Goal: Task Accomplishment & Management: Complete application form

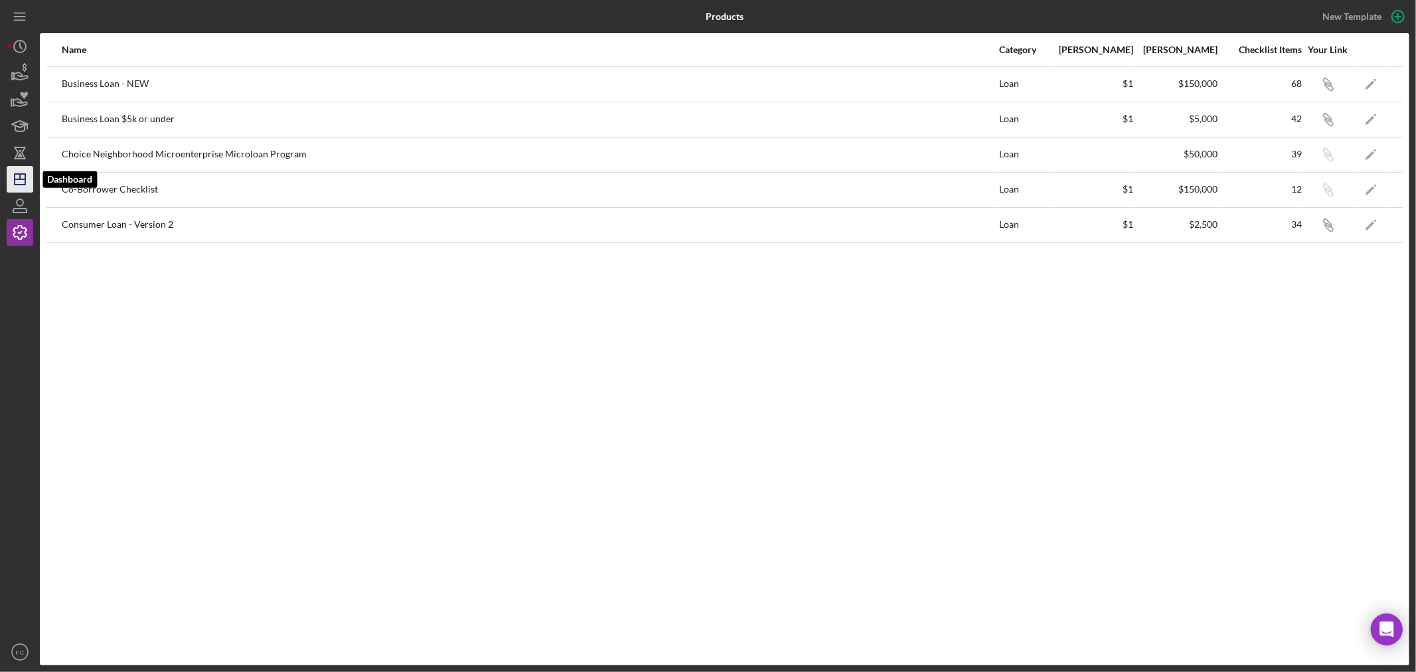
click at [21, 181] on icon "Icon/Dashboard" at bounding box center [19, 179] width 33 height 33
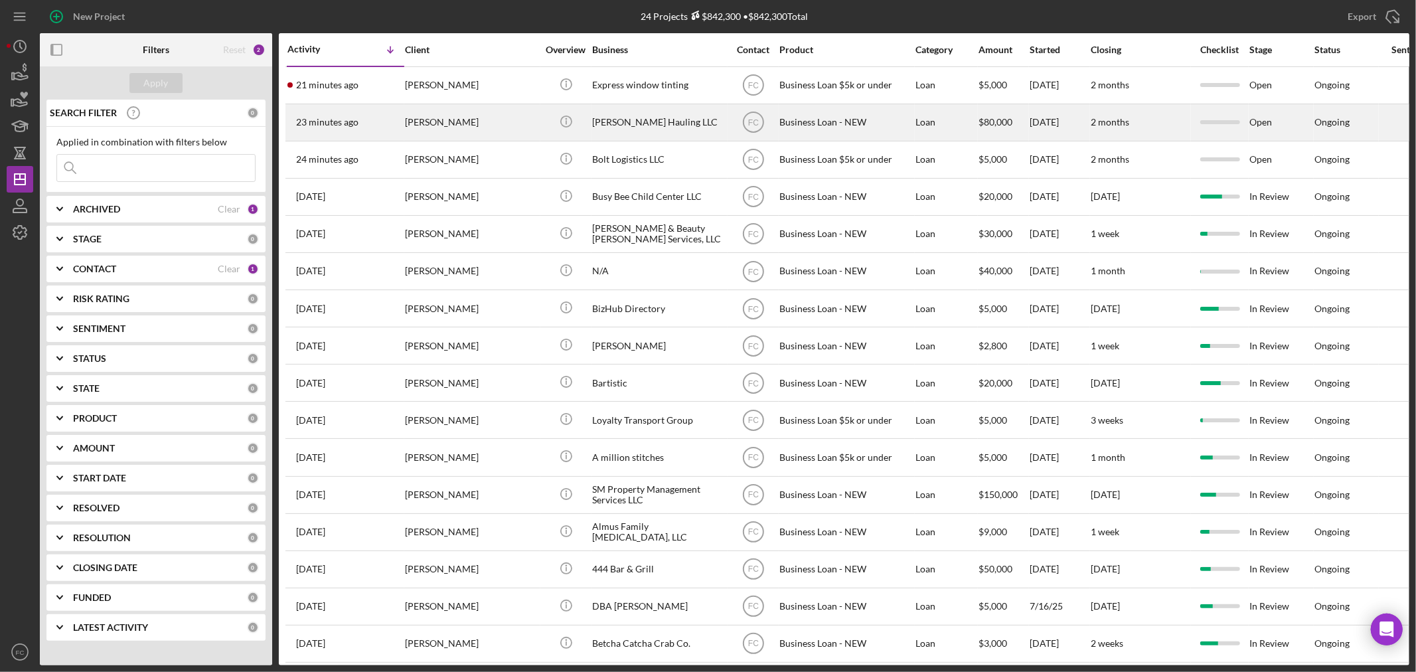
click at [501, 121] on div "[PERSON_NAME]" at bounding box center [471, 122] width 133 height 35
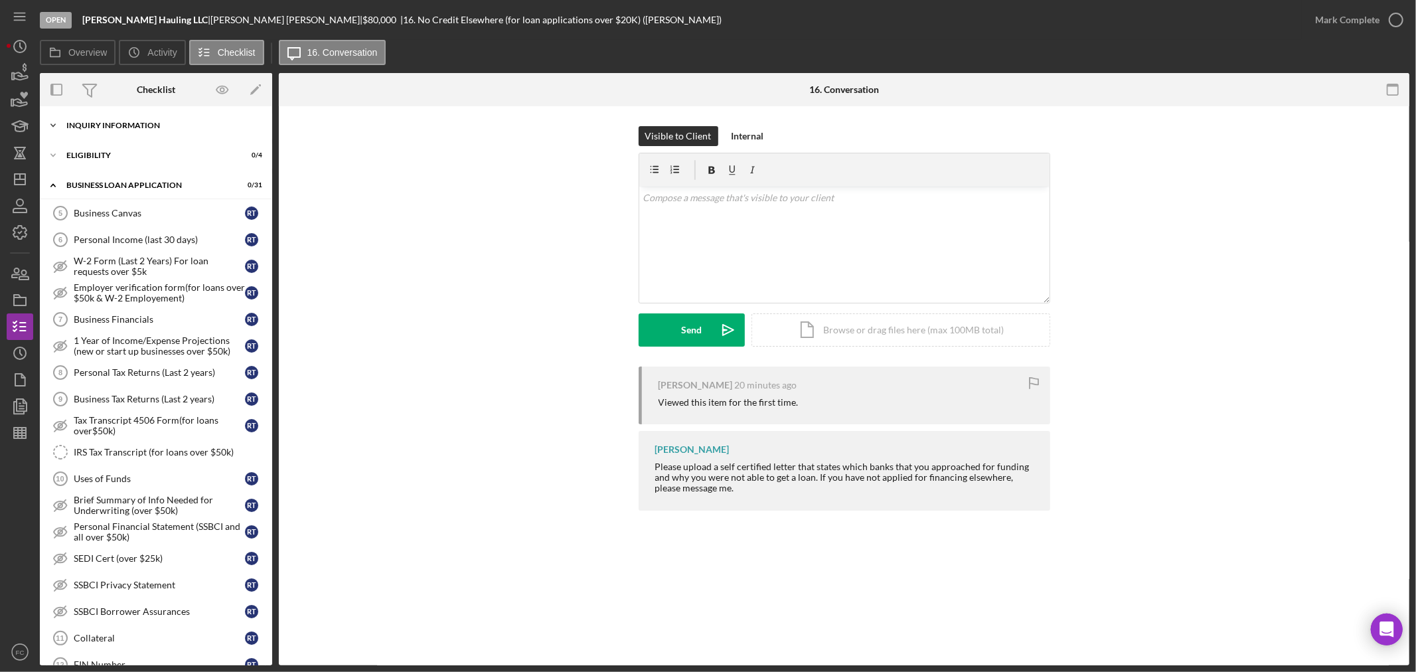
click at [110, 127] on div "INQUIRY INFORMATION" at bounding box center [160, 126] width 189 height 8
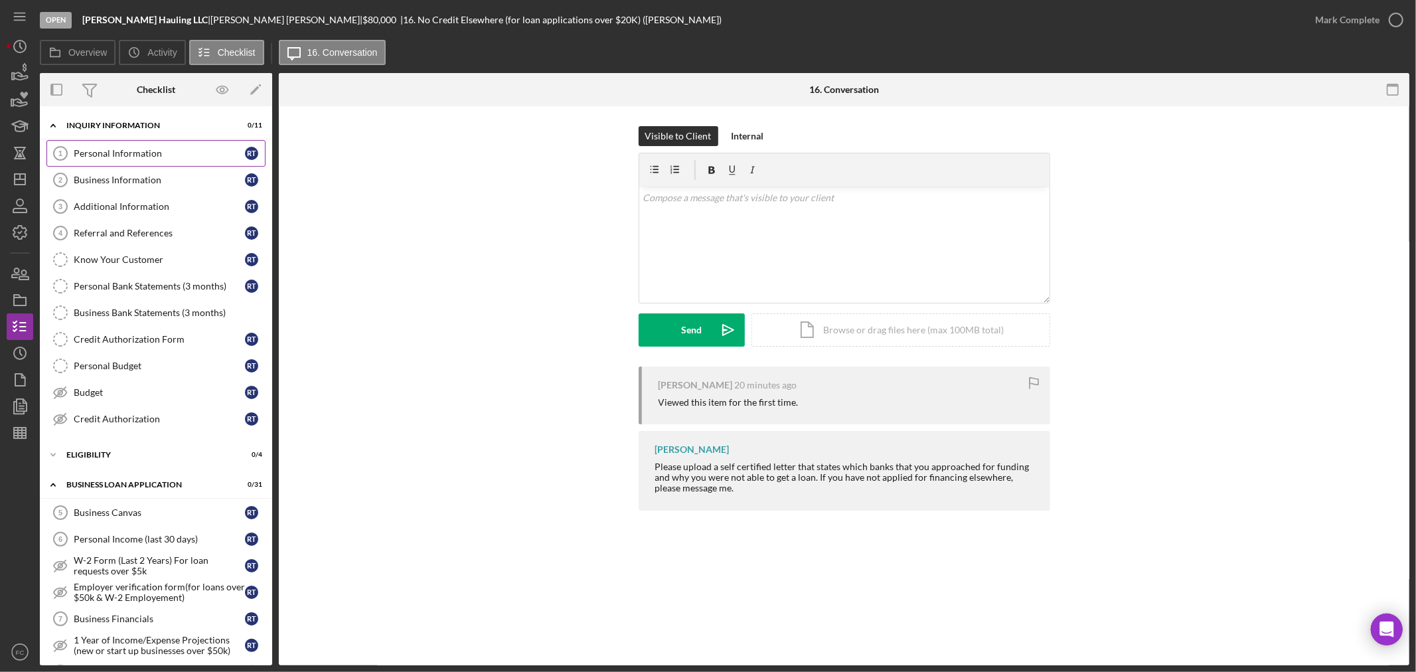
click at [106, 148] on div "Personal Information" at bounding box center [159, 153] width 171 height 11
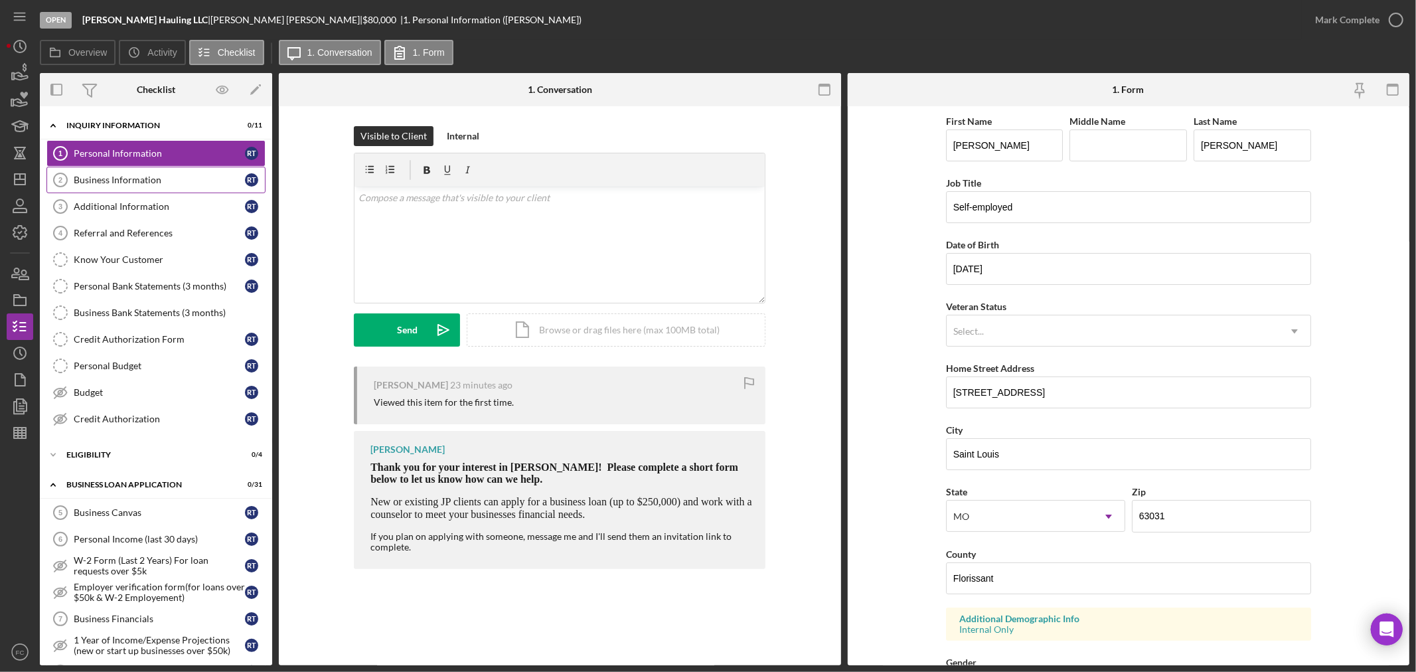
click at [116, 173] on link "Business Information 2 Business Information R T" at bounding box center [155, 180] width 219 height 27
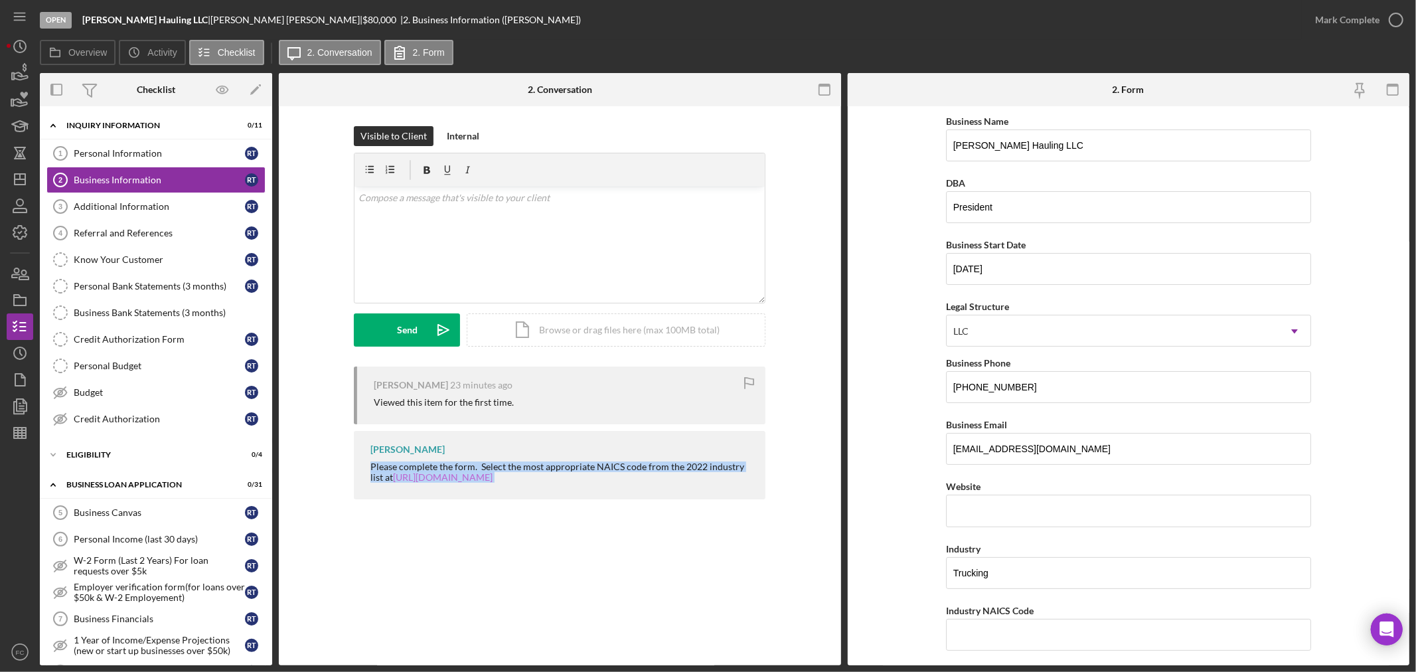
drag, startPoint x: 369, startPoint y: 465, endPoint x: 499, endPoint y: 479, distance: 130.9
click at [547, 489] on div "Franchot Cunningham Please complete the form. Select the most appropriate NAICS…" at bounding box center [560, 465] width 412 height 68
copy div "Please complete the form. Select the most appropriate NAICS code from the 2022 …"
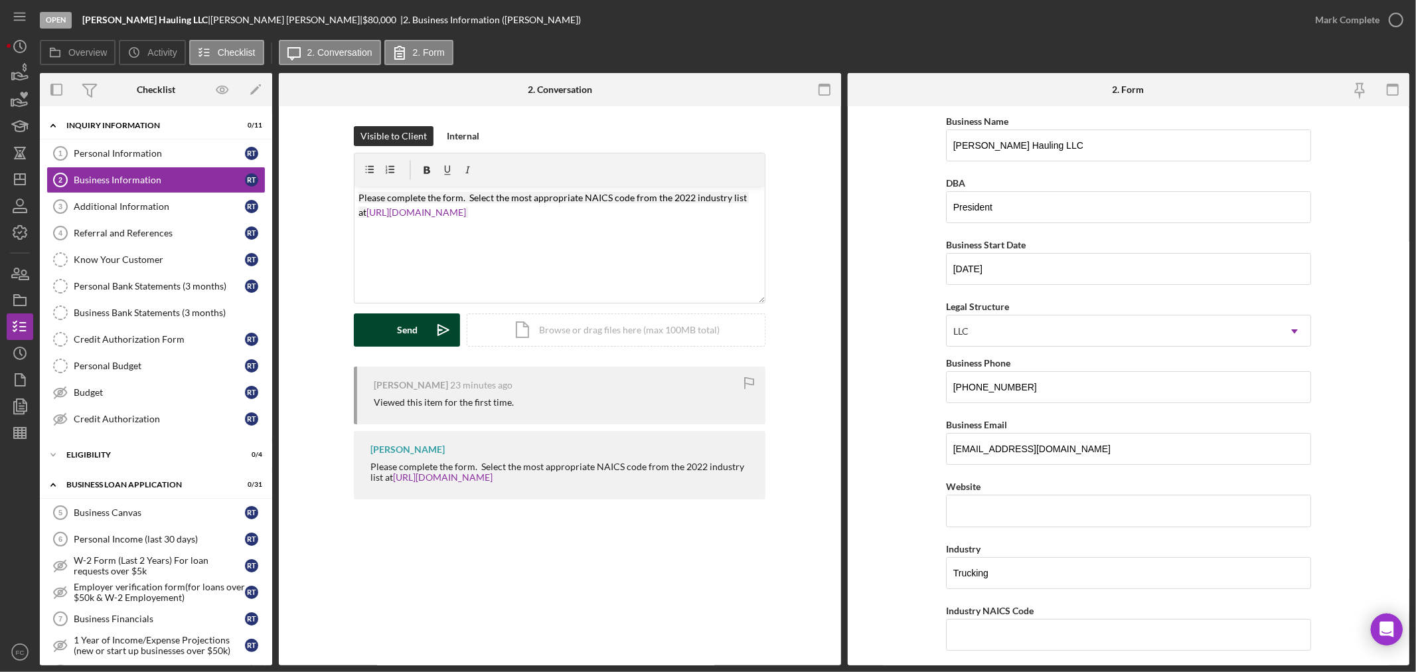
click at [402, 329] on div "Send" at bounding box center [407, 329] width 21 height 33
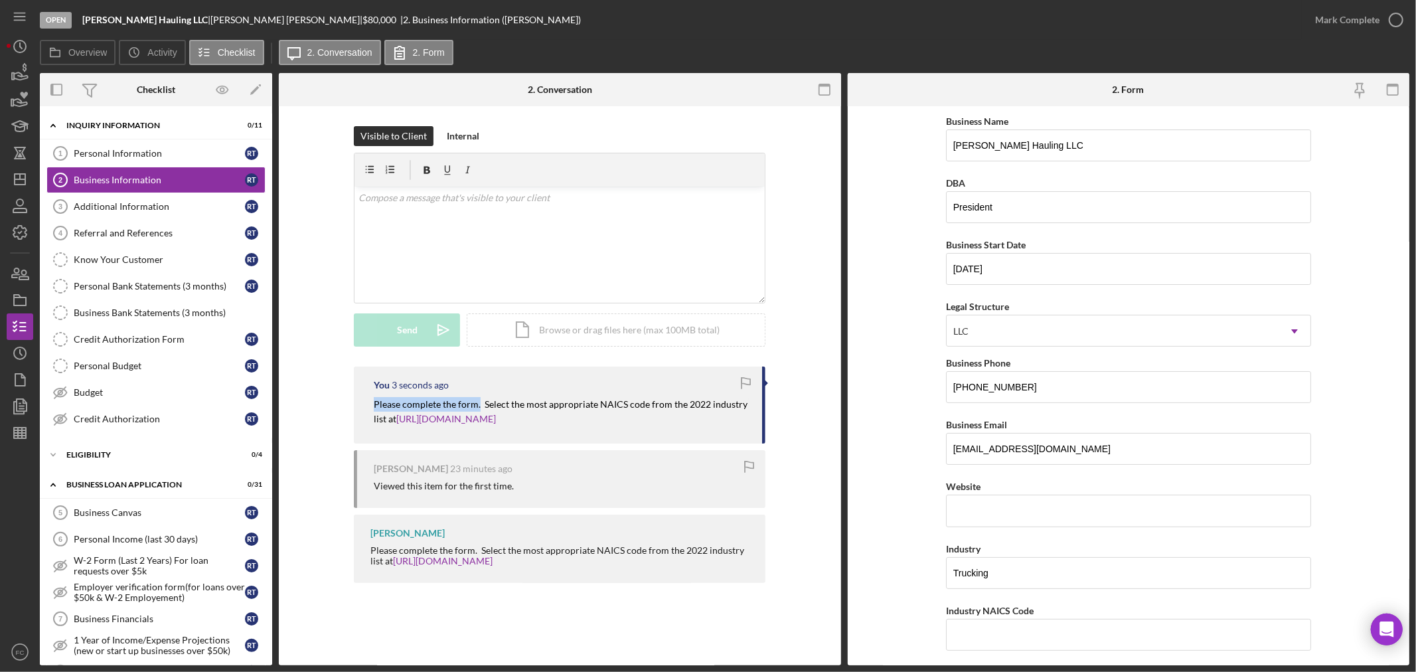
drag, startPoint x: 371, startPoint y: 402, endPoint x: 479, endPoint y: 404, distance: 108.9
click at [479, 404] on div "You 3 seconds ago Please complete the form. Select the most appropriate NAICS c…" at bounding box center [560, 405] width 412 height 77
copy mark "Please complete the form."
click at [160, 153] on div "Personal Information" at bounding box center [159, 153] width 171 height 11
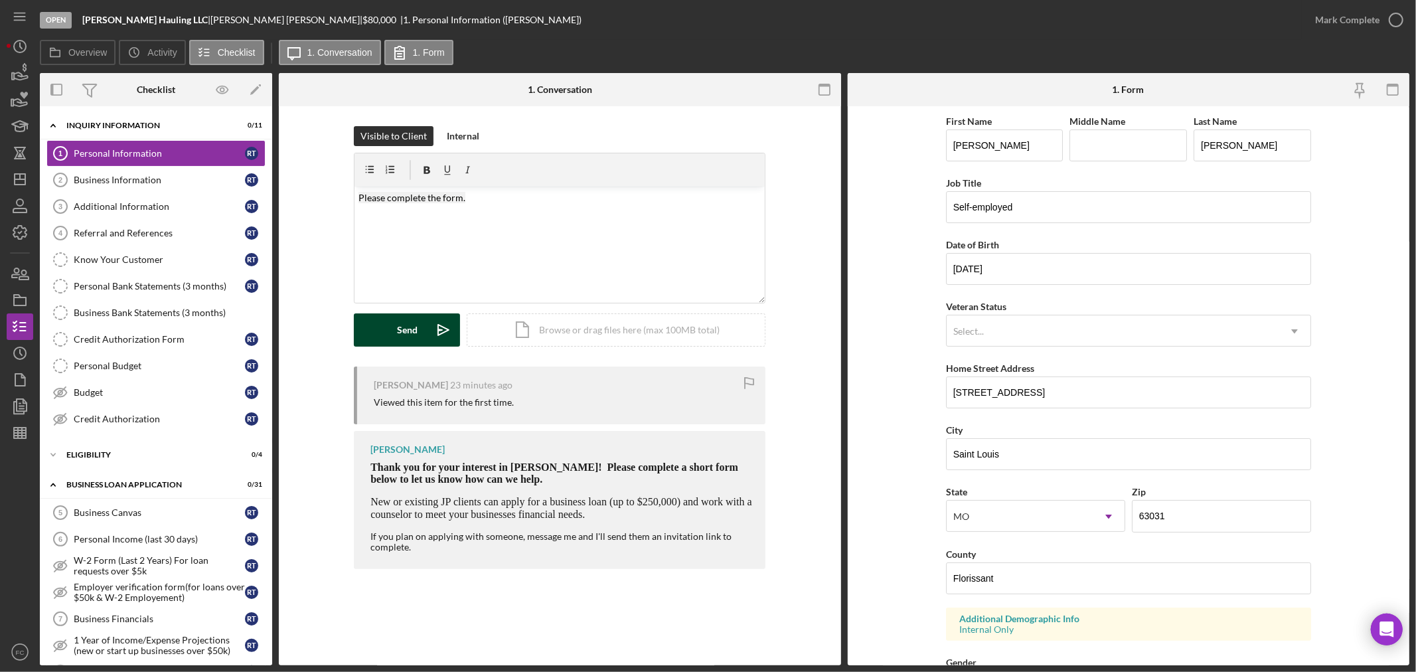
click at [406, 333] on div "Send" at bounding box center [407, 329] width 21 height 33
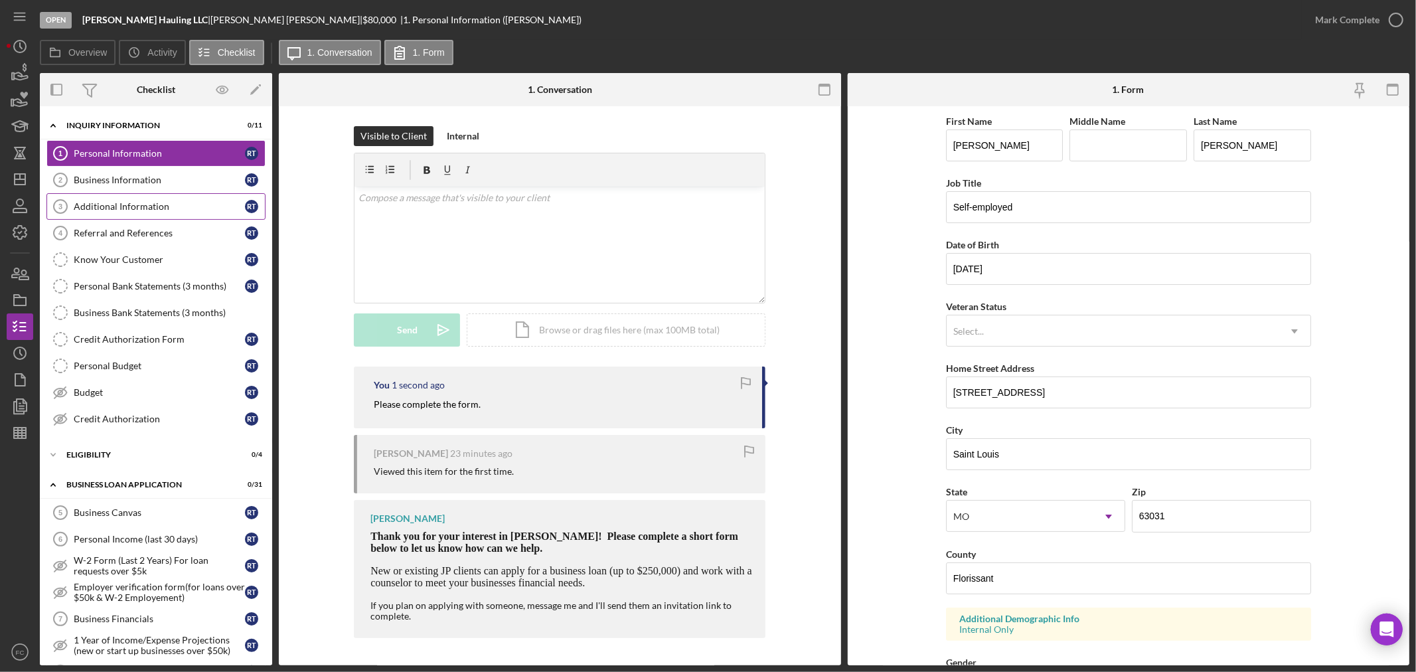
click at [103, 204] on div "Additional Information" at bounding box center [159, 206] width 171 height 11
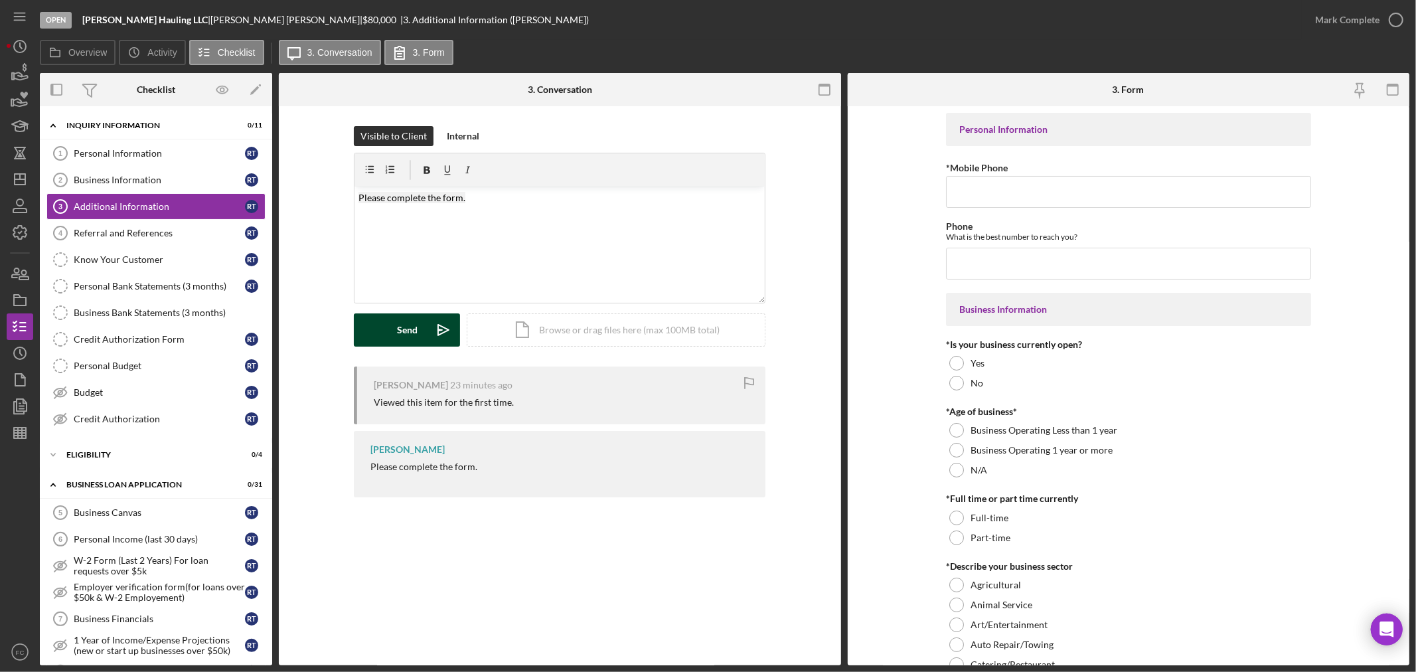
click at [390, 334] on button "Send Icon/icon-invite-send" at bounding box center [407, 329] width 106 height 33
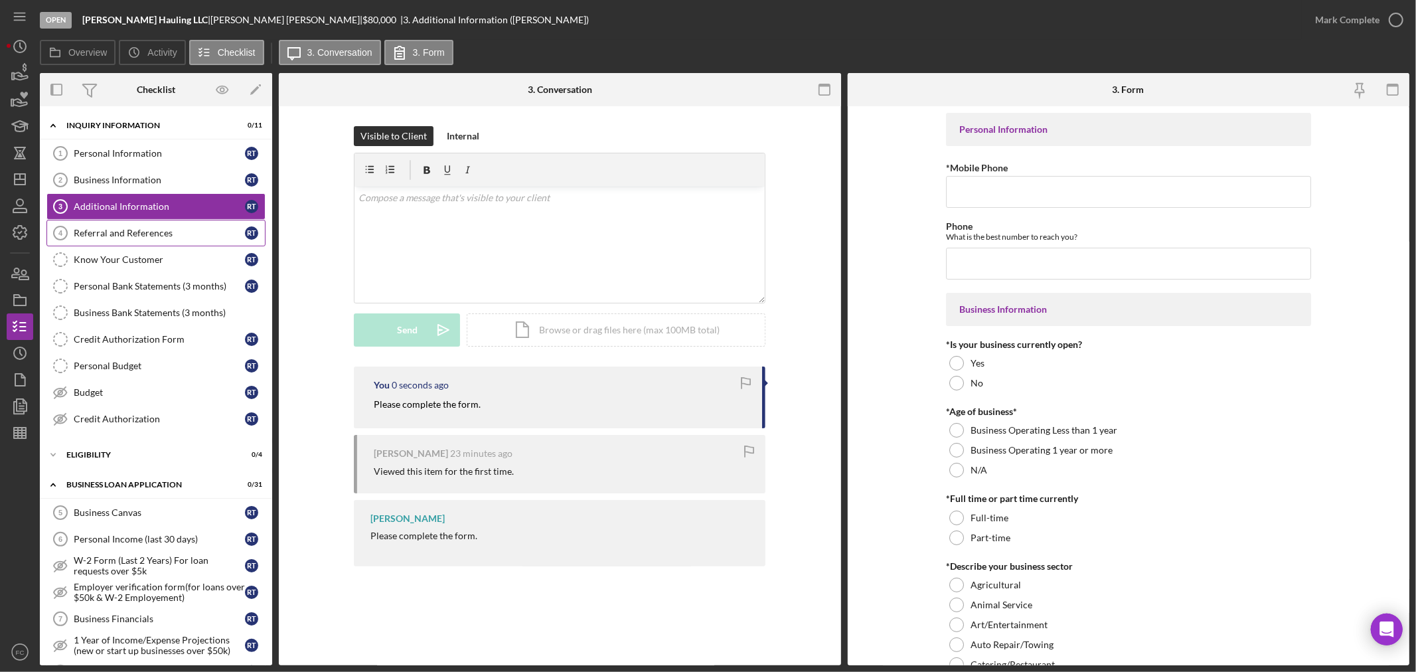
click at [134, 234] on div "Referral and References" at bounding box center [159, 233] width 171 height 11
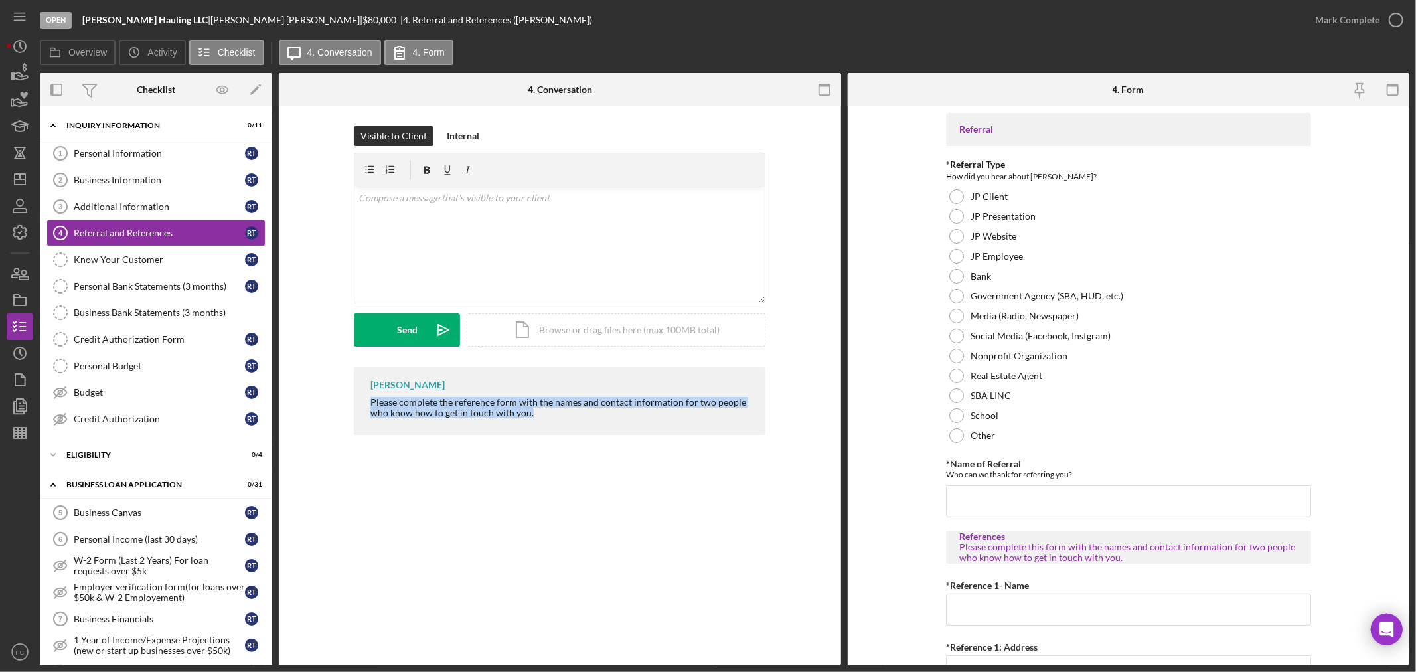
drag, startPoint x: 371, startPoint y: 402, endPoint x: 559, endPoint y: 423, distance: 189.8
click at [559, 423] on div "Franchot Cunningham Please complete the reference form with the names and conta…" at bounding box center [560, 401] width 412 height 68
copy div "Please complete the reference form with the names and contact information for t…"
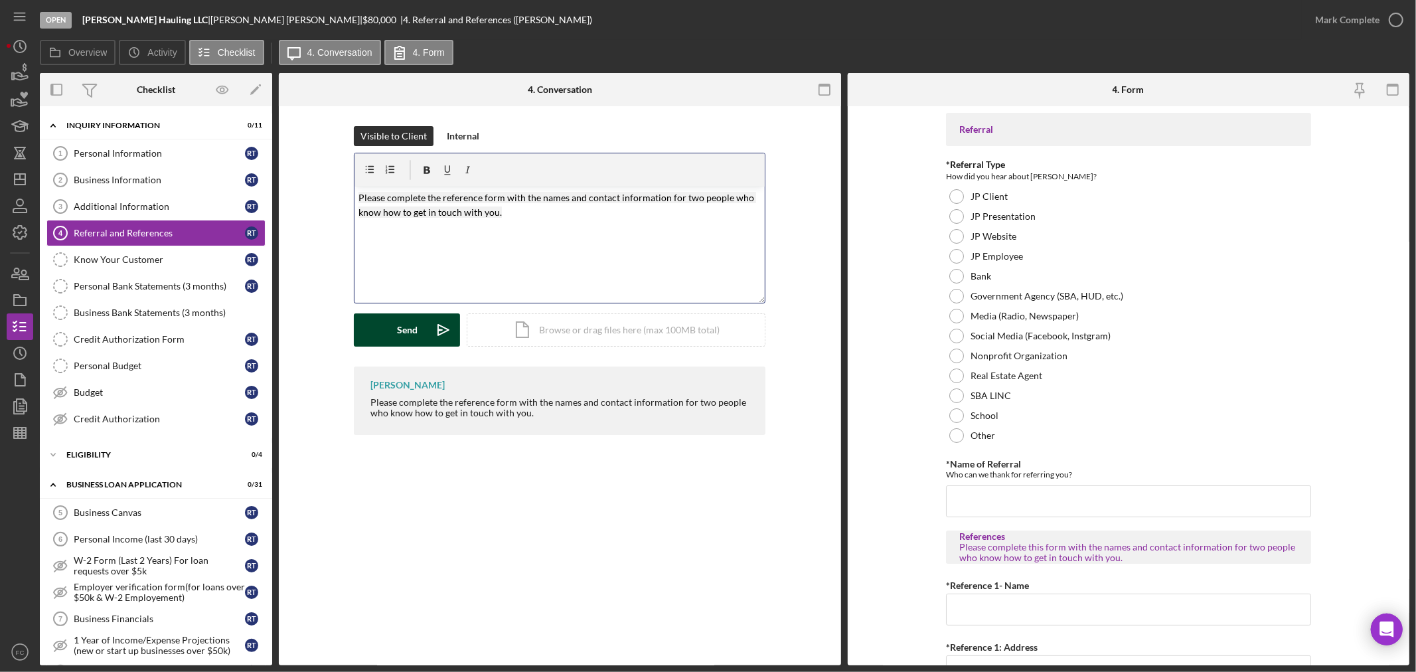
click at [416, 332] on div "Send" at bounding box center [407, 329] width 21 height 33
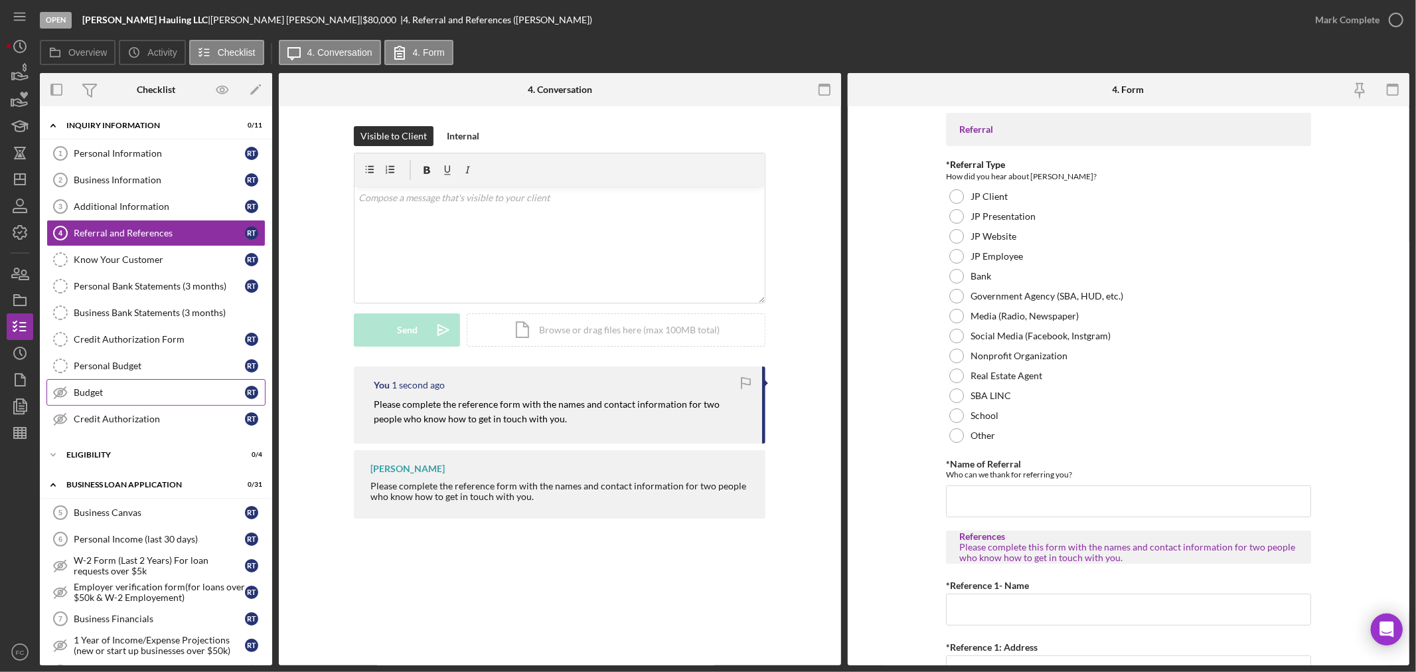
drag, startPoint x: 100, startPoint y: 396, endPoint x: 128, endPoint y: 390, distance: 28.5
click at [102, 396] on div "Budget" at bounding box center [159, 392] width 171 height 11
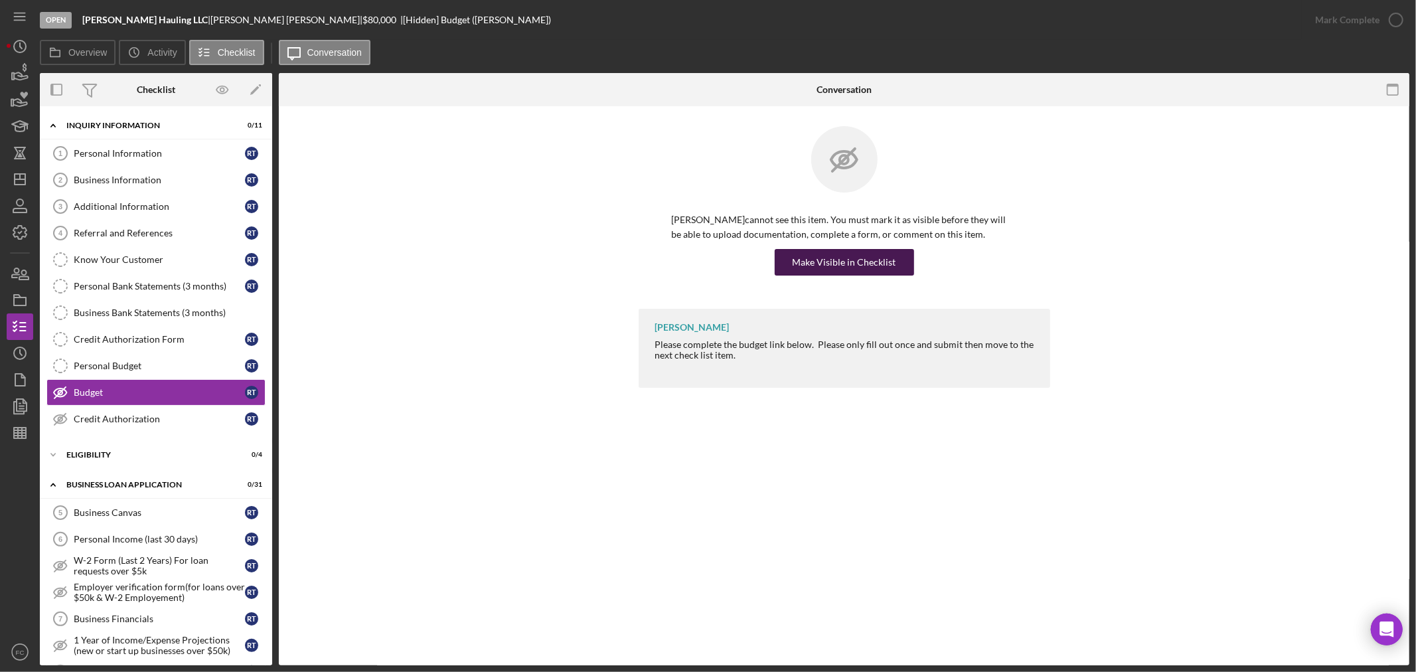
click at [806, 259] on div "Make Visible in Checklist" at bounding box center [845, 262] width 104 height 27
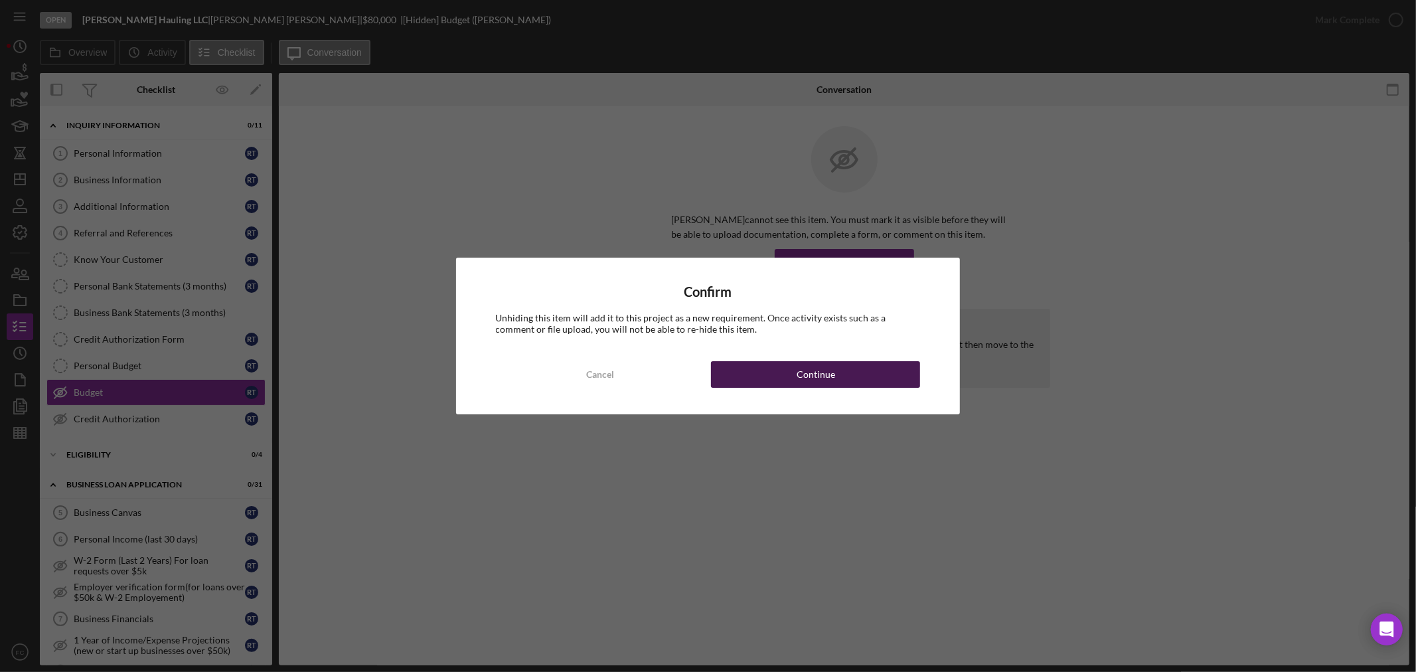
click at [761, 374] on button "Continue" at bounding box center [815, 374] width 209 height 27
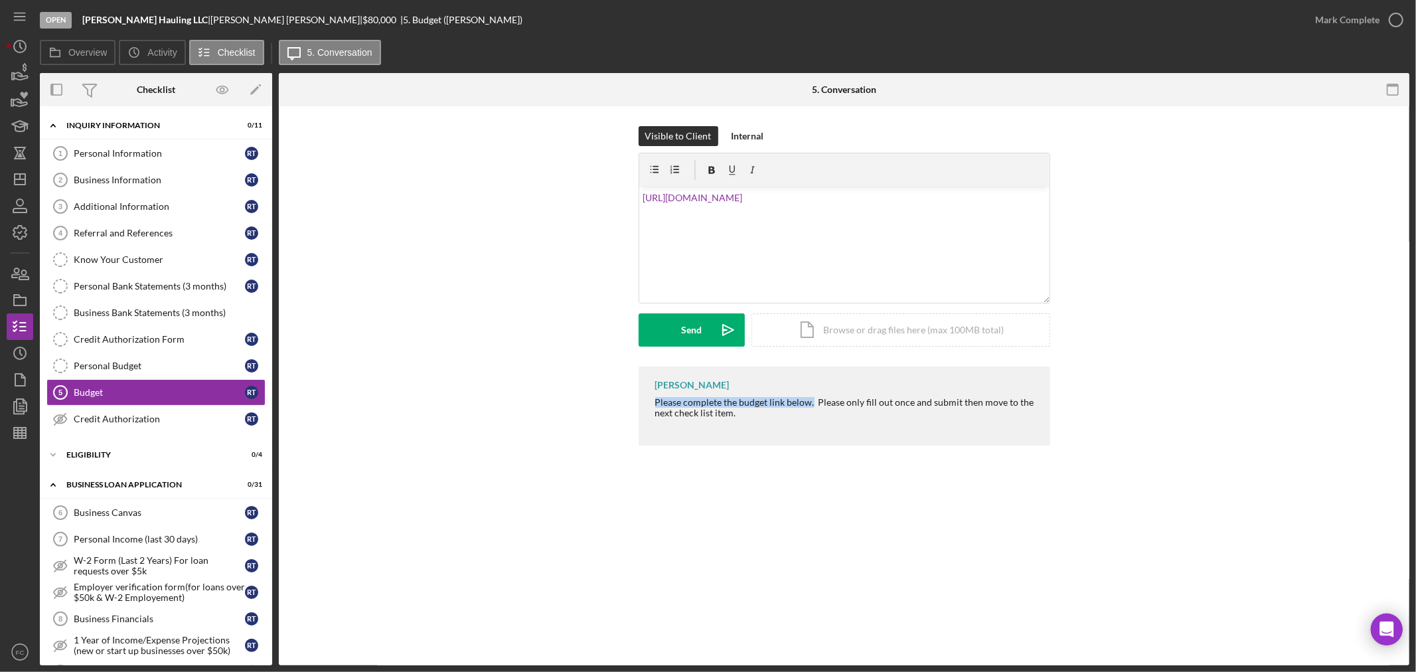
drag, startPoint x: 653, startPoint y: 401, endPoint x: 812, endPoint y: 405, distance: 158.7
click at [812, 405] on div "Franchot Cunningham Please complete the budget link below. Please only fill out…" at bounding box center [845, 406] width 412 height 79
copy div "Please complete the budget link below."
click at [641, 197] on div "v Color teal Color pink Remove color Add row above Add row below Add column bef…" at bounding box center [844, 245] width 410 height 116
click at [696, 325] on div "Send" at bounding box center [691, 329] width 21 height 33
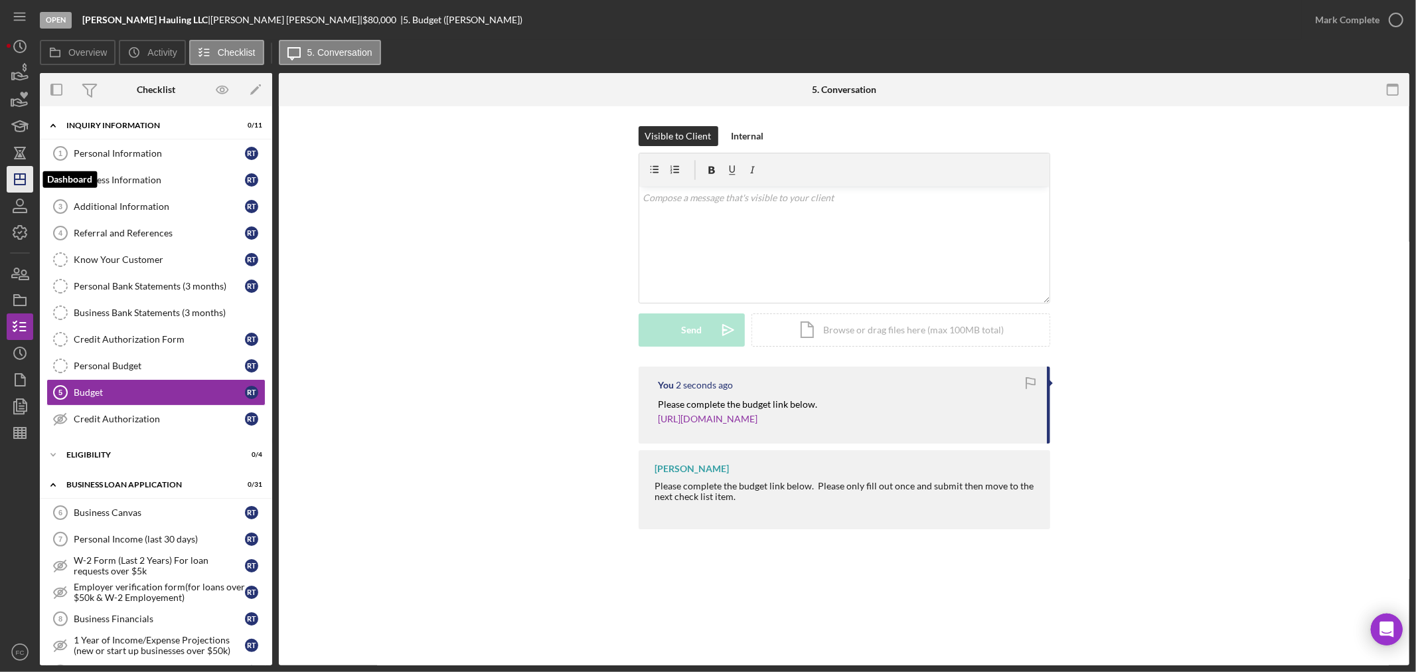
click at [17, 185] on polygon "button" at bounding box center [20, 179] width 11 height 11
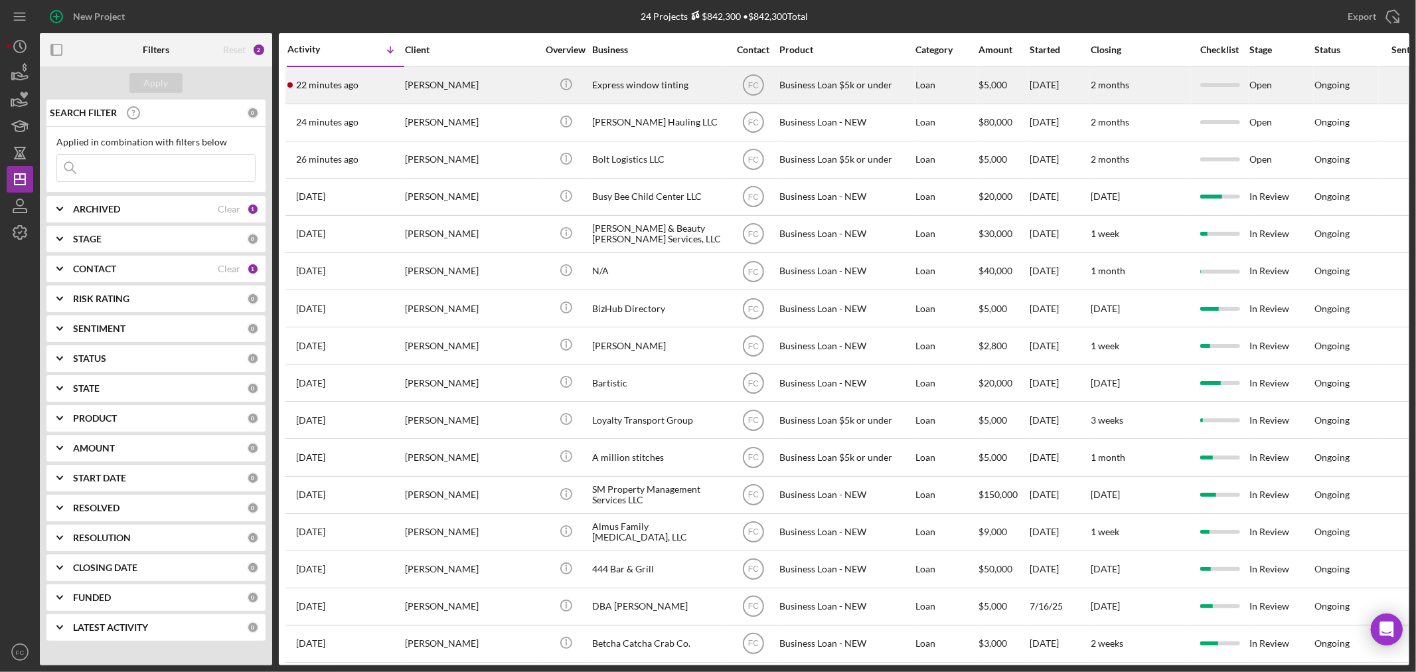
click at [507, 84] on div "[PERSON_NAME]" at bounding box center [471, 85] width 133 height 35
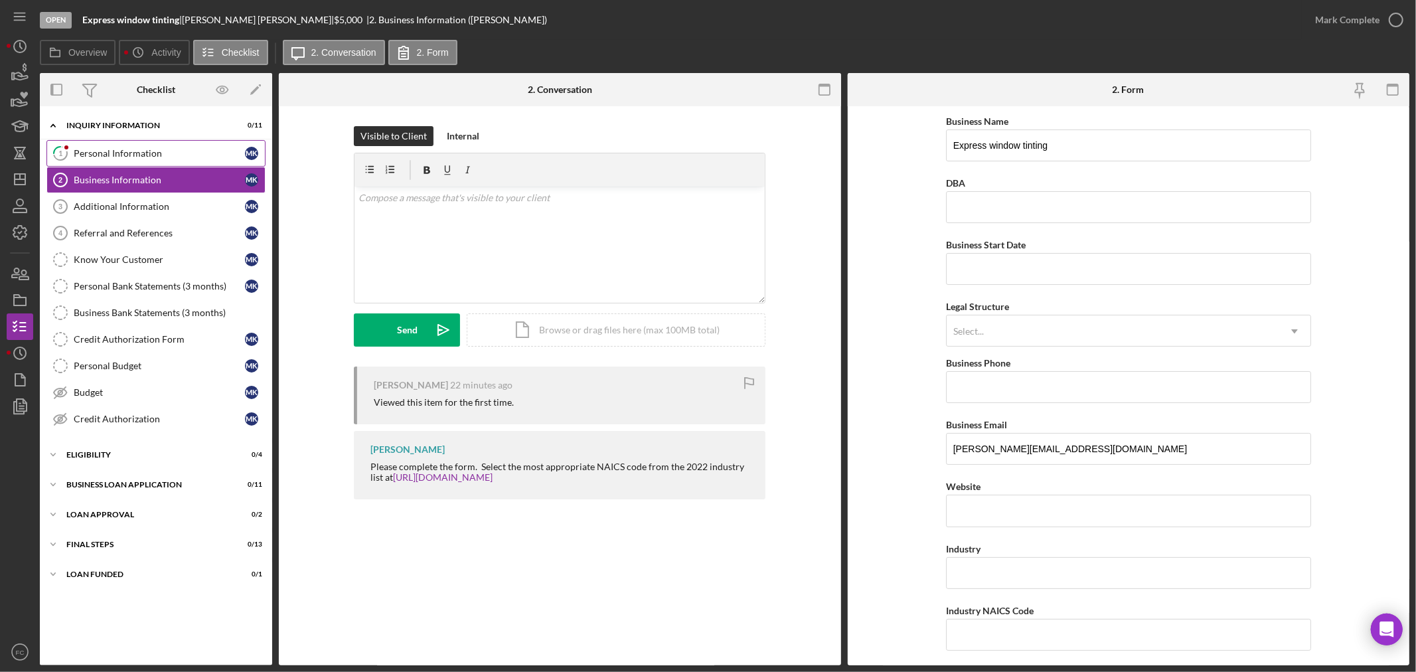
click at [153, 149] on div "Personal Information" at bounding box center [159, 153] width 171 height 11
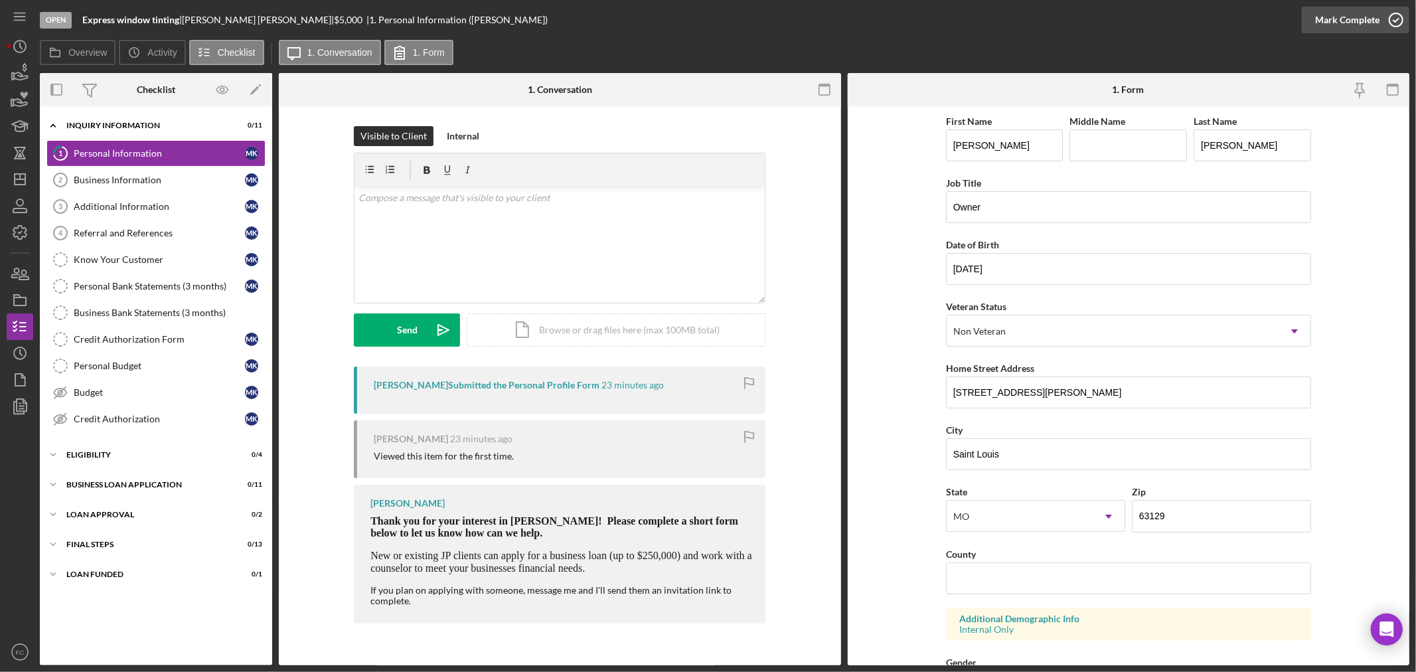
drag, startPoint x: 1395, startPoint y: 19, endPoint x: 1335, endPoint y: 23, distance: 60.6
click at [1394, 18] on icon "button" at bounding box center [1396, 19] width 33 height 33
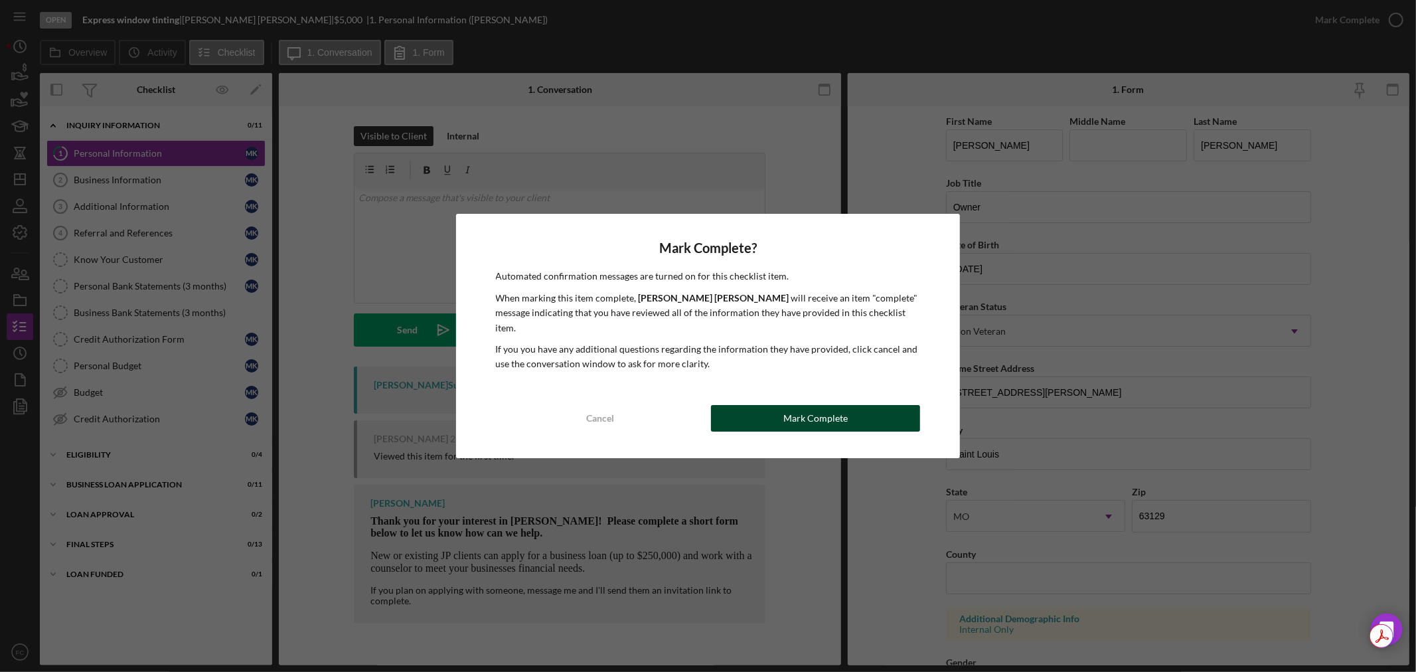
click at [756, 416] on button "Mark Complete" at bounding box center [815, 418] width 209 height 27
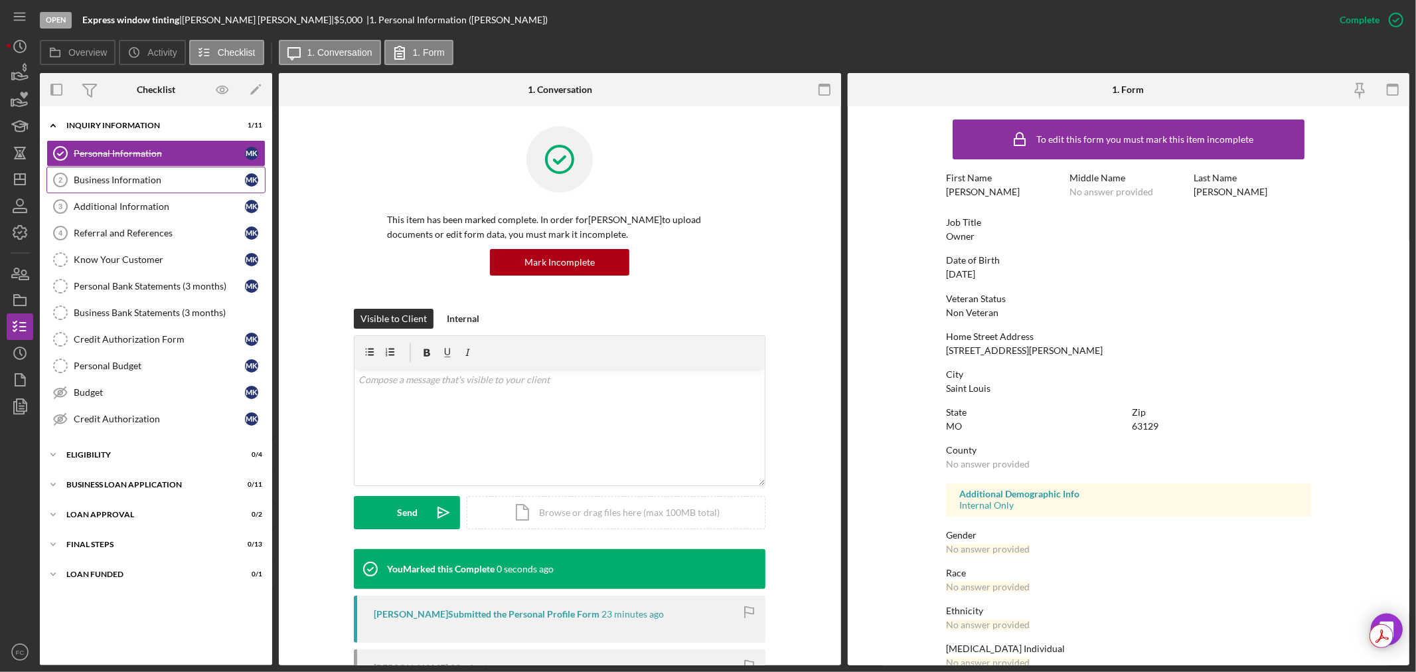
drag, startPoint x: 108, startPoint y: 174, endPoint x: 150, endPoint y: 191, distance: 45.0
click at [108, 175] on link "Business Information 2 Business Information M K" at bounding box center [155, 180] width 219 height 27
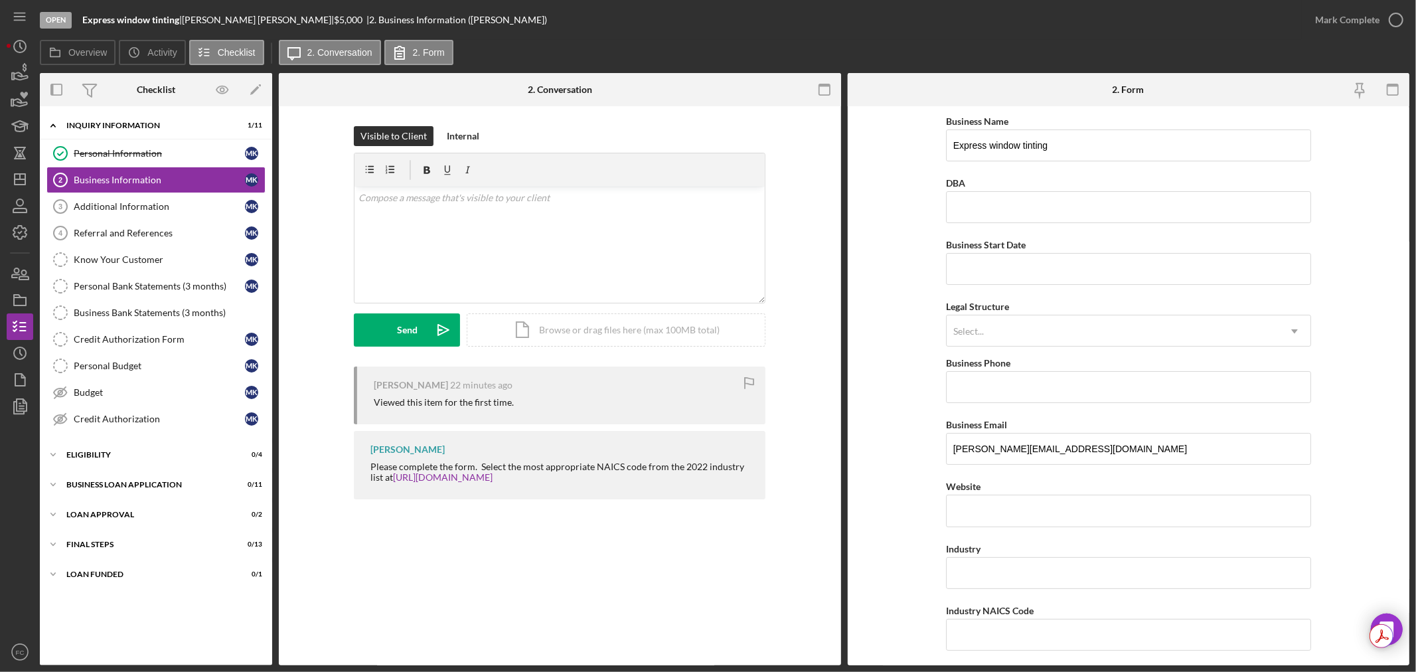
drag, startPoint x: 367, startPoint y: 468, endPoint x: 493, endPoint y: 490, distance: 128.0
click at [493, 490] on div "Franchot Cunningham Please complete the form. Select the most appropriate NAICS…" at bounding box center [560, 465] width 412 height 68
click at [460, 523] on div "Visible to Client Internal v Color teal Color pink Remove color Add row above A…" at bounding box center [560, 316] width 562 height 420
drag, startPoint x: 369, startPoint y: 465, endPoint x: 490, endPoint y: 473, distance: 121.8
click at [535, 480] on div "Franchot Cunningham Please complete the form. Select the most appropriate NAICS…" at bounding box center [560, 465] width 412 height 68
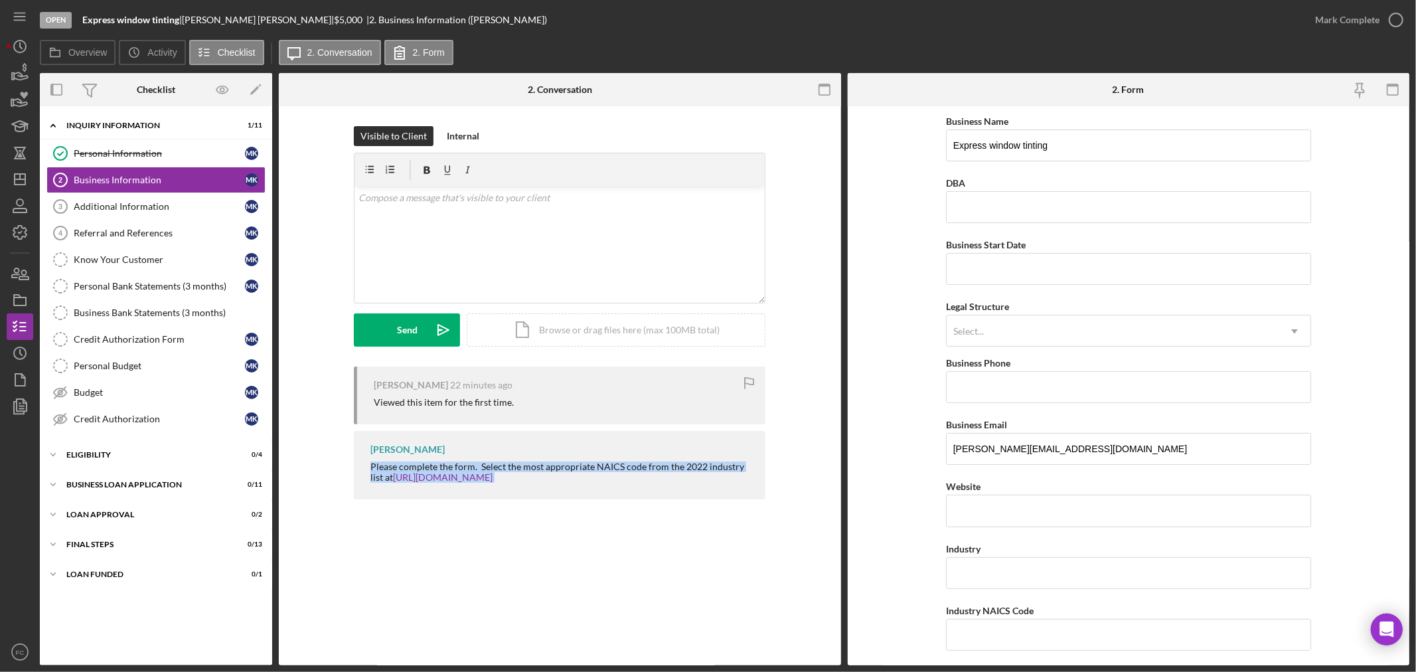
copy div "Please complete the form. Select the most appropriate NAICS code from the 2022 …"
click at [530, 226] on div "v Color teal Color pink Remove color Add row above Add row below Add column bef…" at bounding box center [560, 245] width 410 height 116
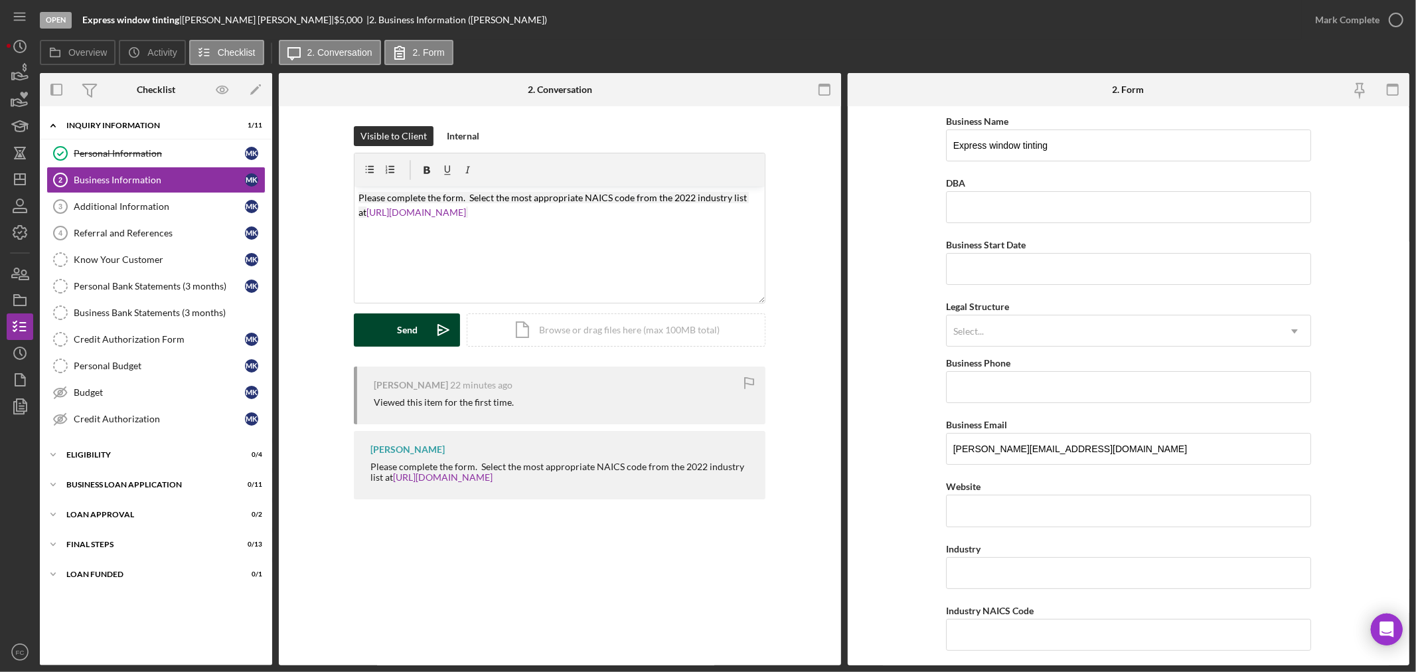
click at [412, 332] on div "Send" at bounding box center [407, 329] width 21 height 33
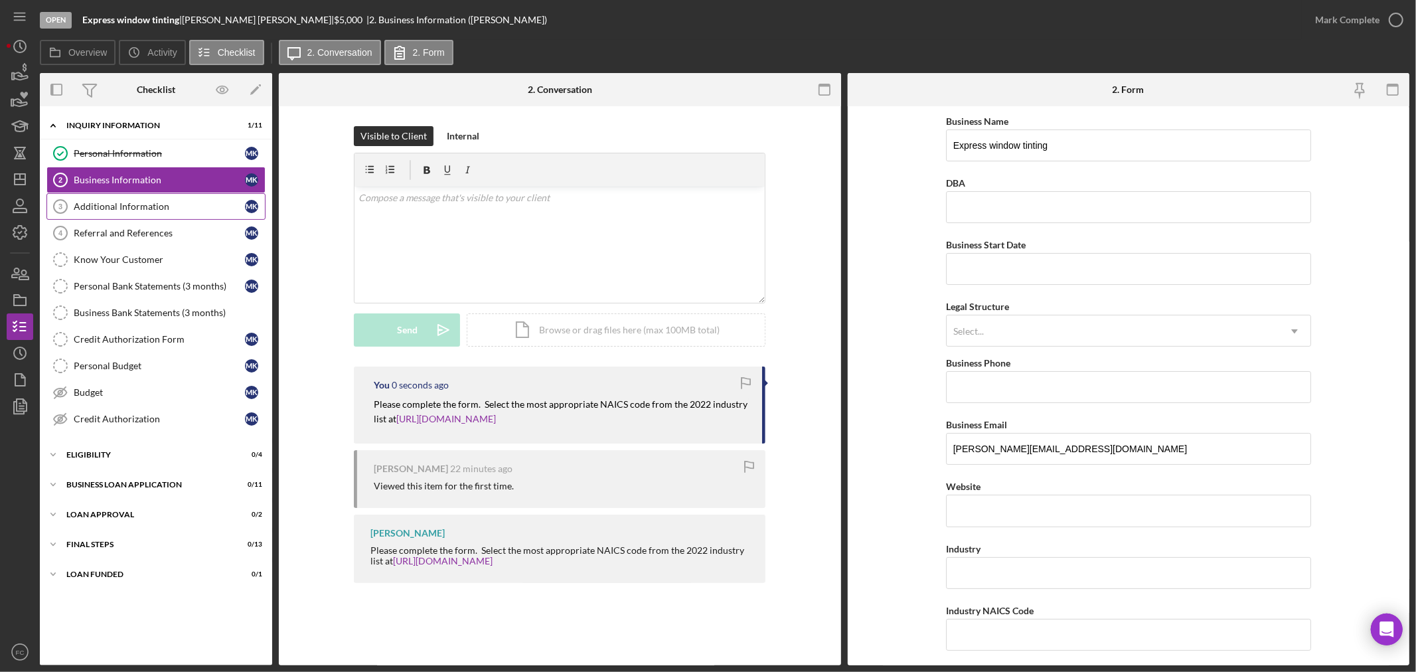
click at [134, 210] on div "Additional Information" at bounding box center [159, 206] width 171 height 11
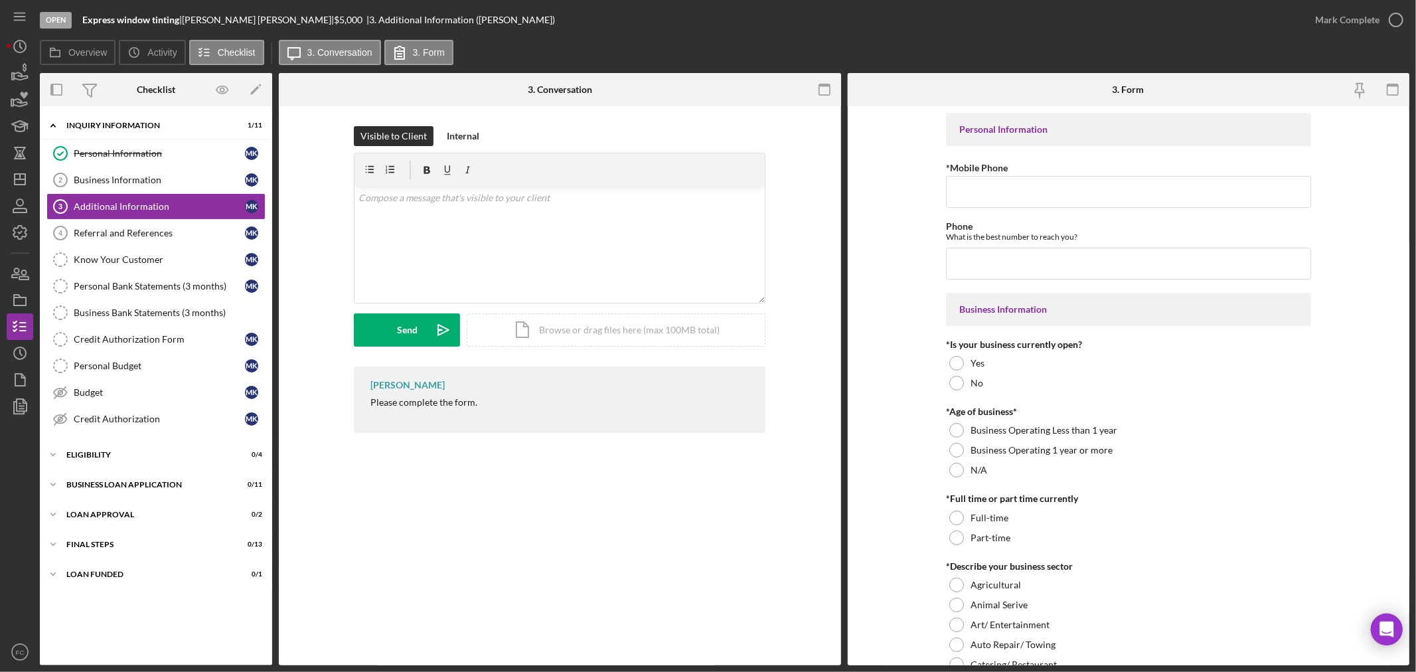
drag, startPoint x: 366, startPoint y: 400, endPoint x: 460, endPoint y: 404, distance: 94.4
click at [479, 408] on div "Franchot Cunningham Please complete the form." at bounding box center [560, 400] width 412 height 66
copy div "Please complete the form."
click at [398, 336] on div "Send" at bounding box center [407, 329] width 21 height 33
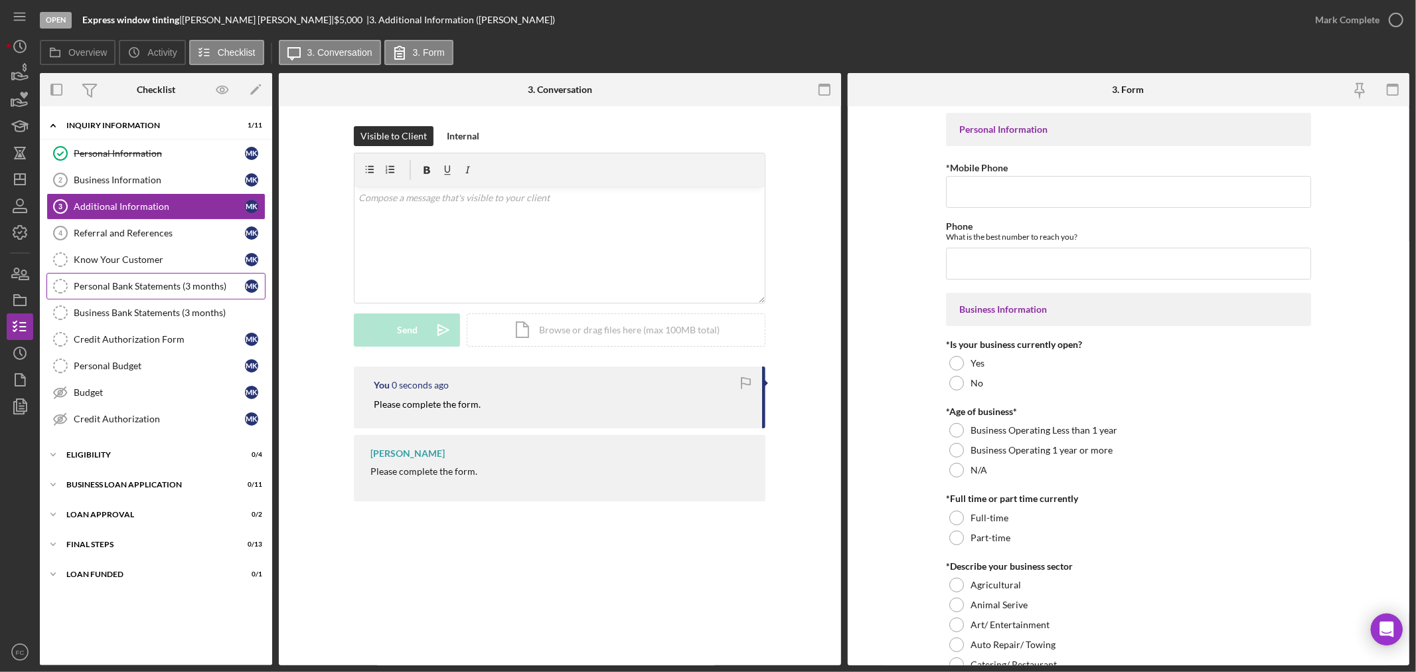
drag, startPoint x: 157, startPoint y: 231, endPoint x: 264, endPoint y: 274, distance: 115.0
click at [159, 231] on div "Referral and References" at bounding box center [159, 233] width 171 height 11
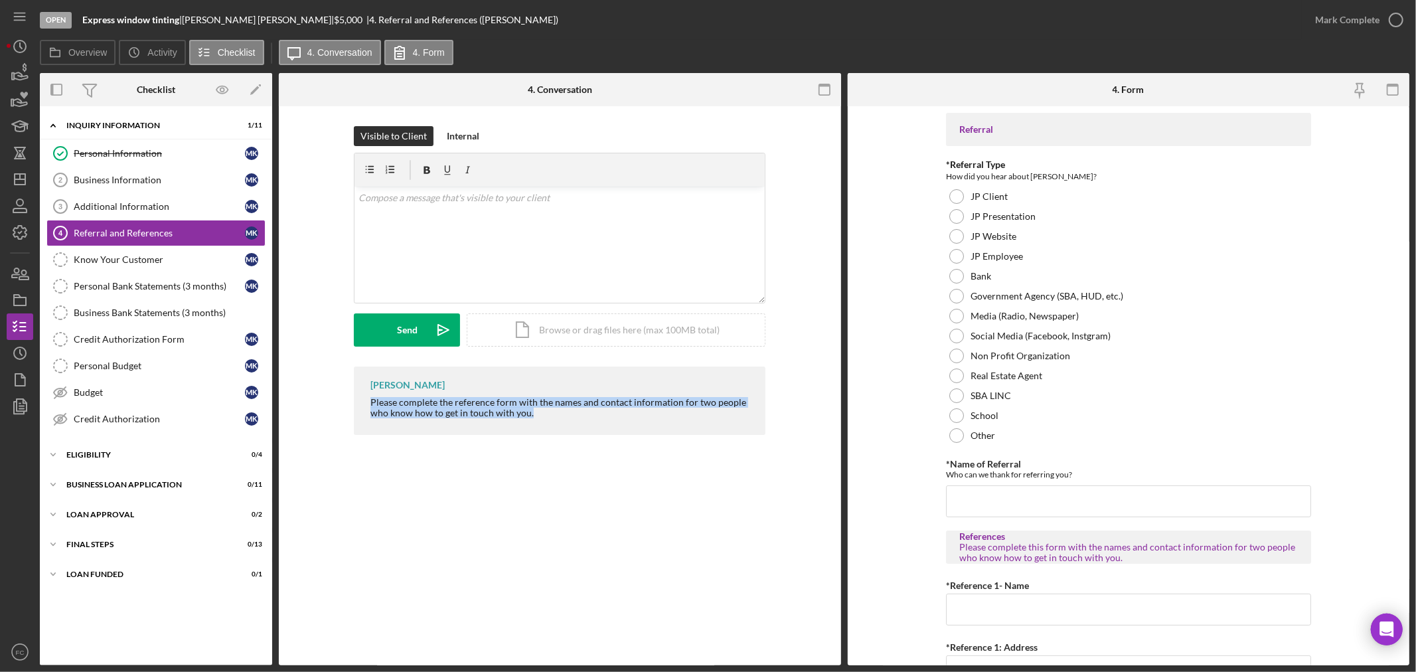
drag, startPoint x: 366, startPoint y: 400, endPoint x: 568, endPoint y: 423, distance: 203.9
click at [568, 423] on div "Franchot Cunningham Please complete the reference form with the names and conta…" at bounding box center [560, 401] width 412 height 68
copy div "Please complete the reference form with the names and contact information for t…"
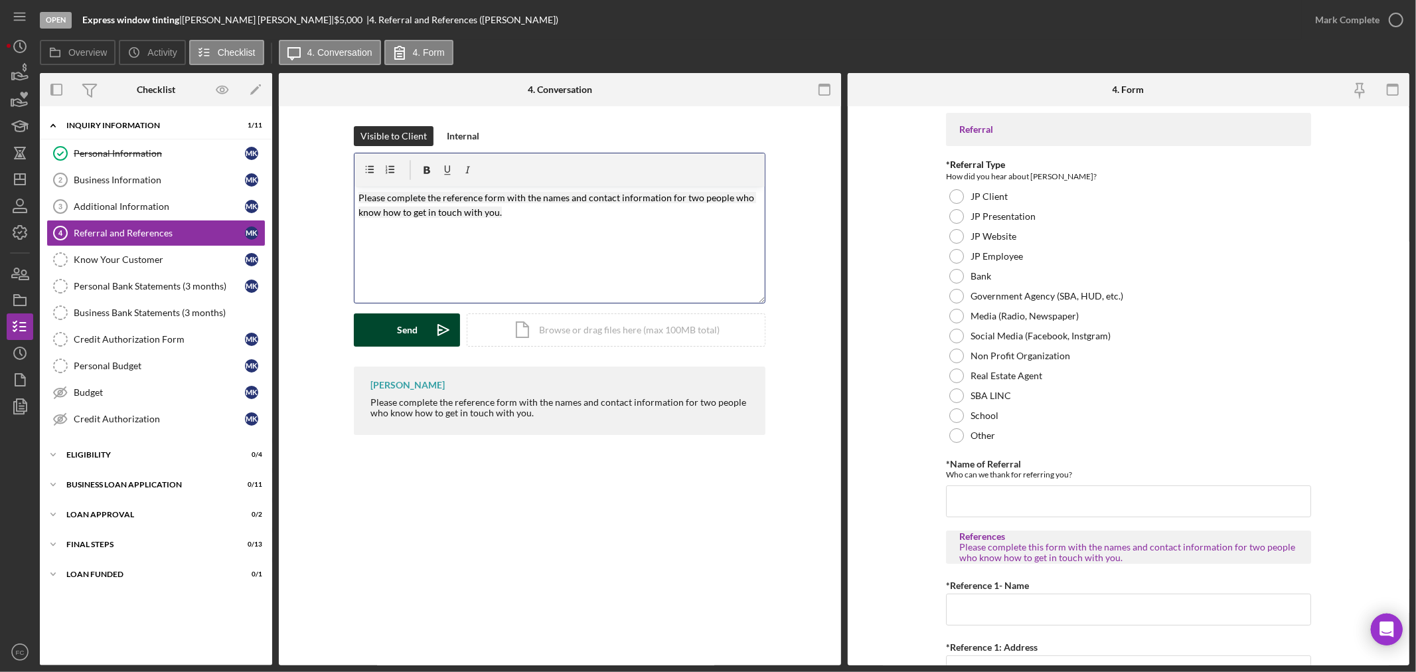
click at [415, 333] on div "Send" at bounding box center [407, 329] width 21 height 33
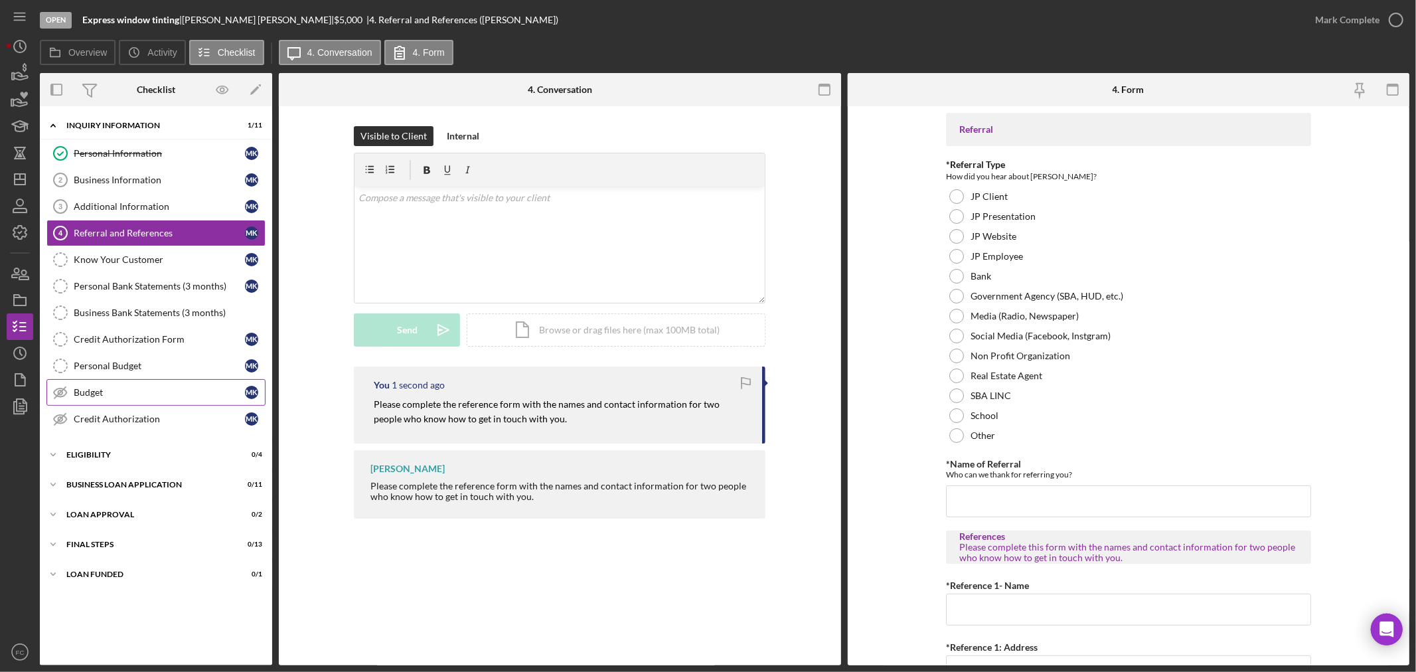
click at [127, 396] on div "Budget" at bounding box center [159, 392] width 171 height 11
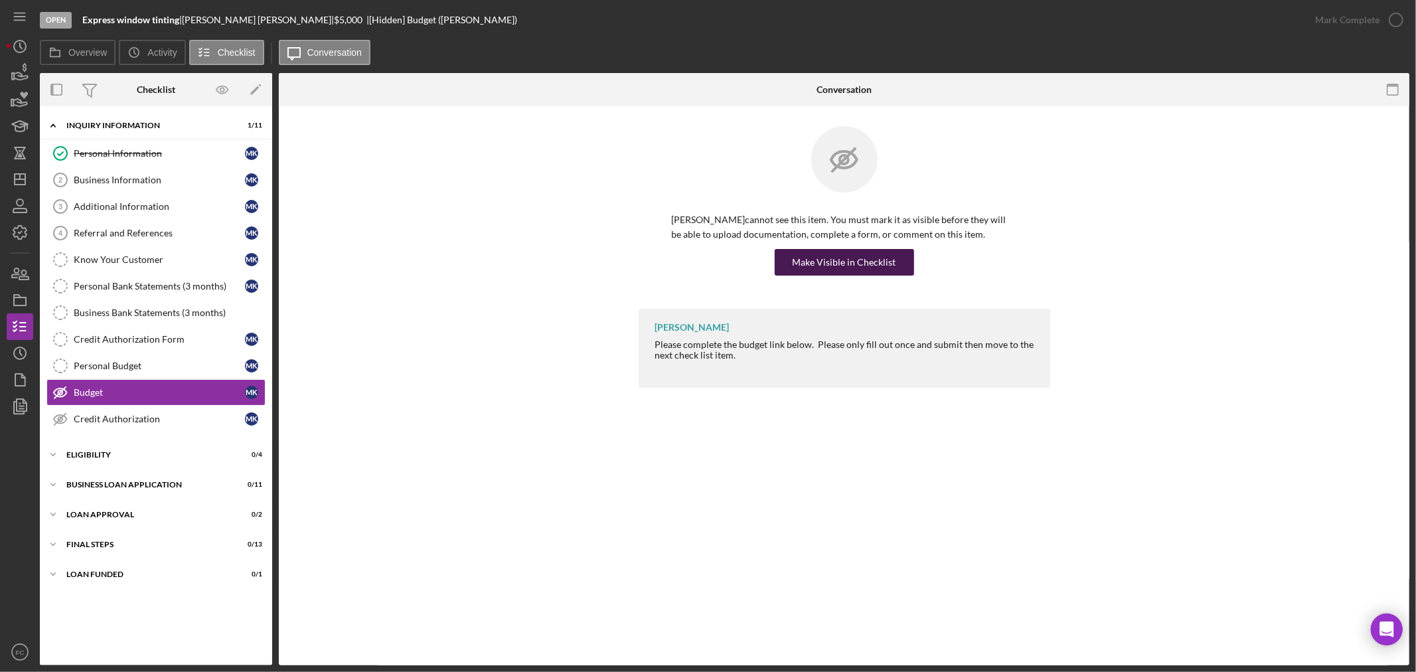
click at [811, 260] on div "Make Visible in Checklist" at bounding box center [845, 262] width 104 height 27
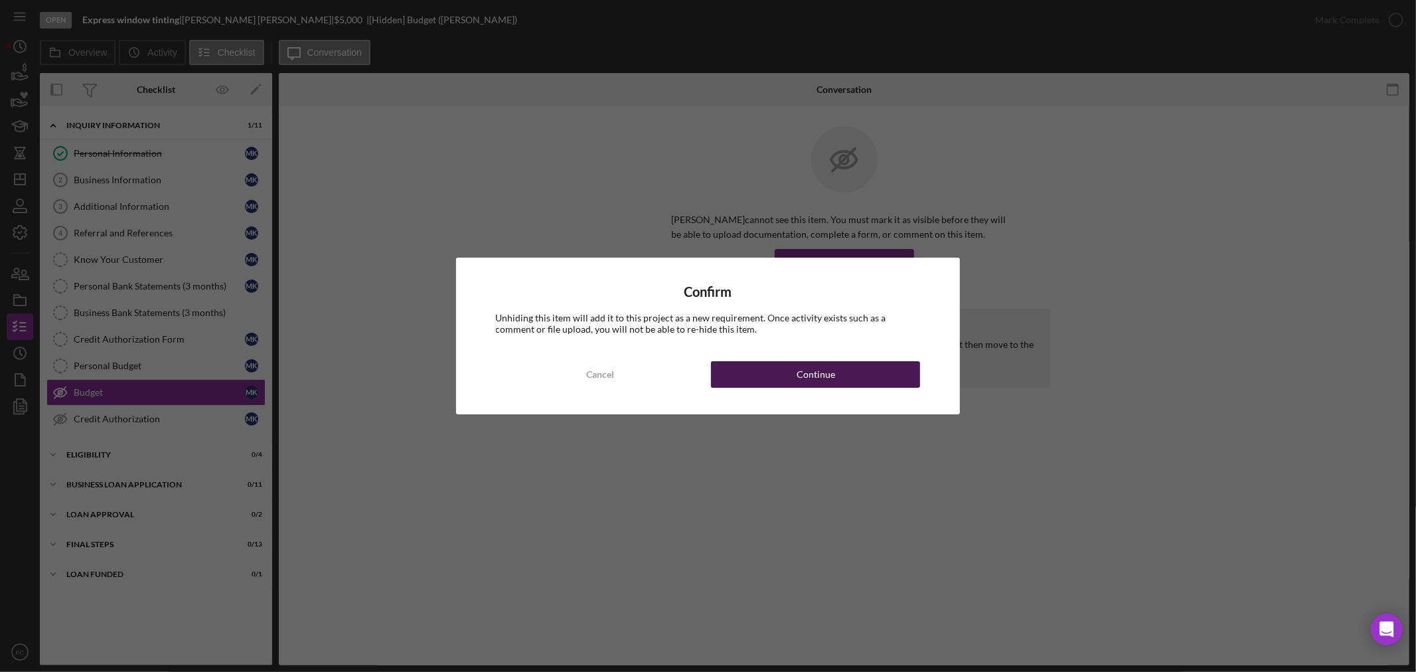
click at [766, 369] on button "Continue" at bounding box center [815, 374] width 209 height 27
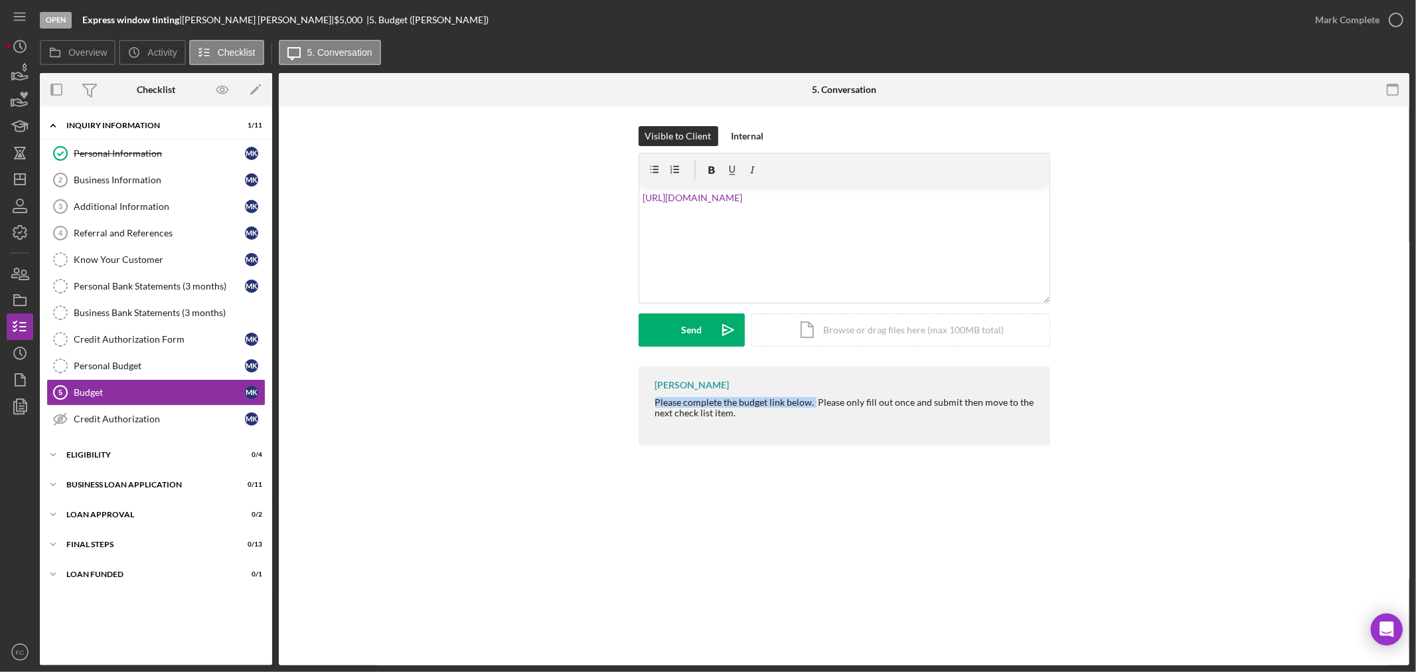
drag, startPoint x: 655, startPoint y: 400, endPoint x: 814, endPoint y: 401, distance: 159.4
click at [814, 401] on div "Please complete the budget link below. Please only fill out once and submit the…" at bounding box center [846, 407] width 382 height 21
copy div "Please complete the budget link below."
click at [641, 196] on div "v Color teal Color pink Remove color Add row above Add row below Add column bef…" at bounding box center [844, 245] width 410 height 116
click at [677, 333] on button "Send Icon/icon-invite-send" at bounding box center [692, 329] width 106 height 33
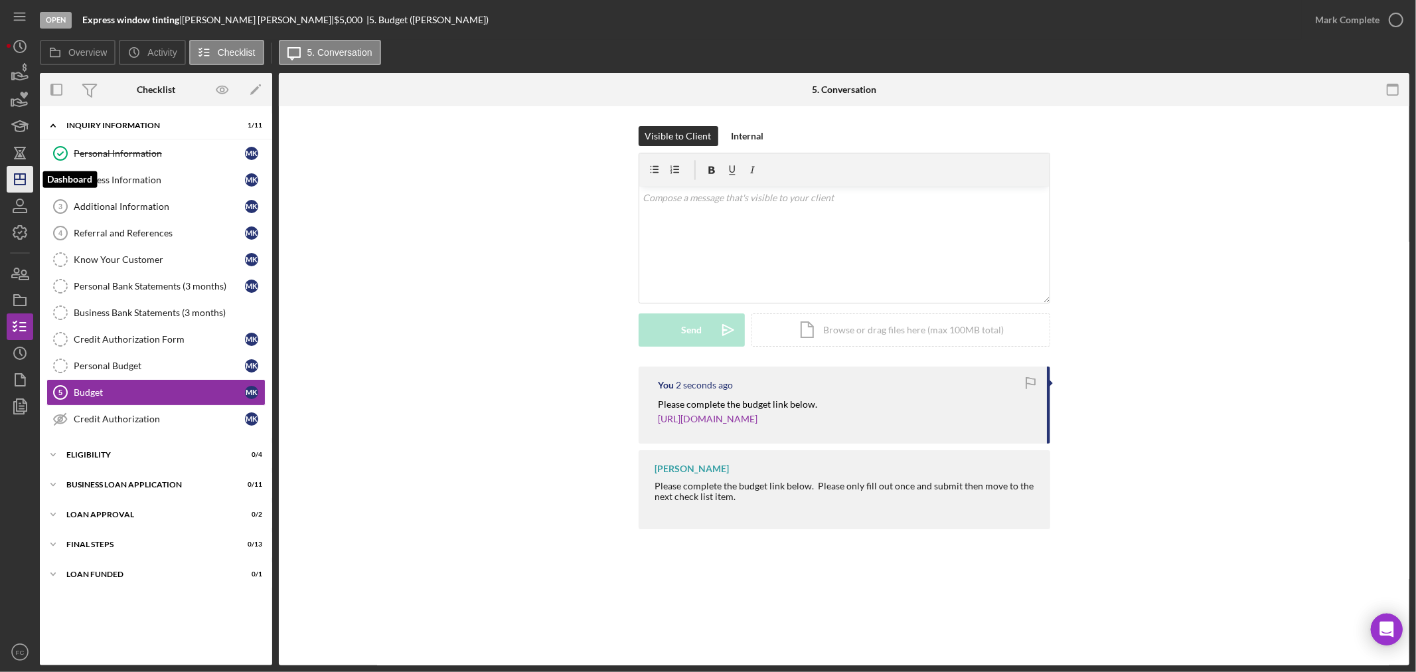
click at [23, 175] on icon "Icon/Dashboard" at bounding box center [19, 179] width 33 height 33
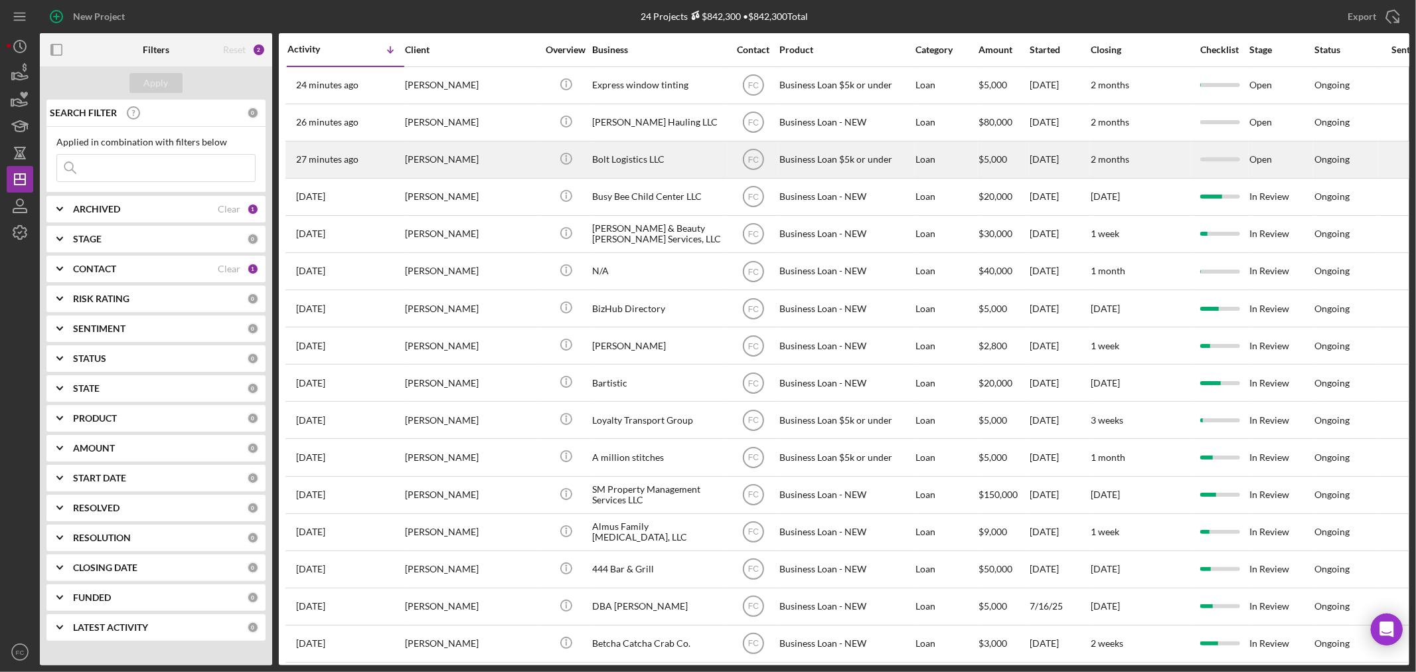
click at [486, 158] on div "[PERSON_NAME]" at bounding box center [471, 159] width 133 height 35
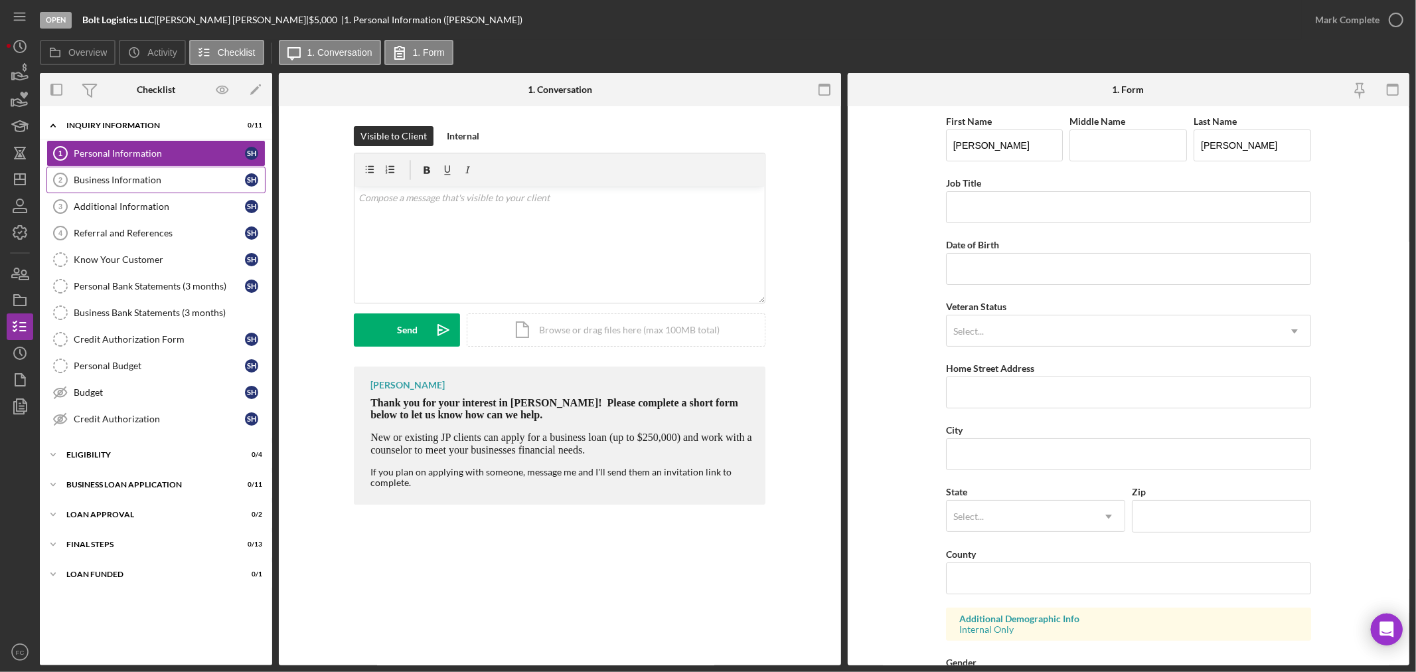
click at [98, 181] on div "Business Information" at bounding box center [159, 180] width 171 height 11
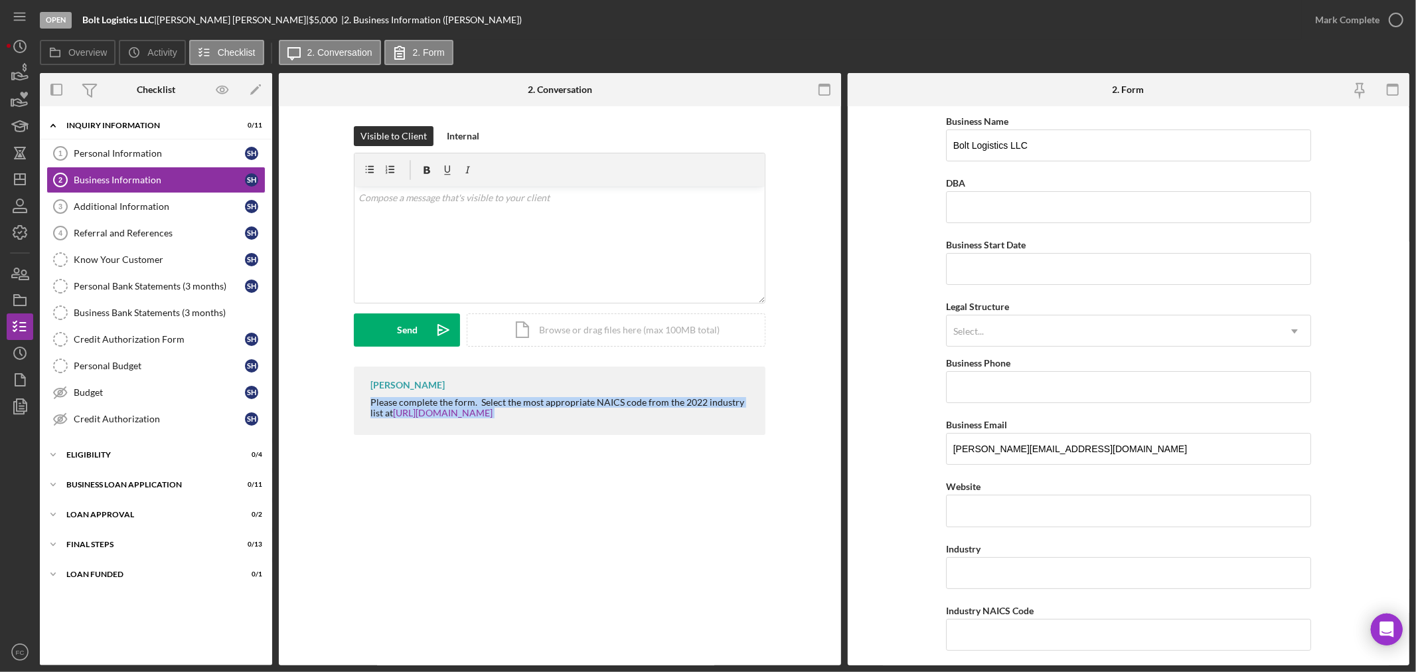
drag, startPoint x: 355, startPoint y: 400, endPoint x: 559, endPoint y: 442, distance: 208.2
click at [560, 442] on div "Visible to Client Internal v Color teal Color pink Remove color Add row above A…" at bounding box center [560, 283] width 562 height 355
copy div "Please complete the form. Select the most appropriate NAICS code from the 2022 …"
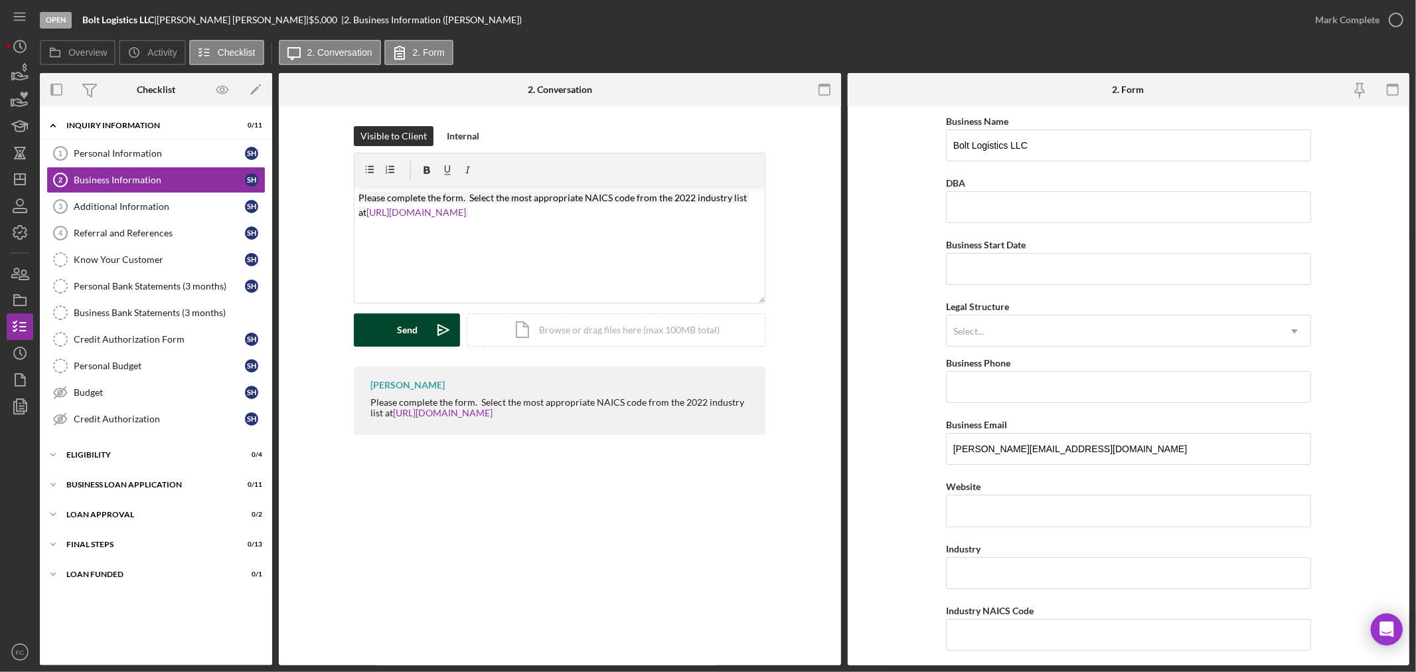
click at [427, 329] on icon "Icon/icon-invite-send" at bounding box center [443, 329] width 33 height 33
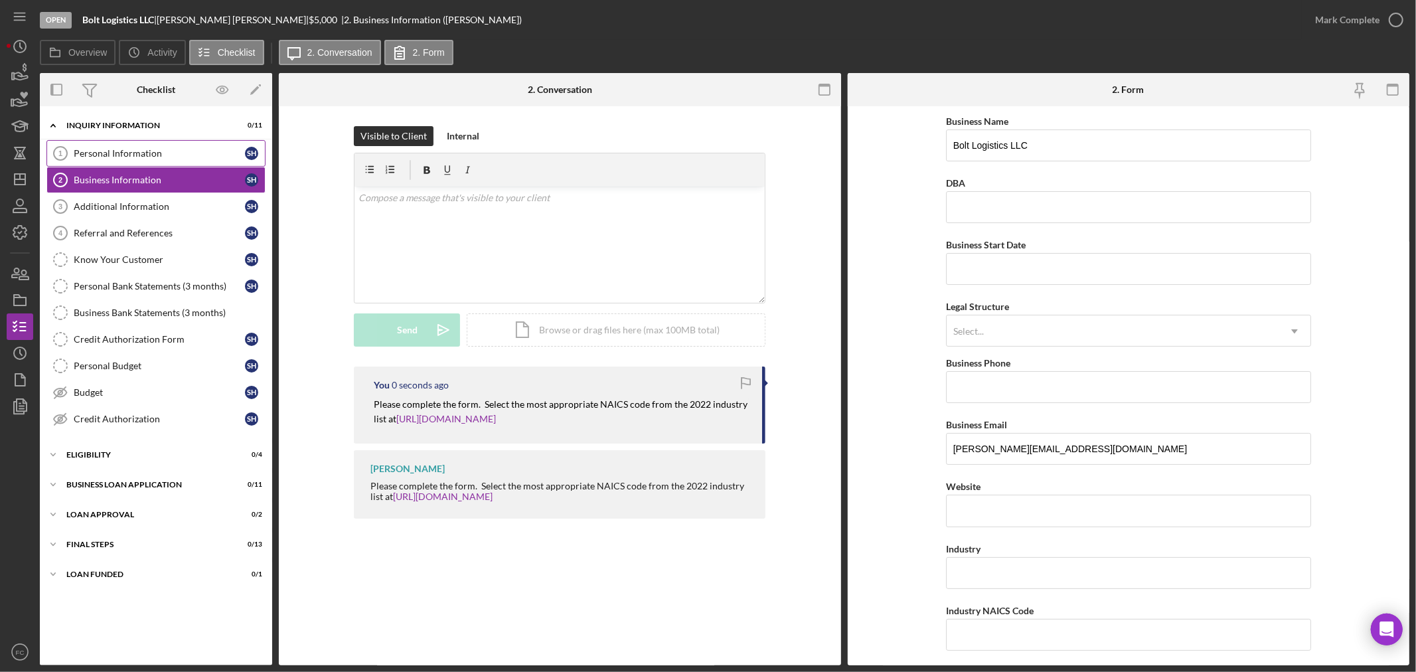
click at [146, 149] on div "Personal Information" at bounding box center [159, 153] width 171 height 11
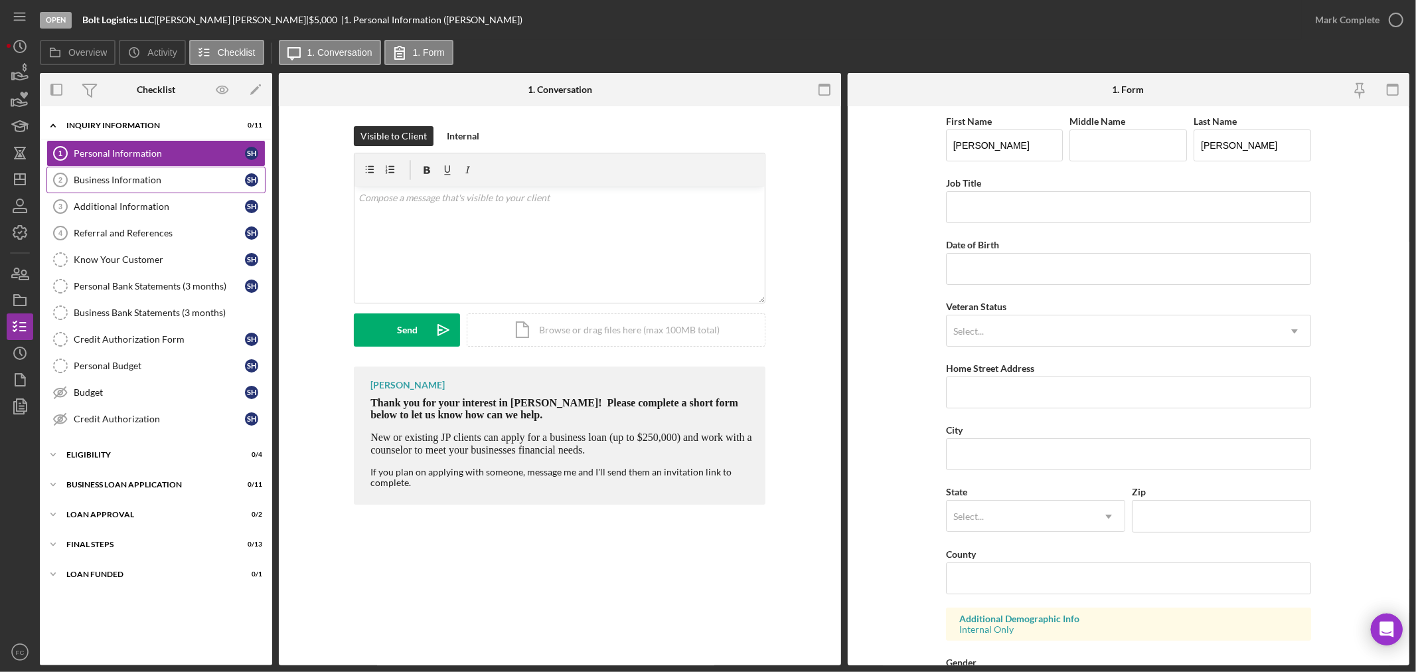
drag, startPoint x: 142, startPoint y: 178, endPoint x: 175, endPoint y: 194, distance: 36.8
click at [143, 178] on div "Business Information" at bounding box center [159, 180] width 171 height 11
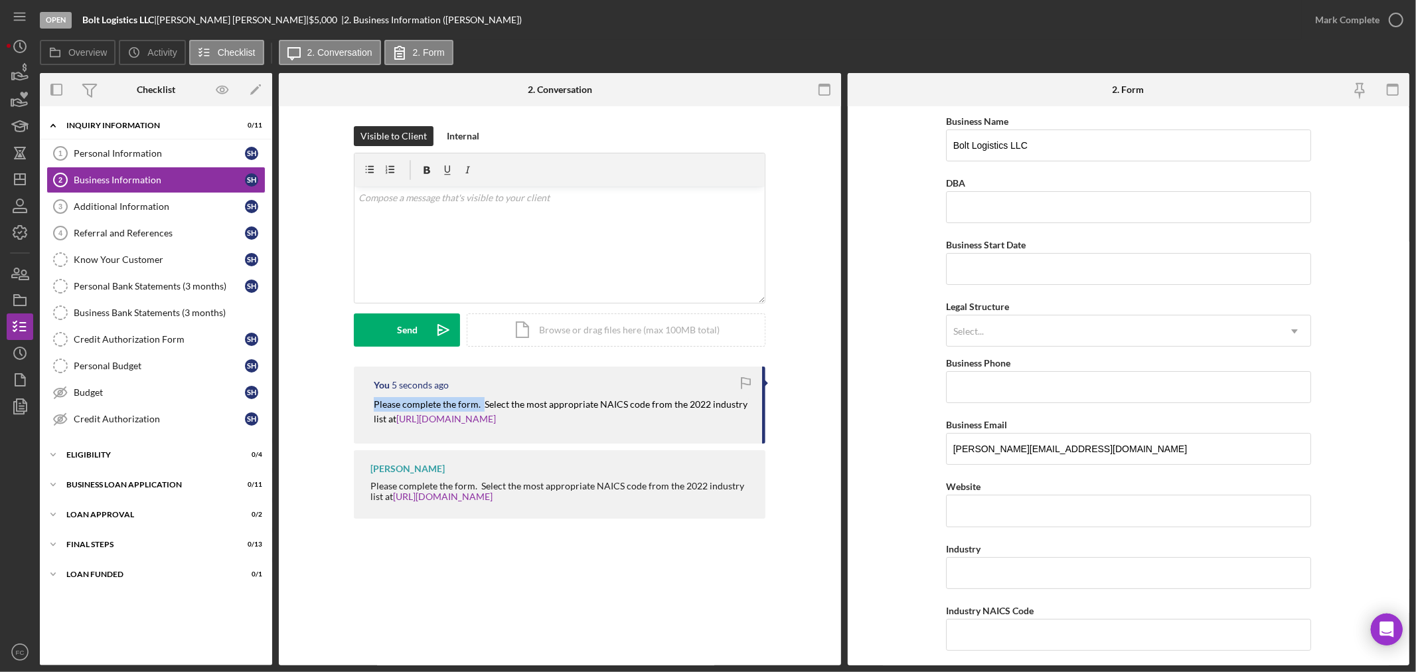
drag, startPoint x: 367, startPoint y: 400, endPoint x: 483, endPoint y: 407, distance: 116.4
click at [483, 407] on div "You 5 seconds ago Please complete the form. Select the most appropriate NAICS c…" at bounding box center [560, 405] width 412 height 77
copy mark "Please complete the form."
click at [143, 139] on div "Icon/Expander INQUIRY INFORMATION 0 / 11" at bounding box center [156, 125] width 232 height 27
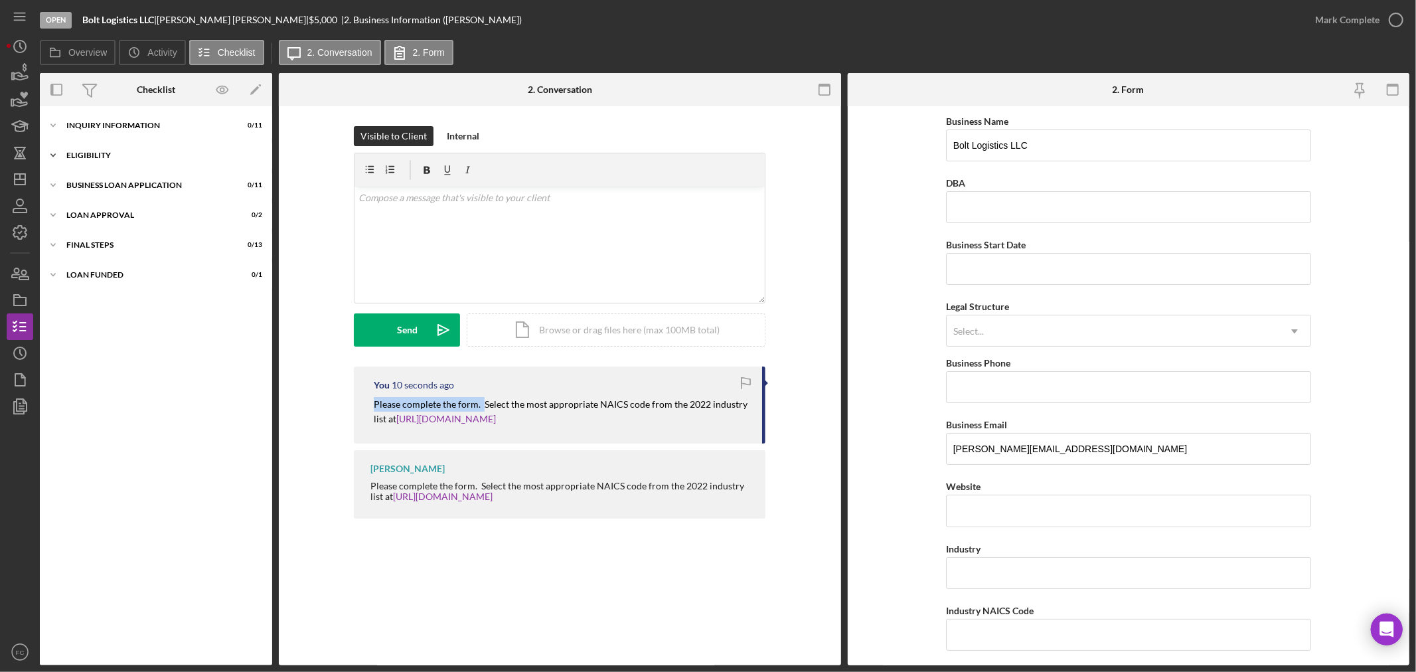
click at [108, 155] on div "Eligibility" at bounding box center [160, 155] width 189 height 8
click at [120, 129] on div "INQUIRY INFORMATION" at bounding box center [160, 126] width 189 height 8
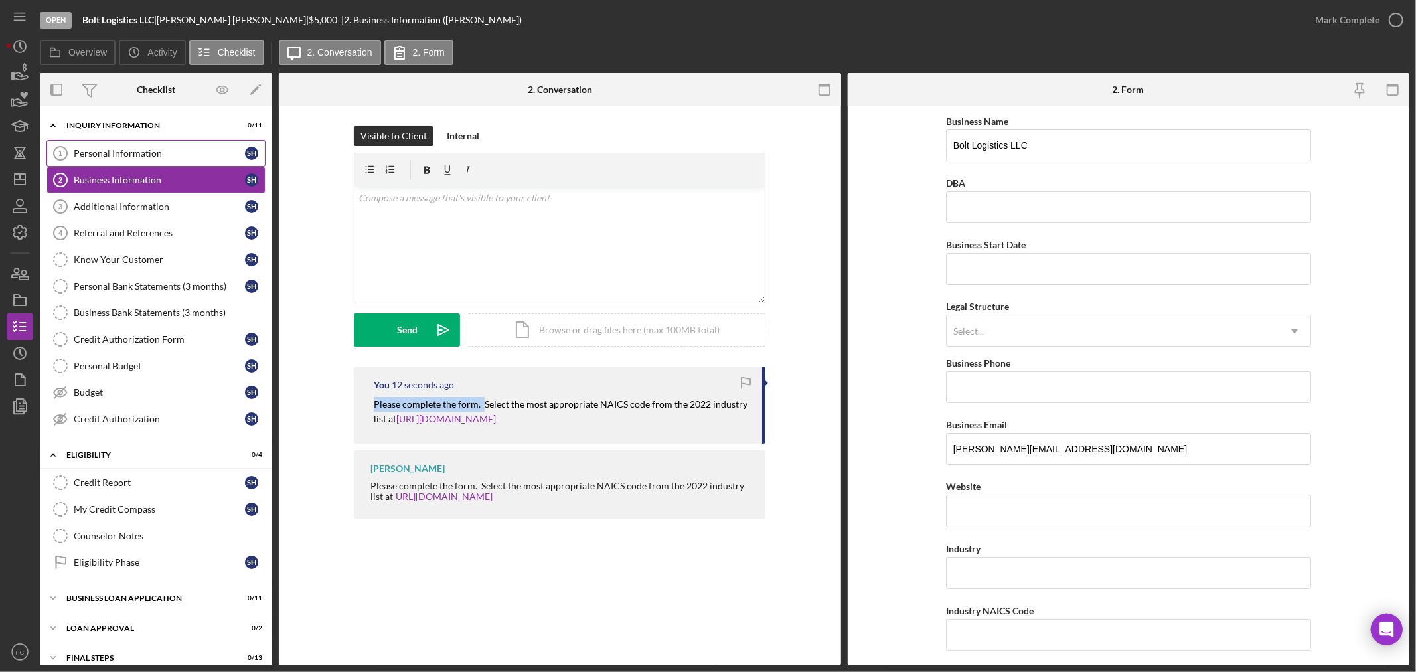
drag, startPoint x: 120, startPoint y: 149, endPoint x: 126, endPoint y: 148, distance: 6.8
click at [120, 149] on div "Personal Information" at bounding box center [159, 153] width 171 height 11
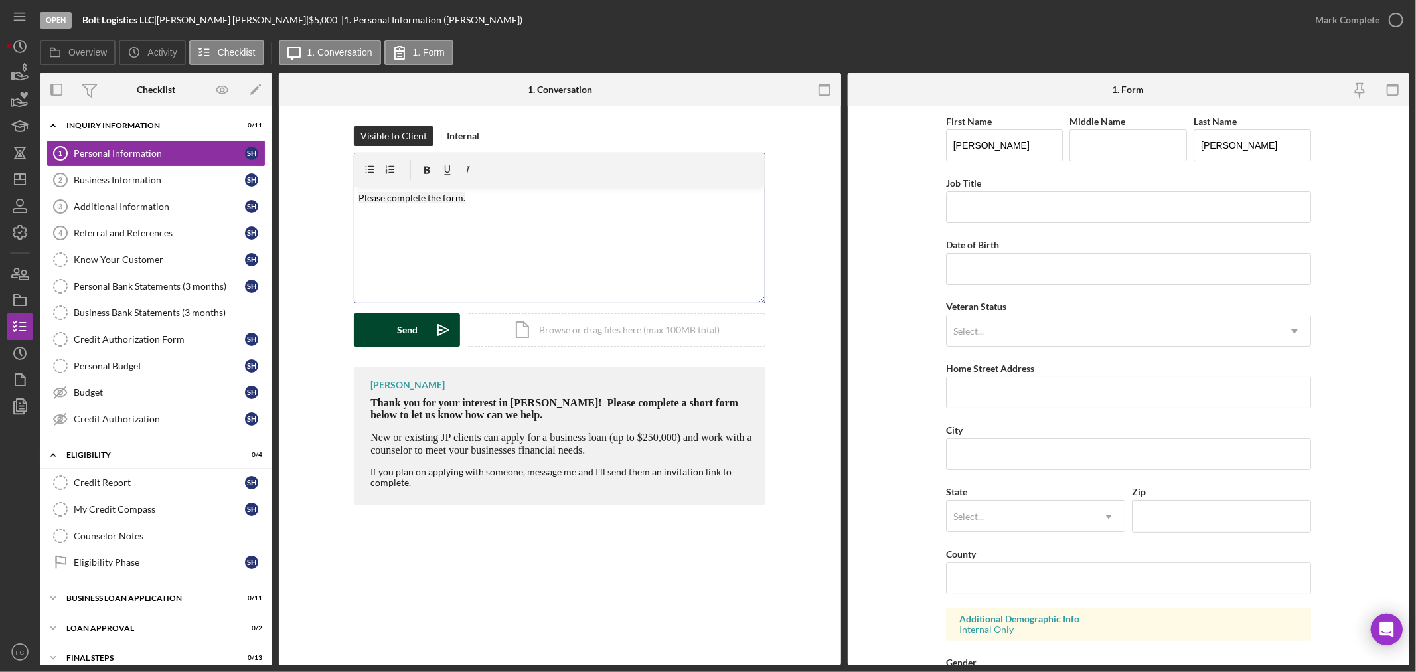
click at [403, 335] on div "Send" at bounding box center [407, 329] width 21 height 33
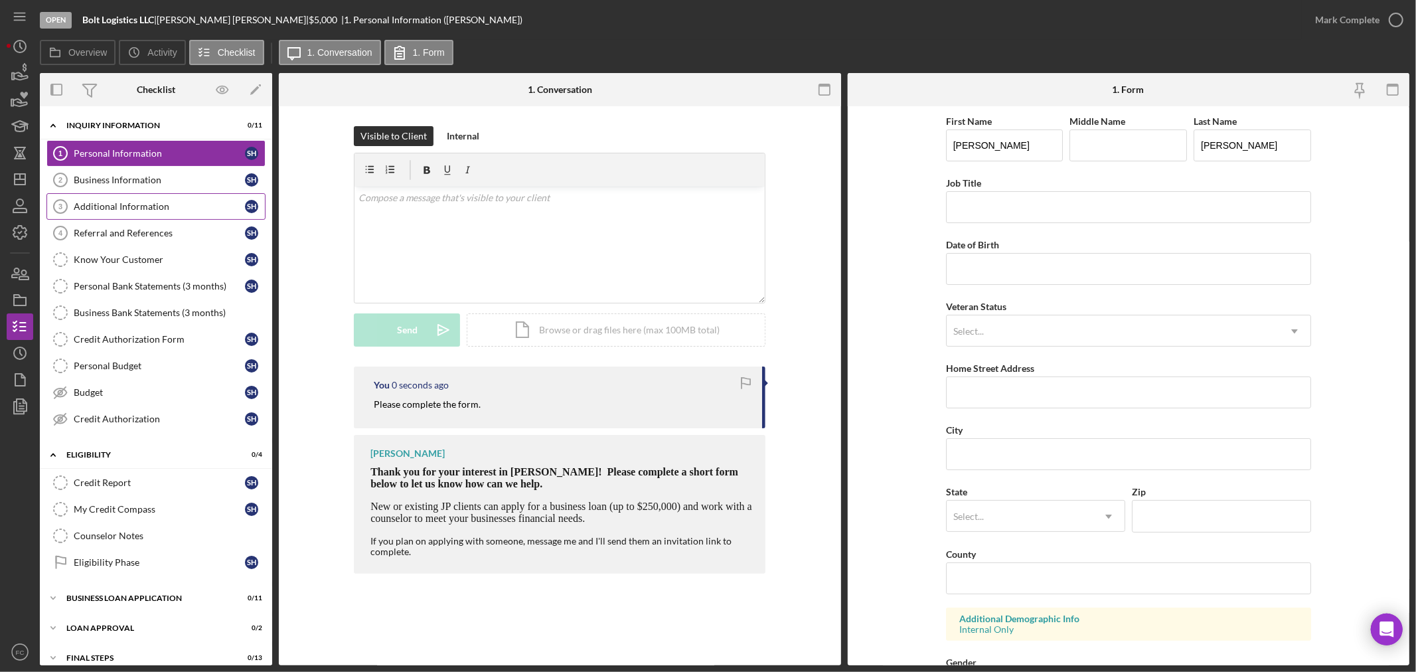
click at [131, 208] on div "Additional Information" at bounding box center [159, 206] width 171 height 11
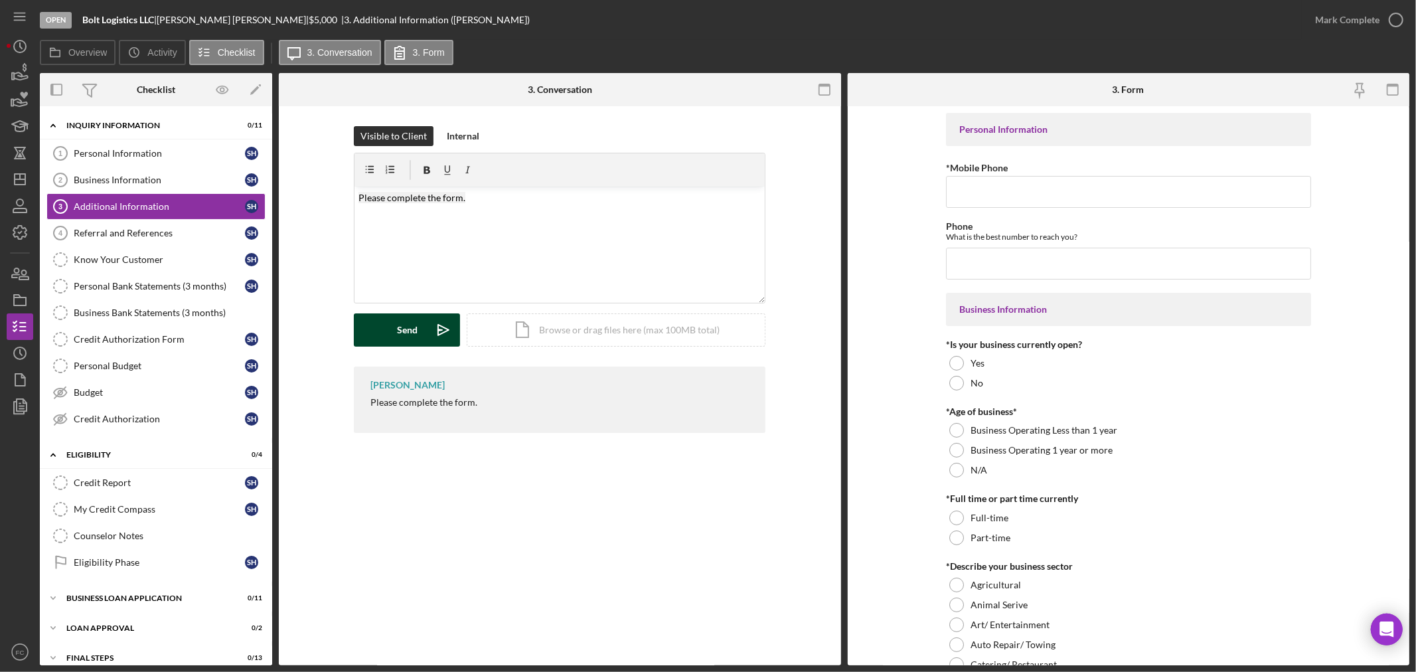
click at [382, 321] on button "Send Icon/icon-invite-send" at bounding box center [407, 329] width 106 height 33
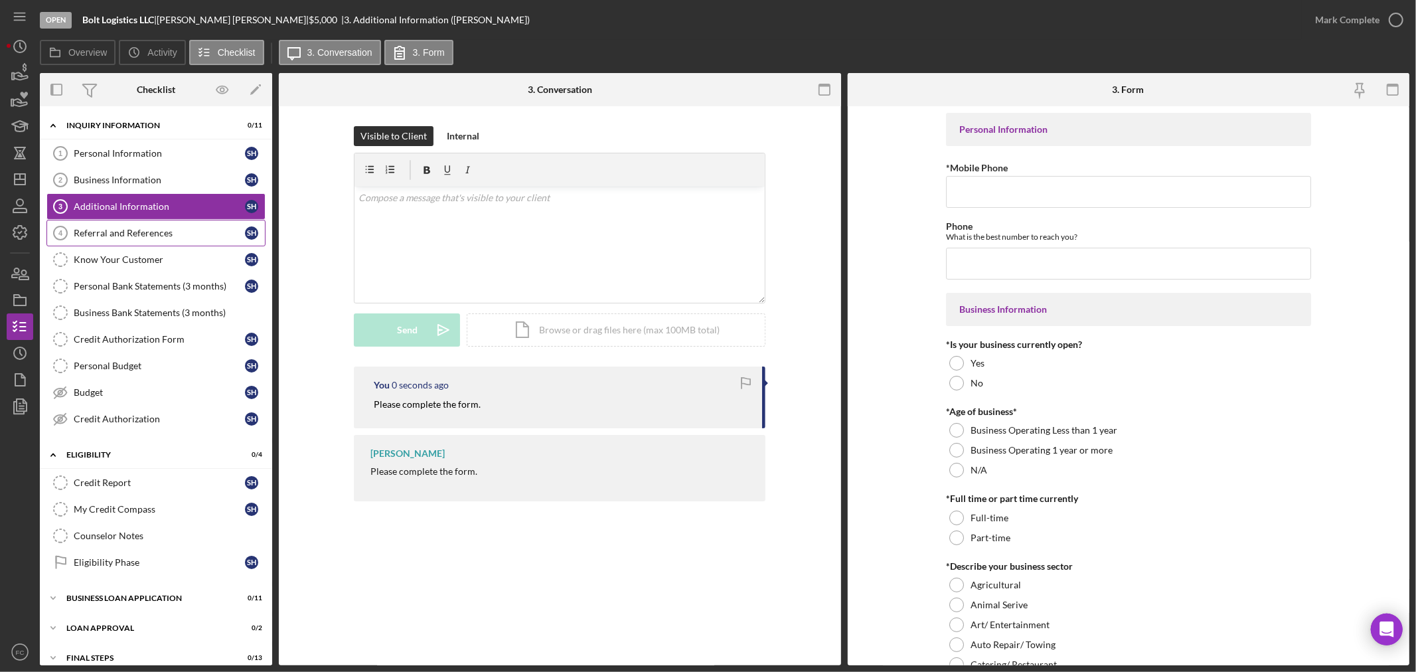
click at [98, 222] on link "Referral and References 4 Referral and References S H" at bounding box center [155, 233] width 219 height 27
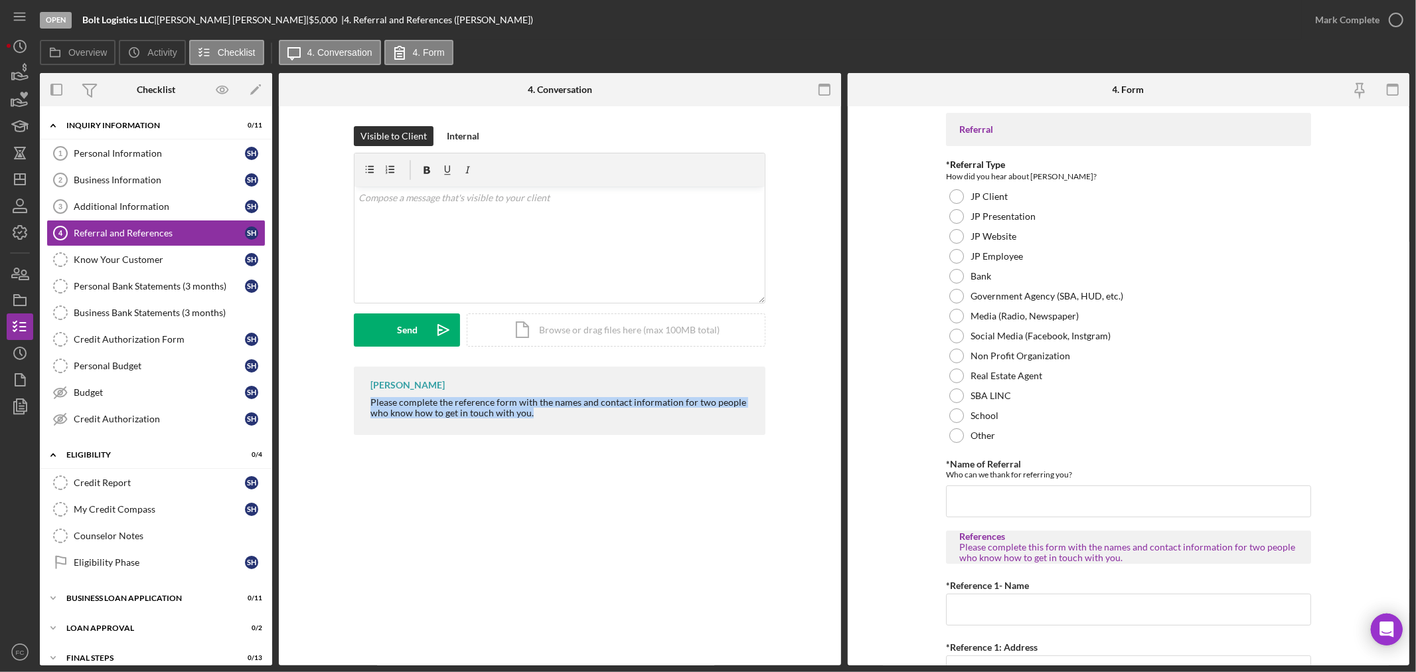
drag, startPoint x: 363, startPoint y: 401, endPoint x: 549, endPoint y: 422, distance: 187.7
click at [549, 422] on div "Franchot Cunningham Please complete the reference form with the names and conta…" at bounding box center [560, 401] width 412 height 68
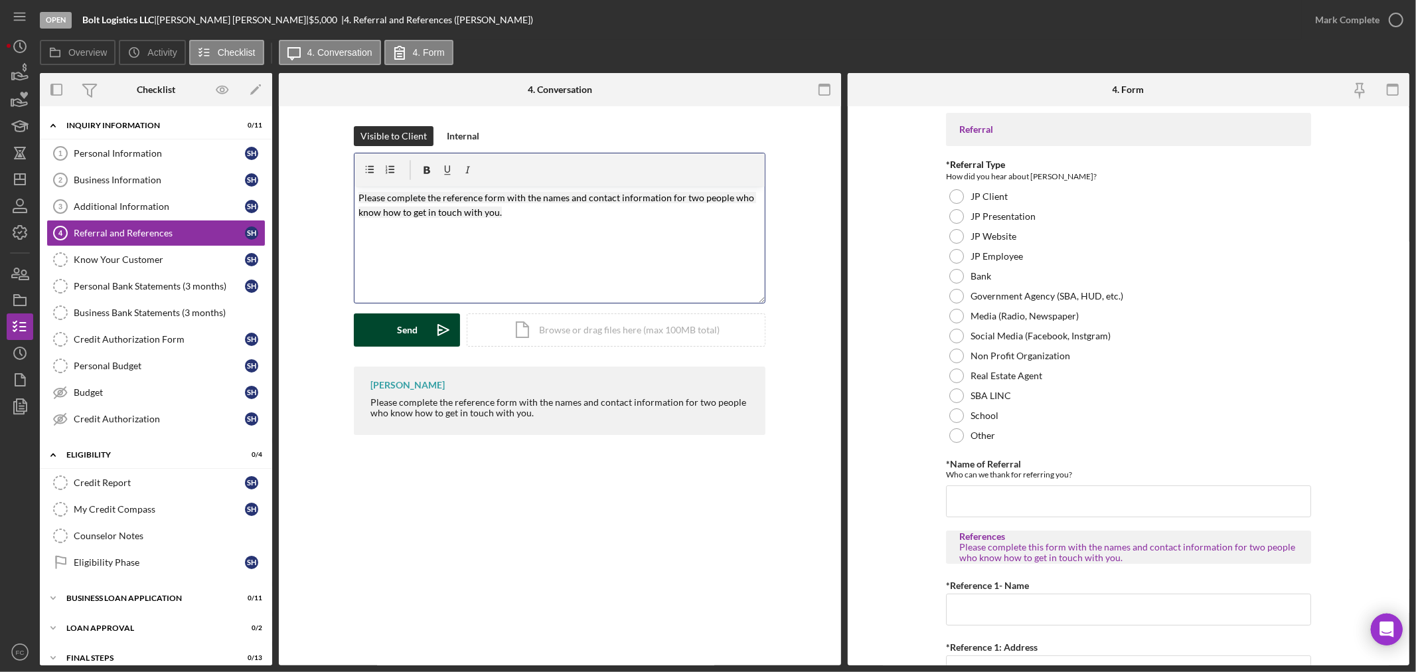
click at [399, 337] on div "Send" at bounding box center [407, 329] width 21 height 33
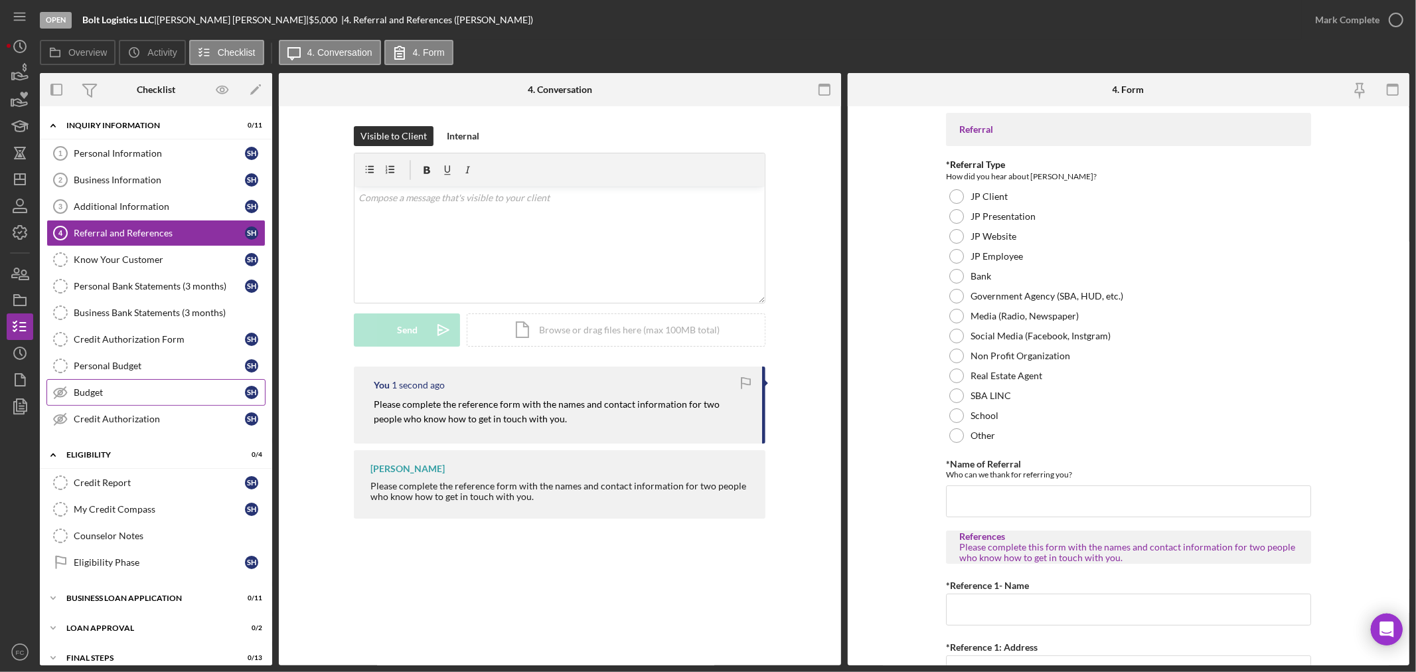
click at [116, 393] on div "Budget" at bounding box center [159, 392] width 171 height 11
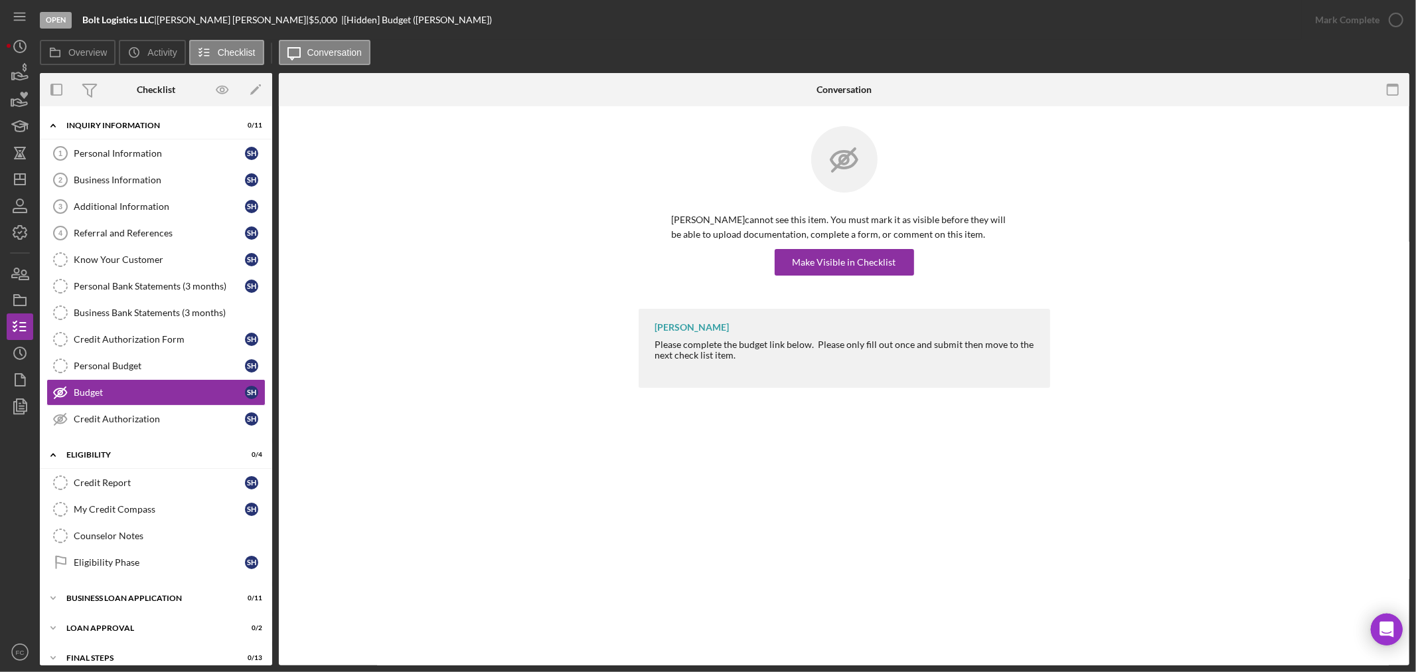
drag, startPoint x: 161, startPoint y: 17, endPoint x: 230, endPoint y: 18, distance: 68.4
click at [230, 18] on div "Bolt Logistics LLC | Steven HAYDEN | $5,000 $5,000 | [Hidden] Budget (Steven H.)" at bounding box center [287, 20] width 410 height 11
click at [820, 256] on div "Make Visible in Checklist" at bounding box center [845, 262] width 104 height 27
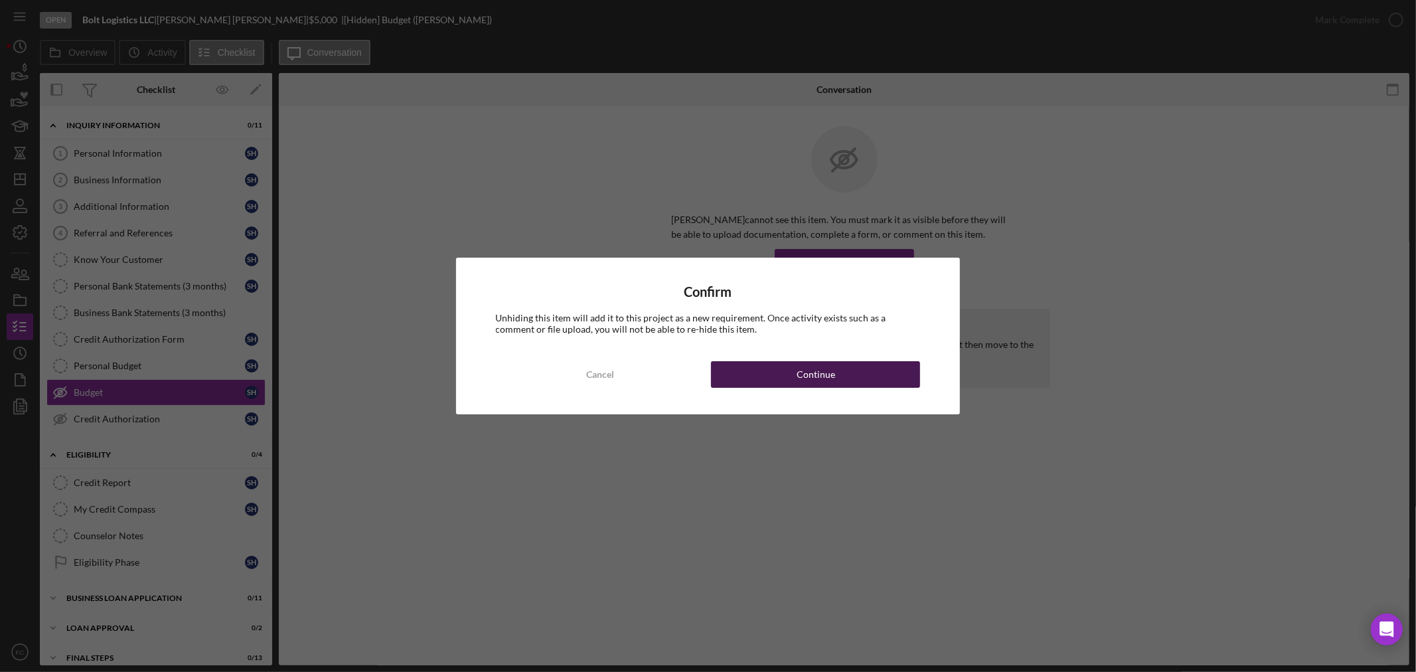
click at [766, 367] on button "Continue" at bounding box center [815, 374] width 209 height 27
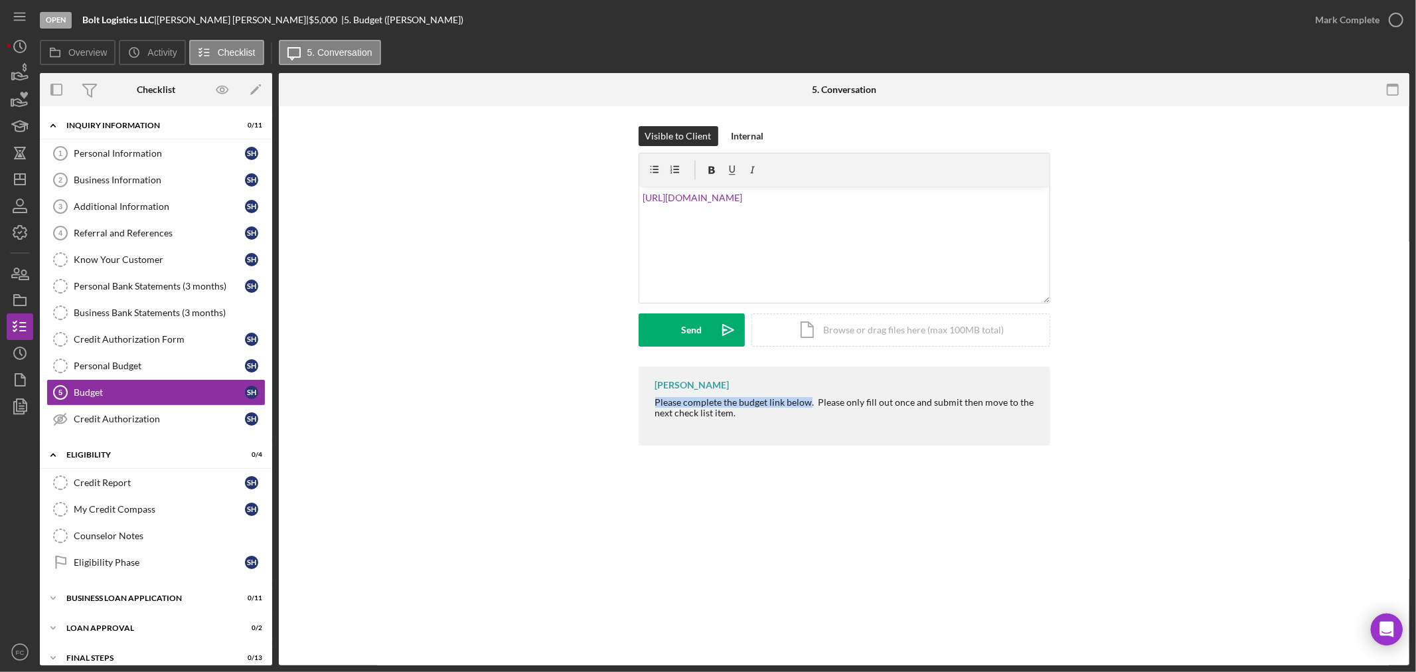
drag, startPoint x: 653, startPoint y: 400, endPoint x: 811, endPoint y: 400, distance: 158.0
click at [811, 400] on div "Franchot Cunningham Please complete the budget link below. Please only fill out…" at bounding box center [845, 406] width 412 height 79
click at [641, 197] on div "v Color teal Color pink Remove color Add row above Add row below Add column bef…" at bounding box center [844, 245] width 410 height 116
click at [679, 331] on button "Send Icon/icon-invite-send" at bounding box center [692, 329] width 106 height 33
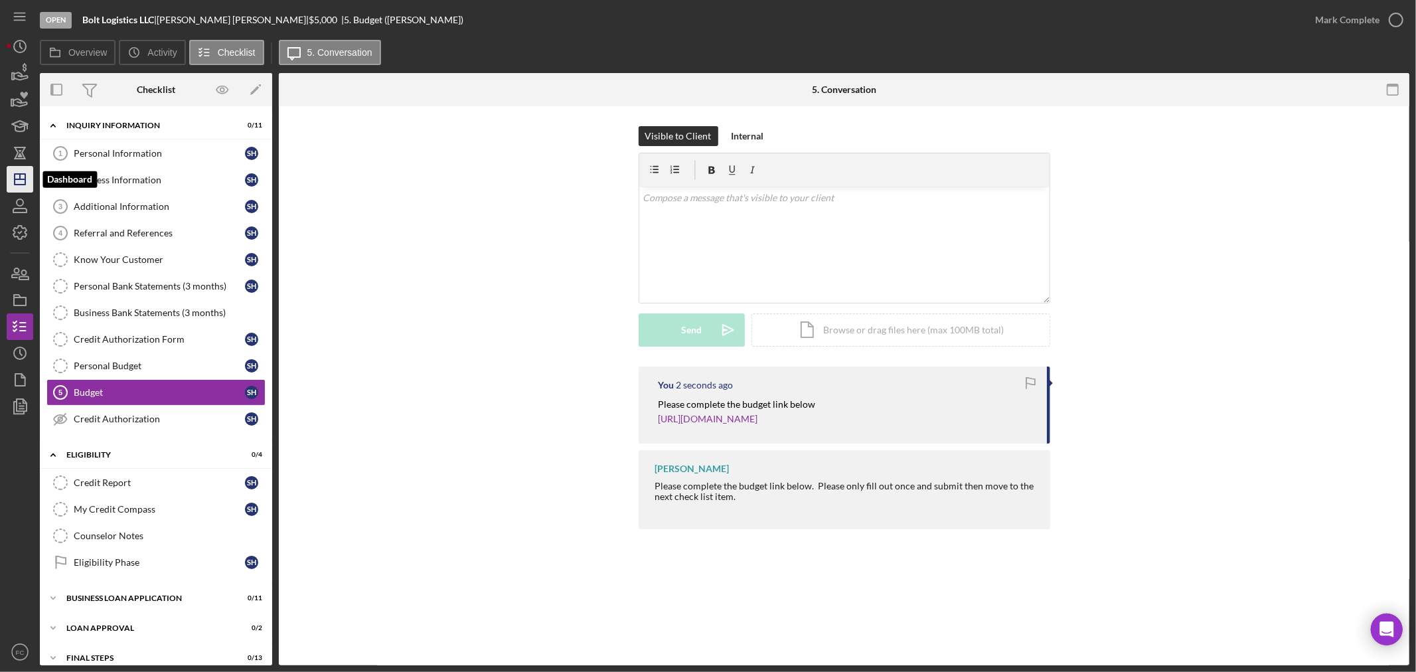
click at [23, 190] on icon "Icon/Dashboard" at bounding box center [19, 179] width 33 height 33
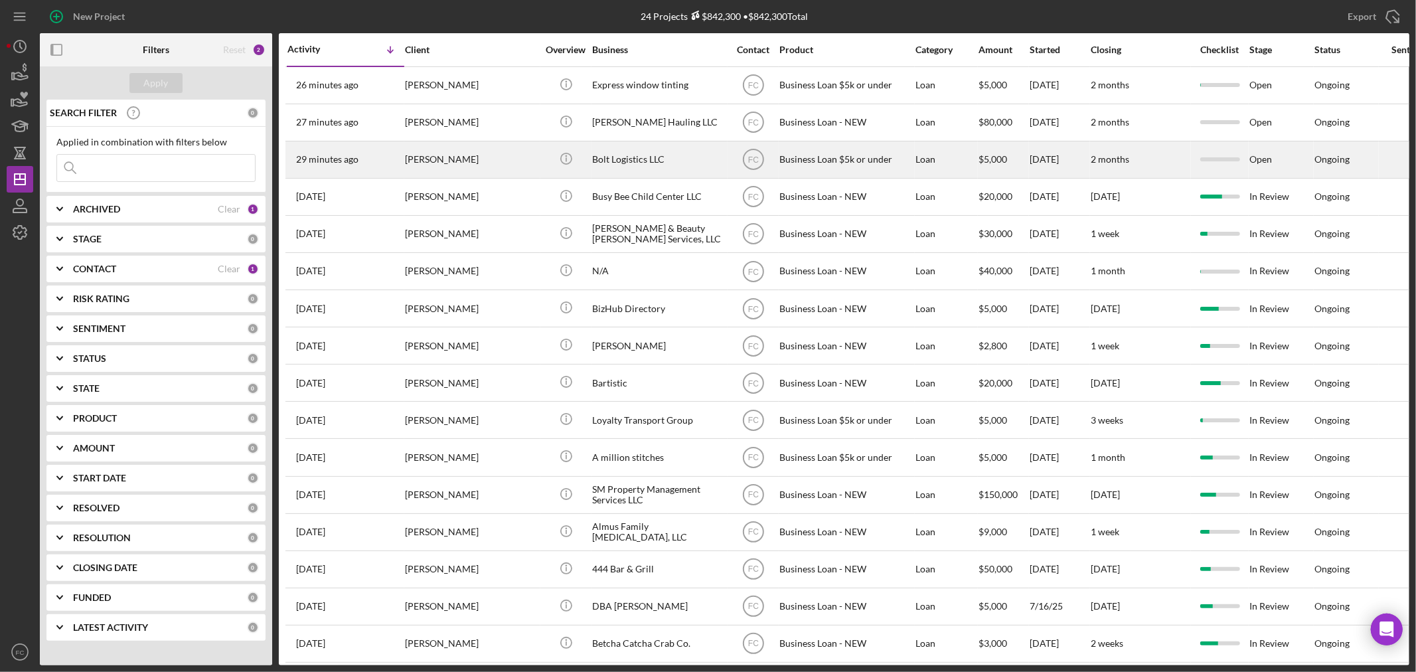
click at [1272, 161] on div "Open" at bounding box center [1282, 159] width 64 height 35
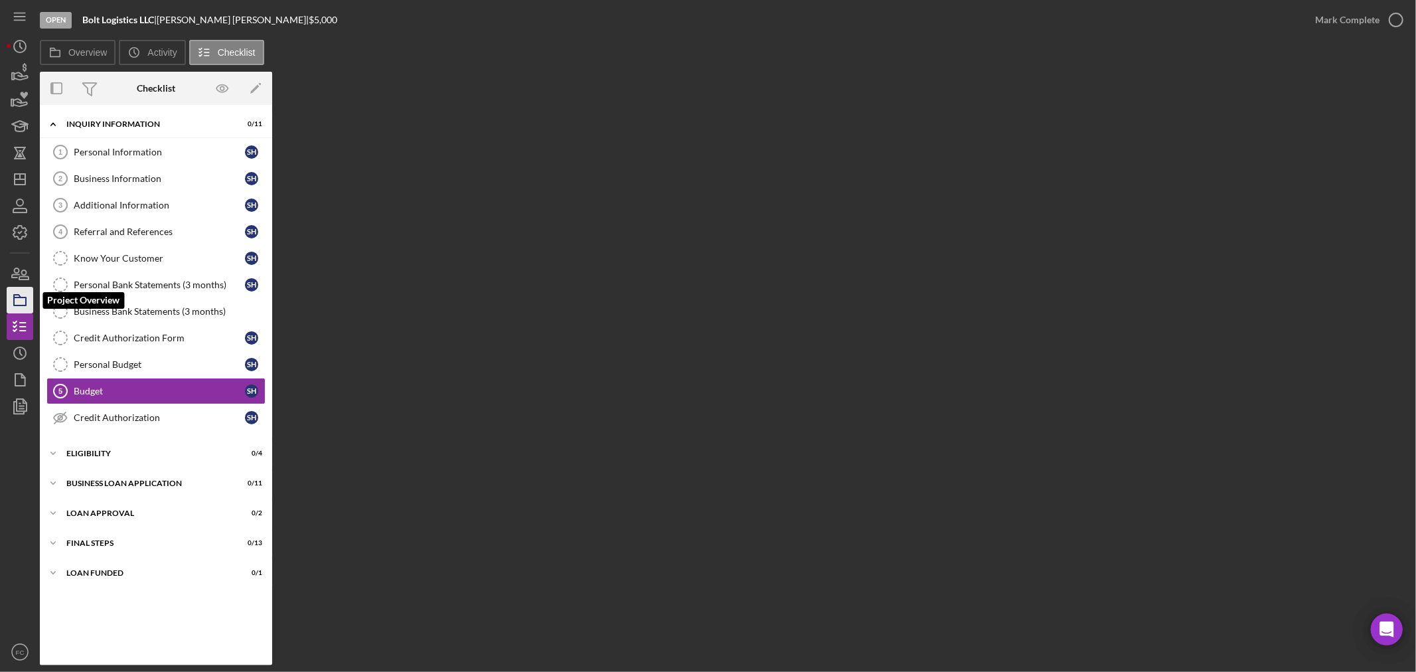
click at [20, 293] on icon "button" at bounding box center [19, 300] width 33 height 33
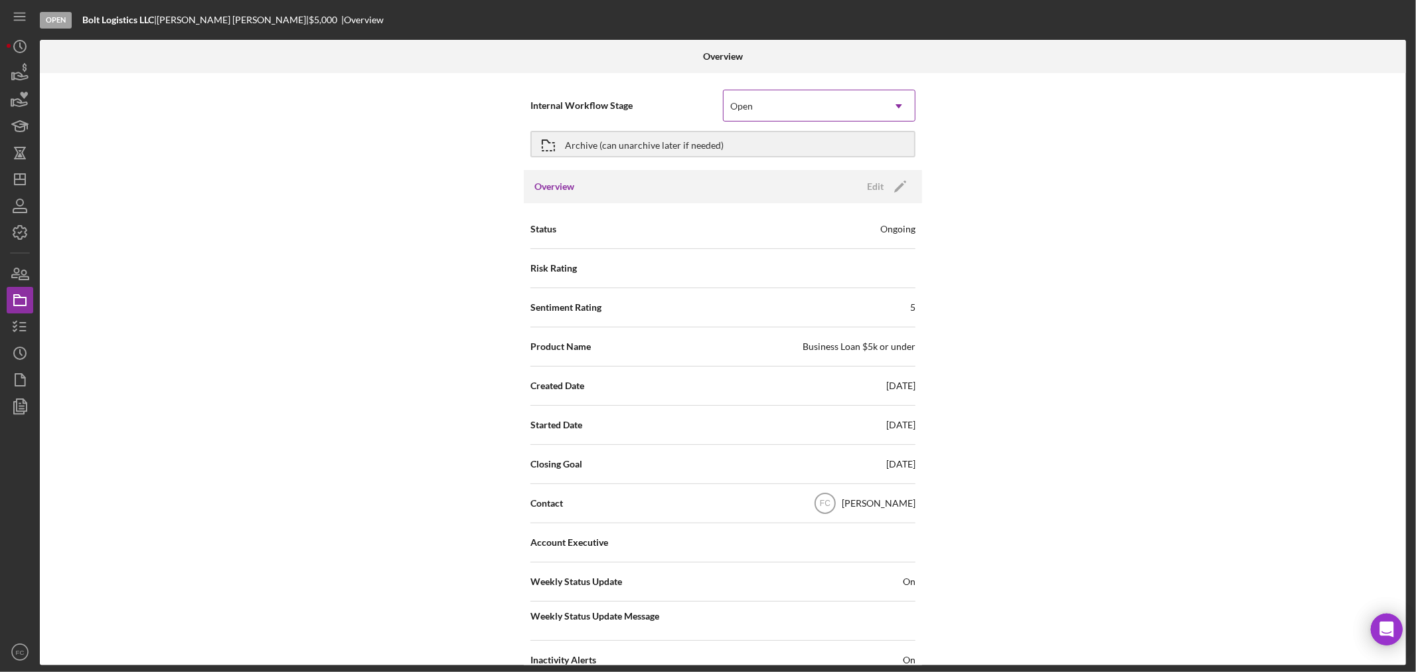
click at [758, 108] on div "Open" at bounding box center [803, 106] width 159 height 31
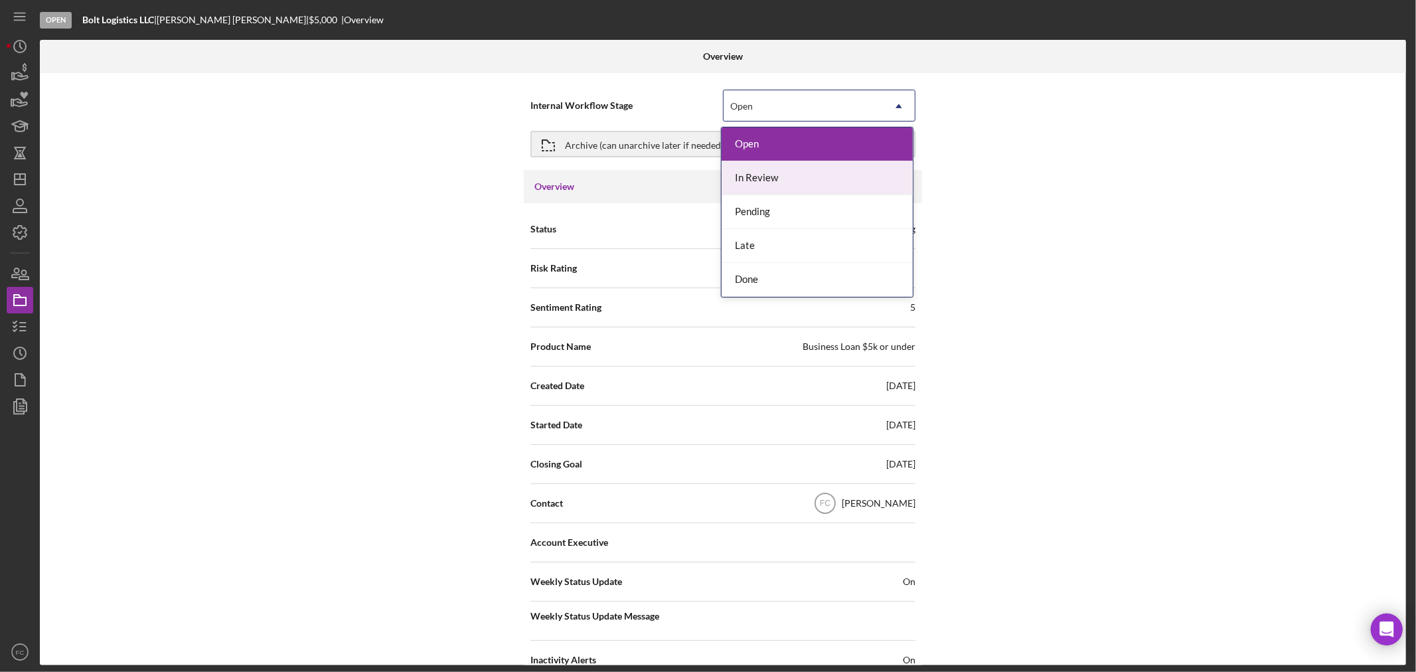
click at [757, 175] on div "In Review" at bounding box center [817, 178] width 191 height 34
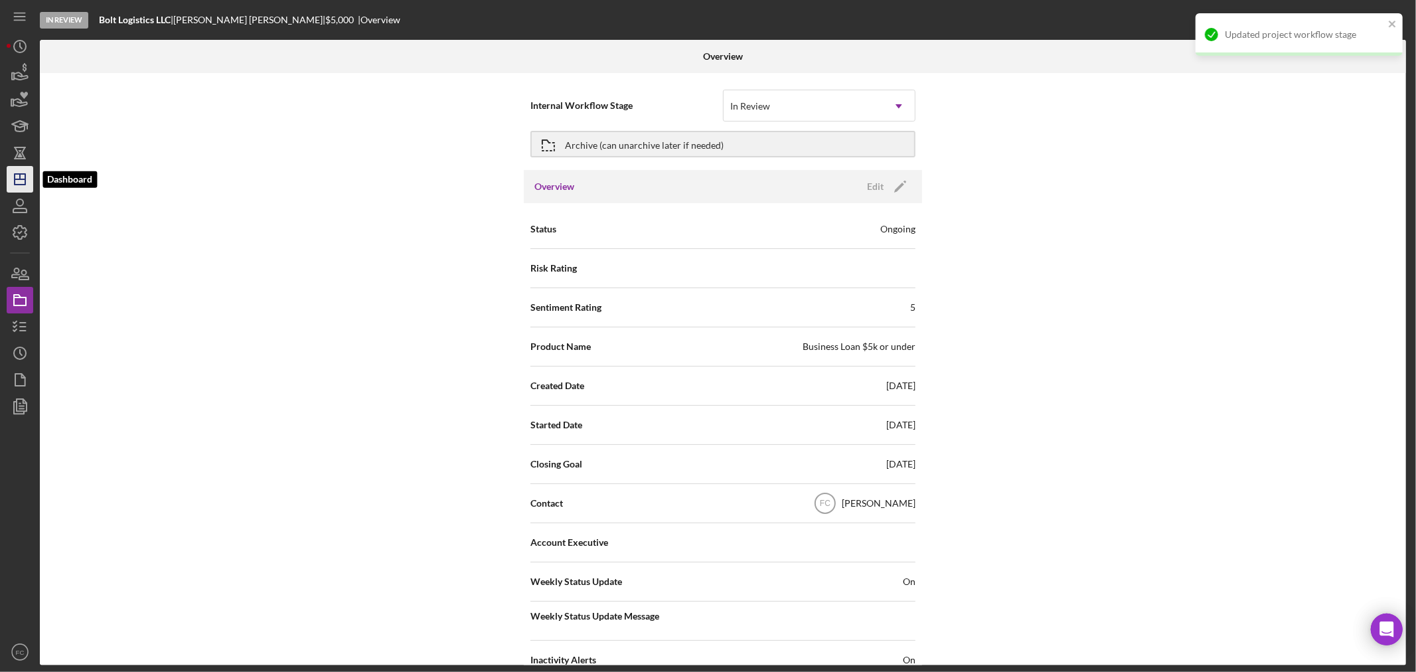
click at [22, 180] on icon "Icon/Dashboard" at bounding box center [19, 179] width 33 height 33
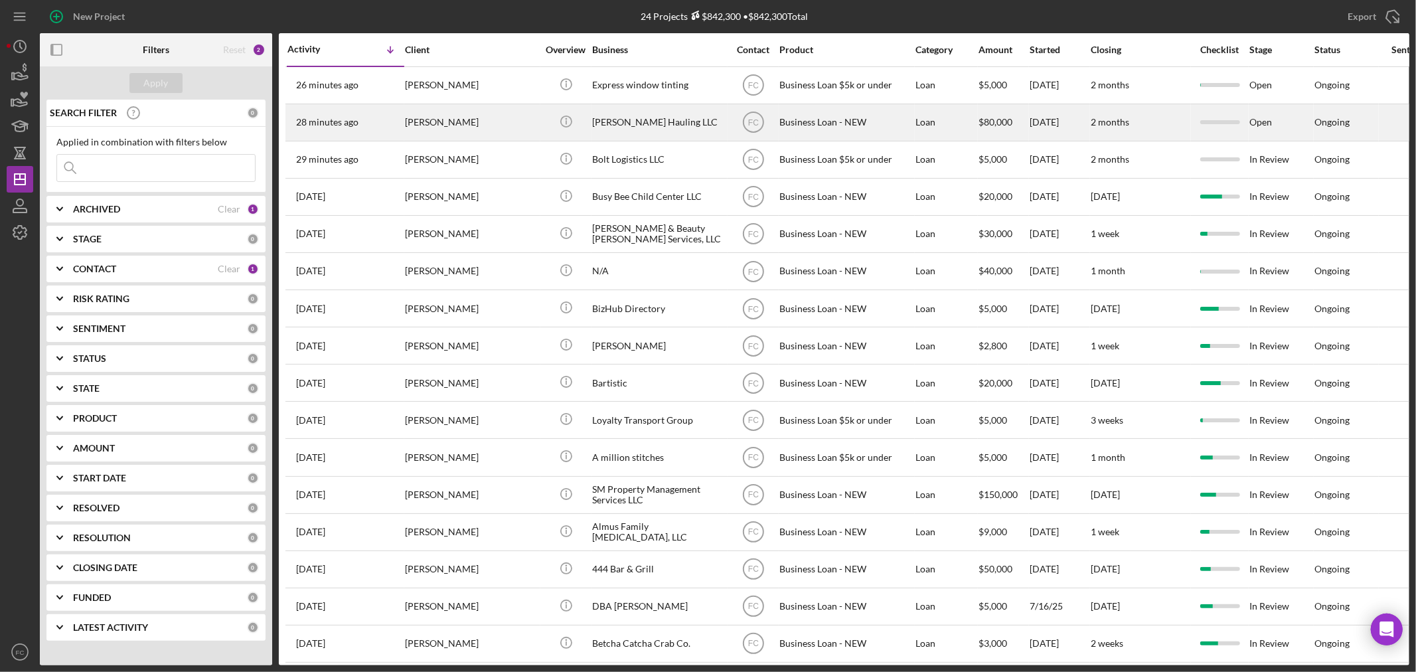
click at [493, 133] on div "[PERSON_NAME]" at bounding box center [471, 122] width 133 height 35
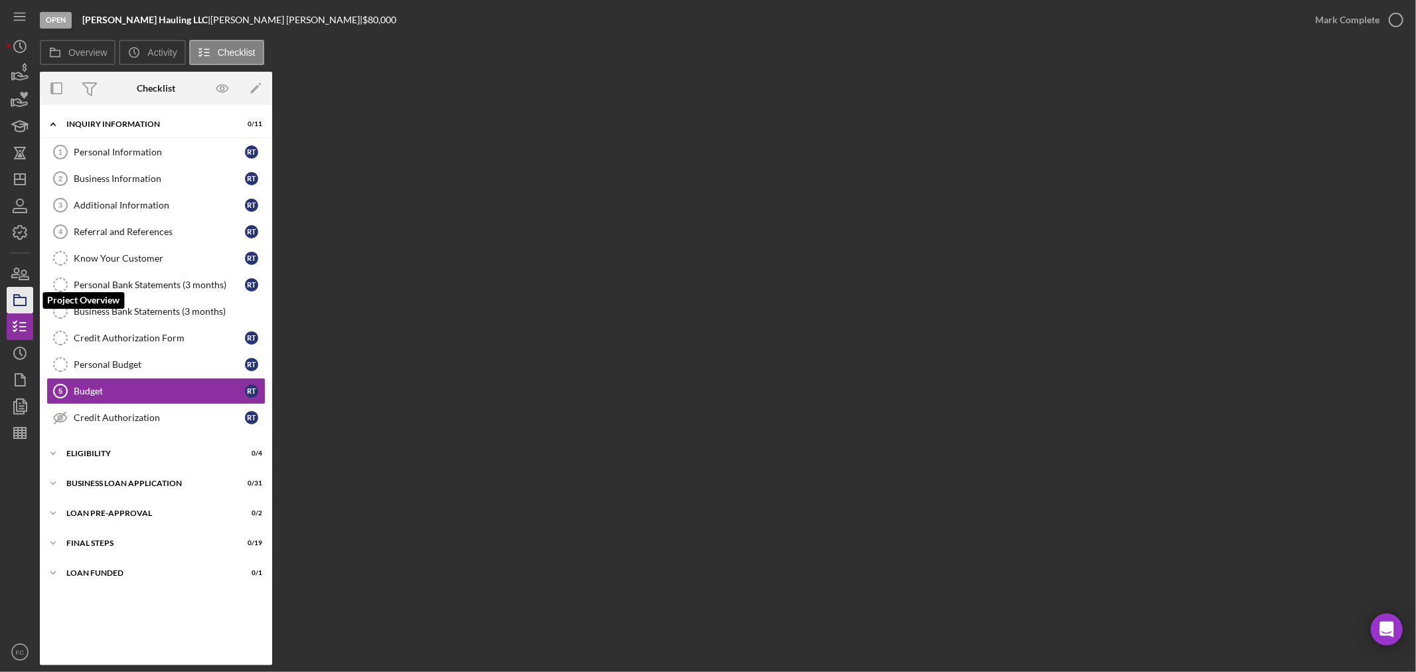
click at [16, 297] on polygon "button" at bounding box center [17, 296] width 7 height 3
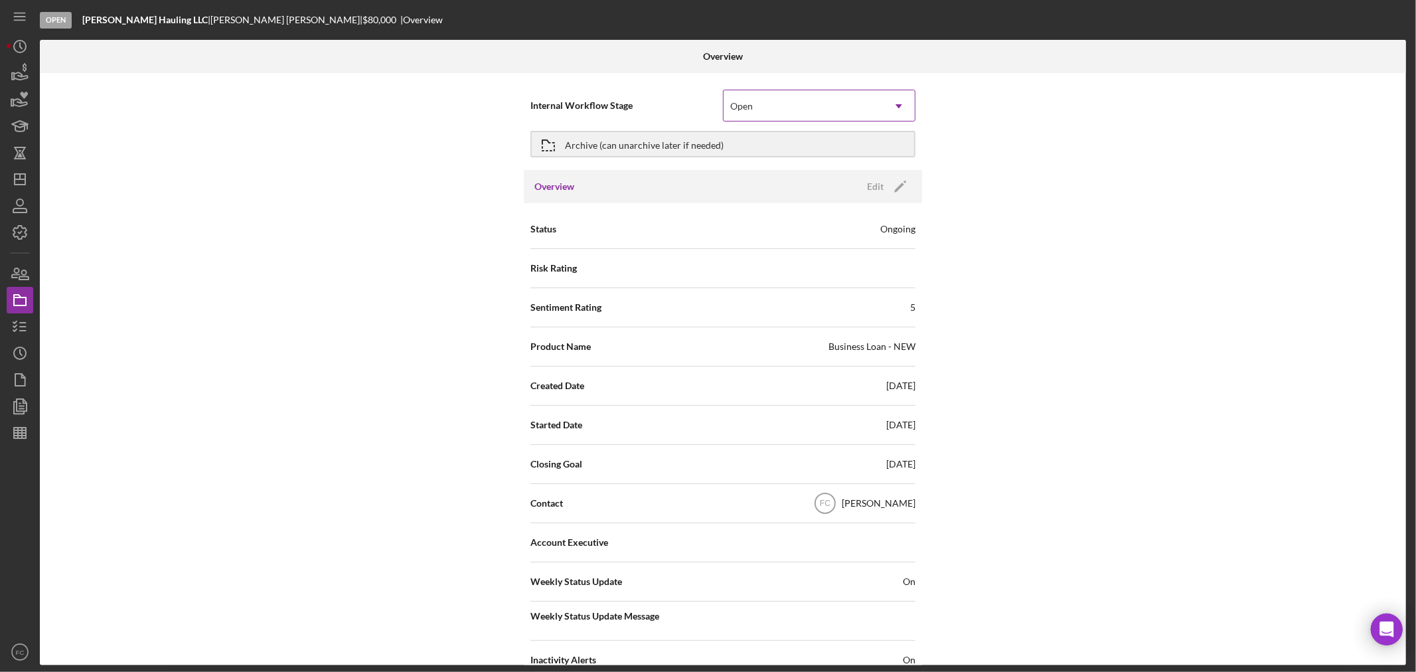
click at [827, 112] on div "Open" at bounding box center [803, 106] width 159 height 31
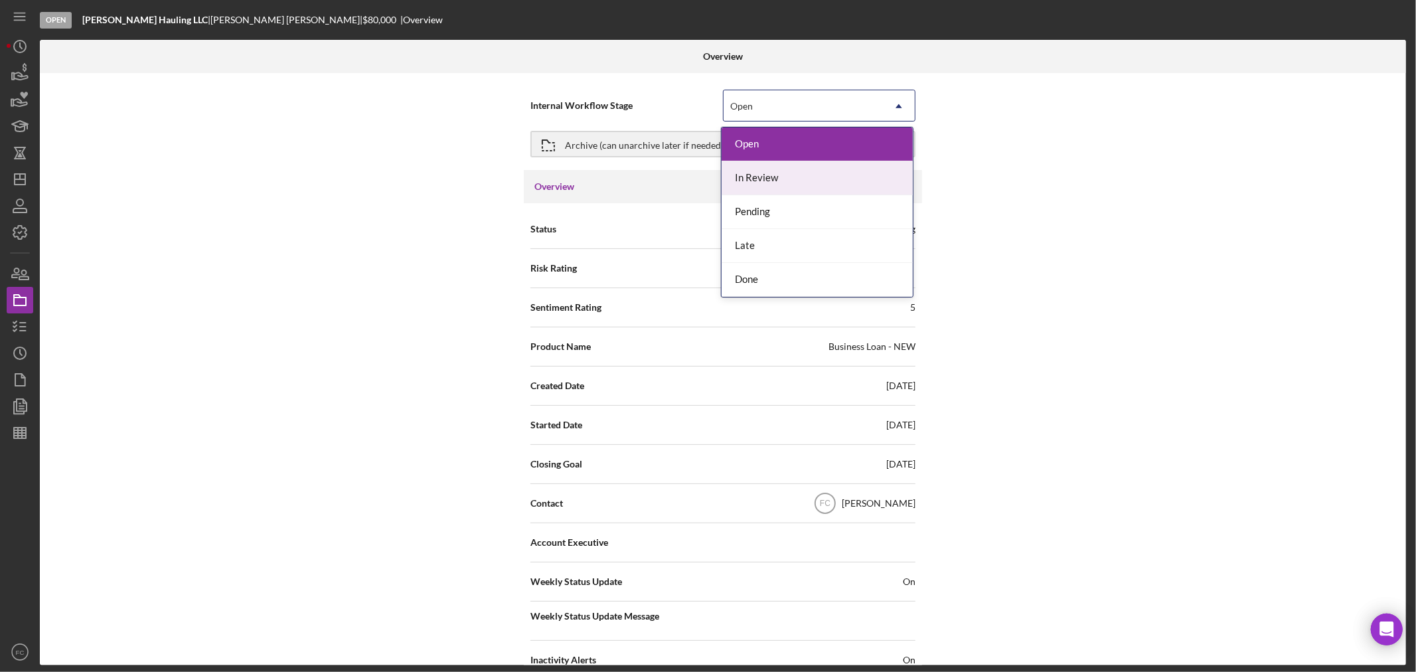
click at [786, 177] on div "In Review" at bounding box center [817, 178] width 191 height 34
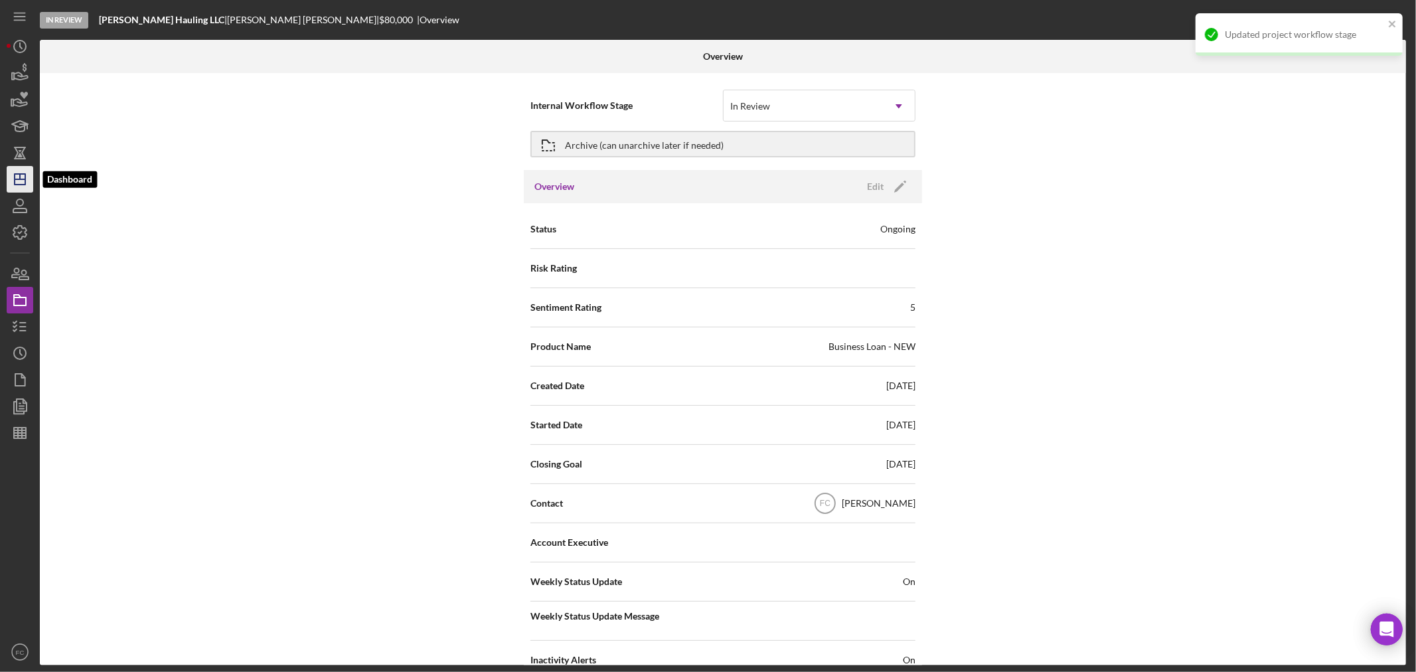
click at [15, 178] on polygon "button" at bounding box center [20, 179] width 11 height 11
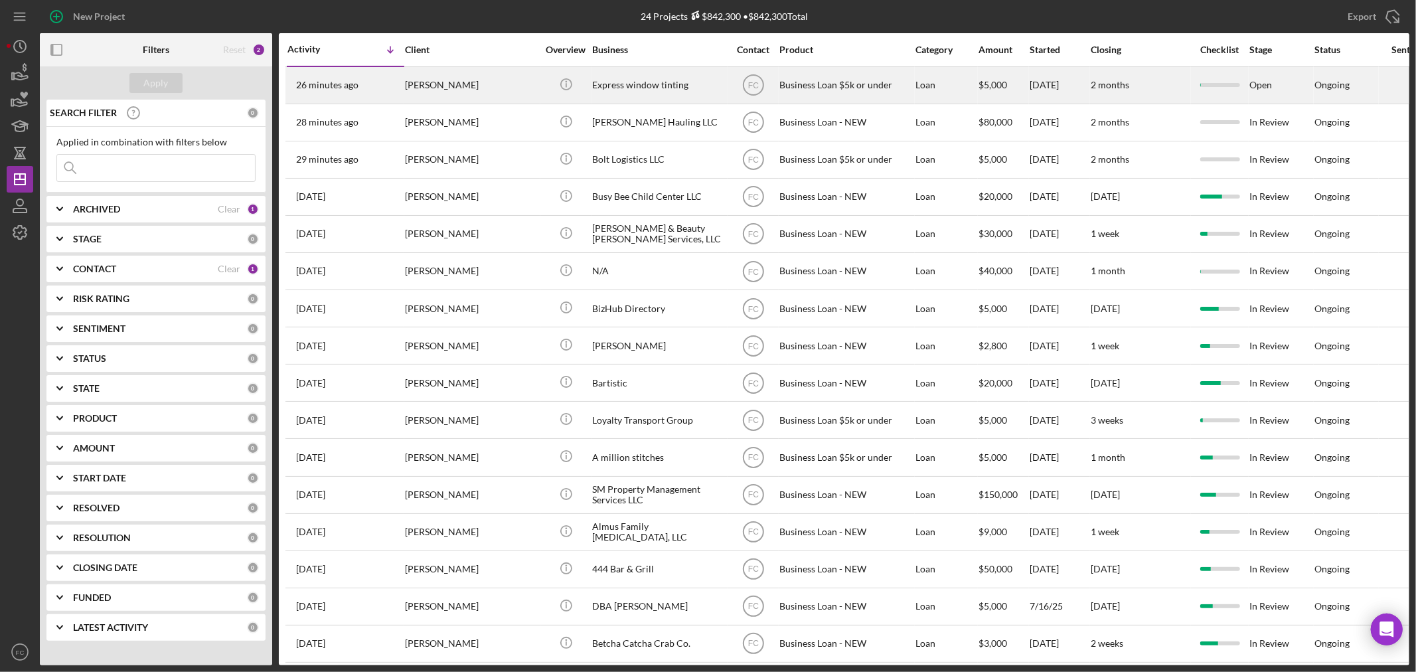
click at [899, 82] on div "Business Loan $5k or under" at bounding box center [846, 85] width 133 height 35
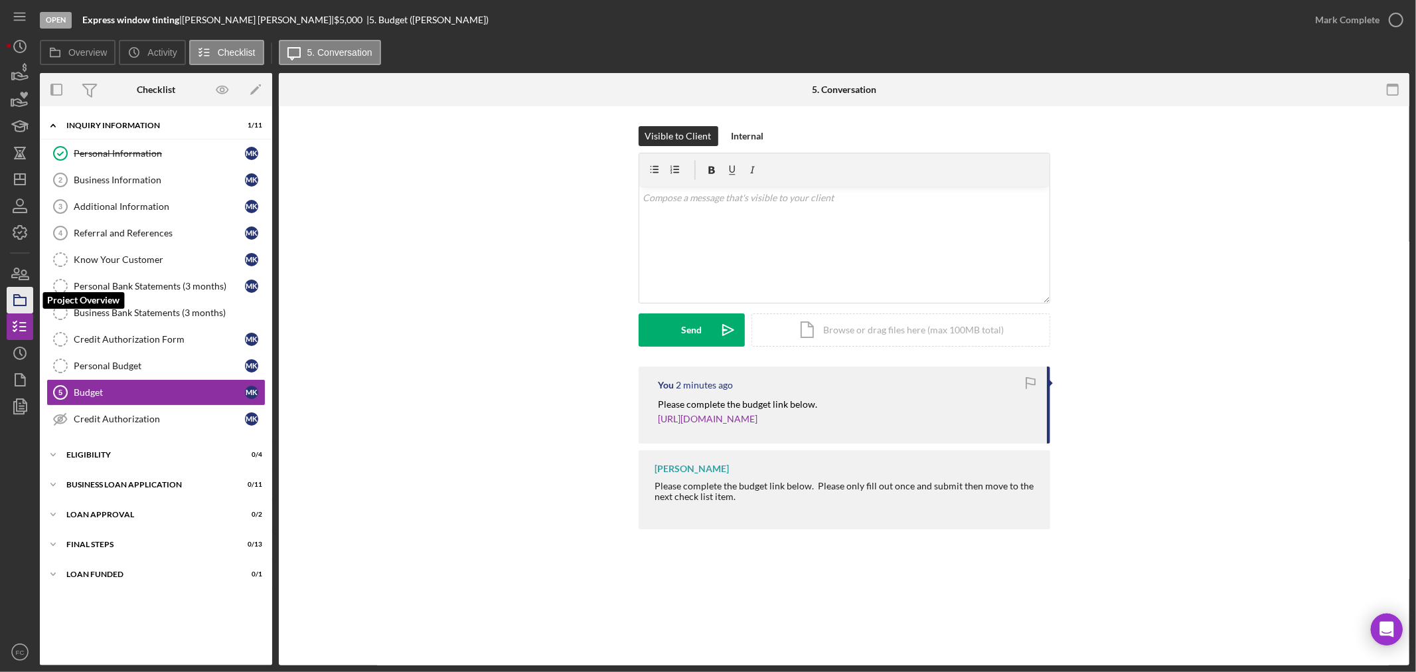
click at [19, 303] on icon "button" at bounding box center [19, 300] width 33 height 33
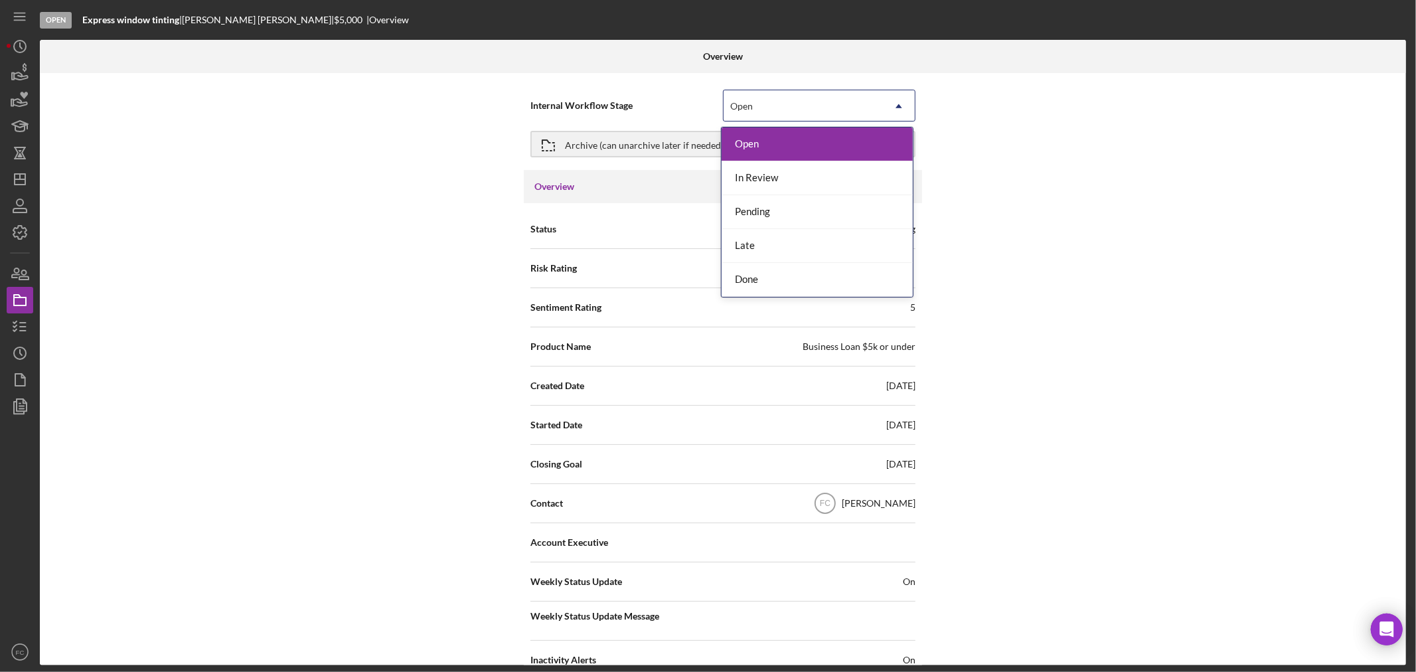
click at [759, 111] on div "Open" at bounding box center [803, 106] width 159 height 31
click at [753, 171] on div "In Review" at bounding box center [817, 178] width 191 height 34
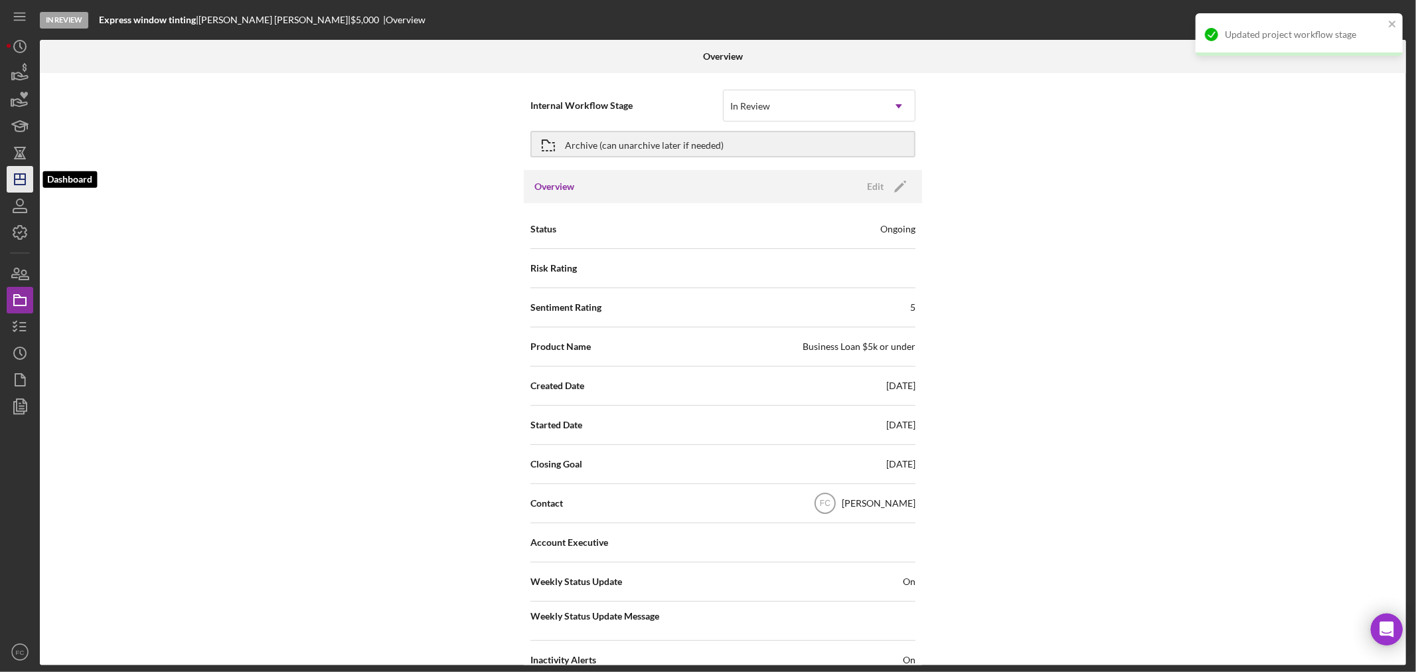
click at [19, 181] on icon "Icon/Dashboard" at bounding box center [19, 179] width 33 height 33
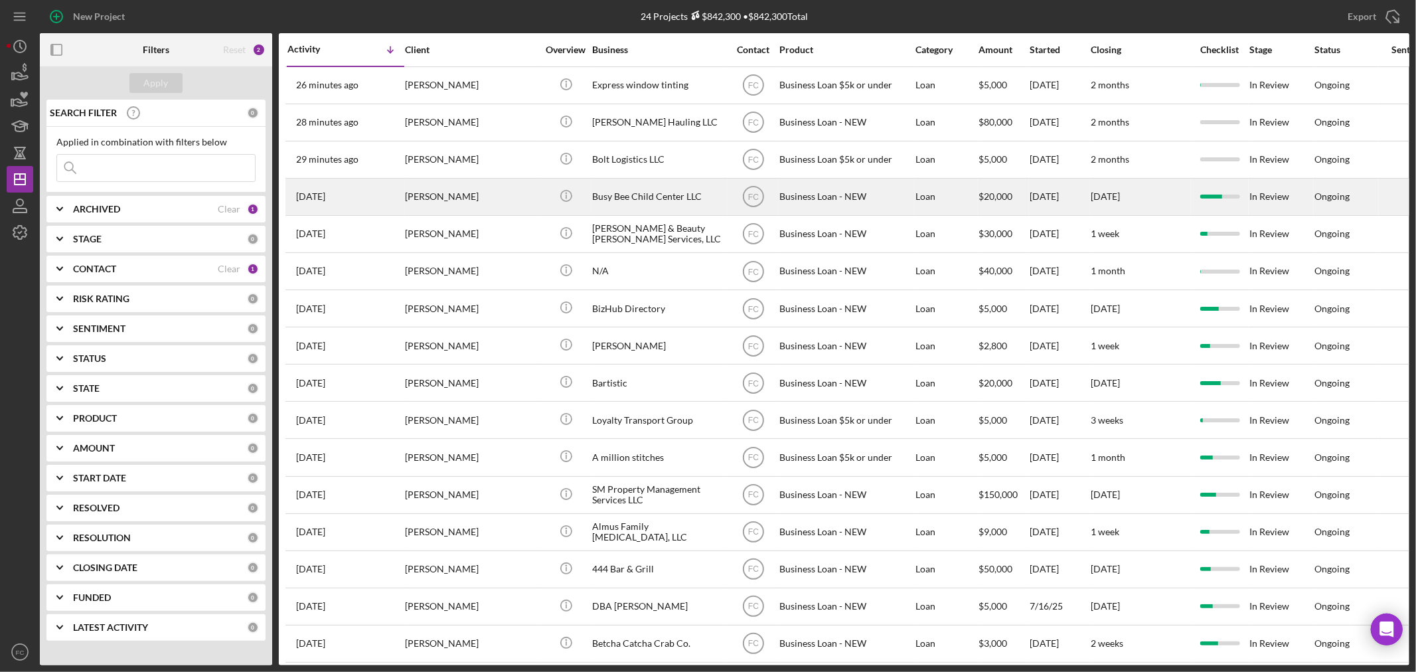
click at [493, 199] on div "[PERSON_NAME]" at bounding box center [471, 196] width 133 height 35
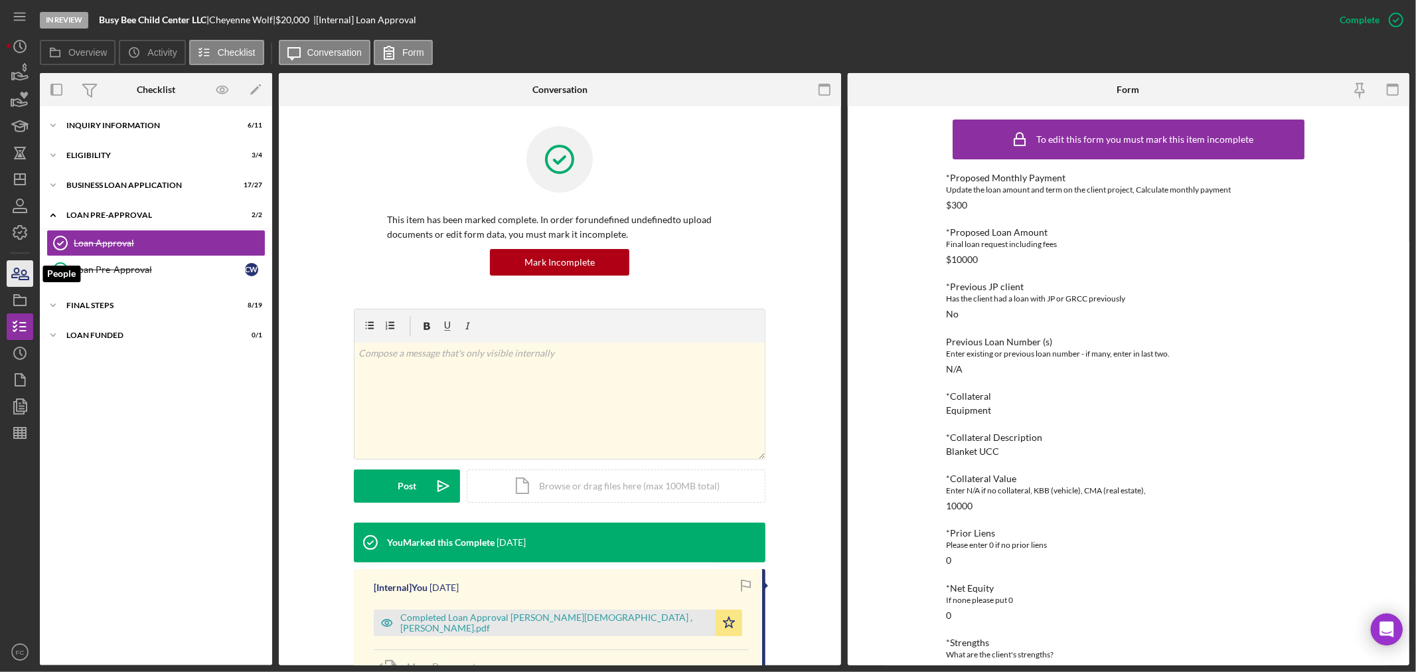
click at [17, 276] on icon "button" at bounding box center [19, 273] width 33 height 33
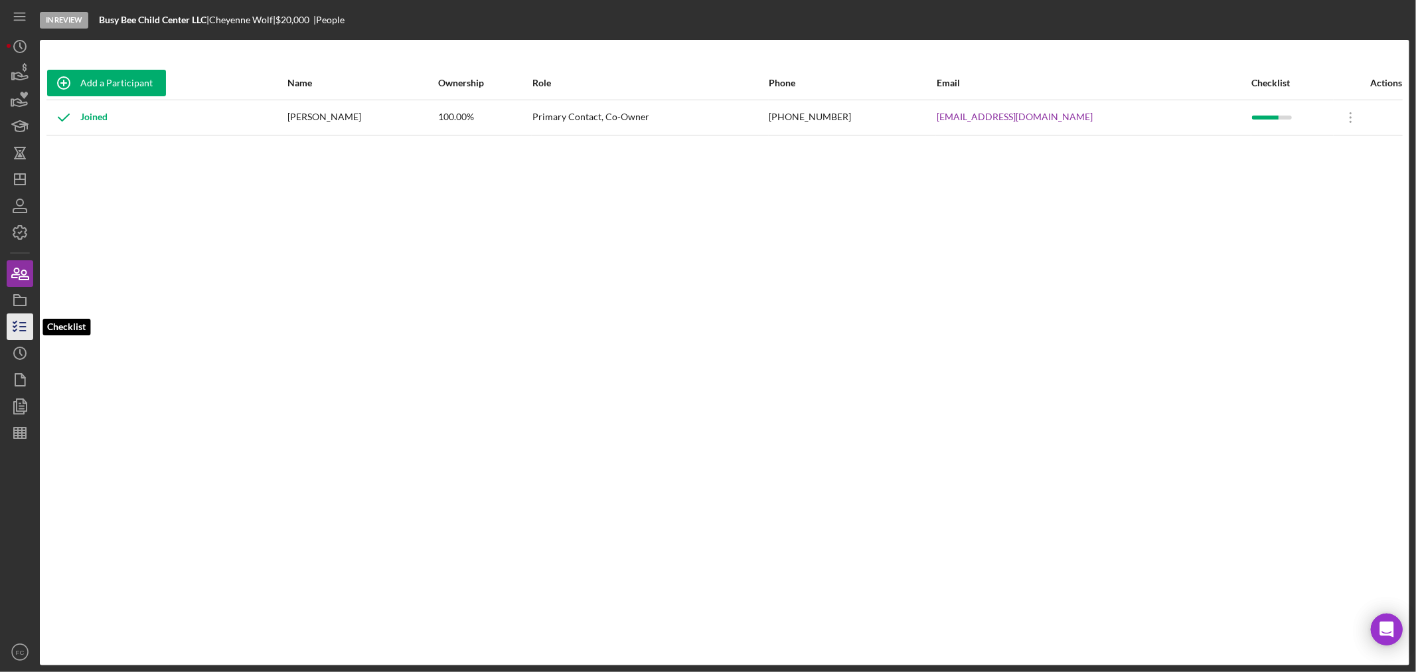
click at [19, 323] on icon "button" at bounding box center [19, 326] width 33 height 33
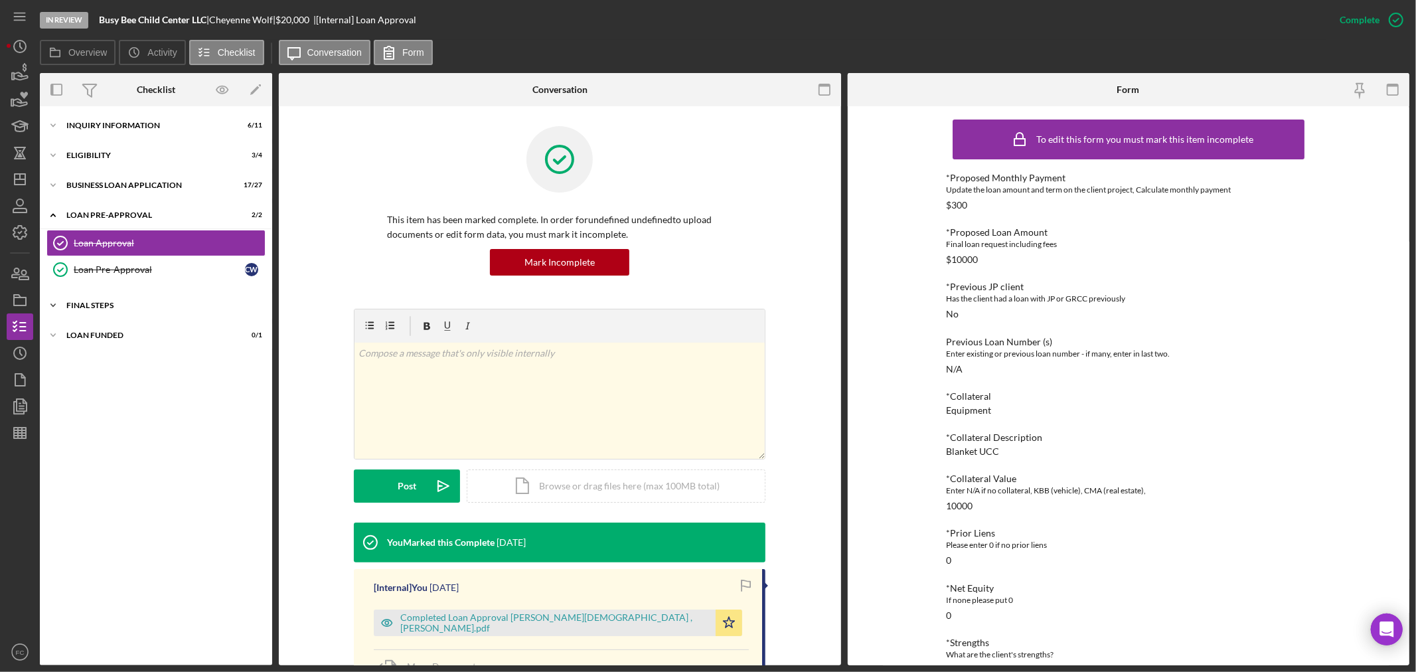
click at [142, 314] on div "Icon/Expander FINAL STEPS 8 / 19" at bounding box center [156, 305] width 232 height 27
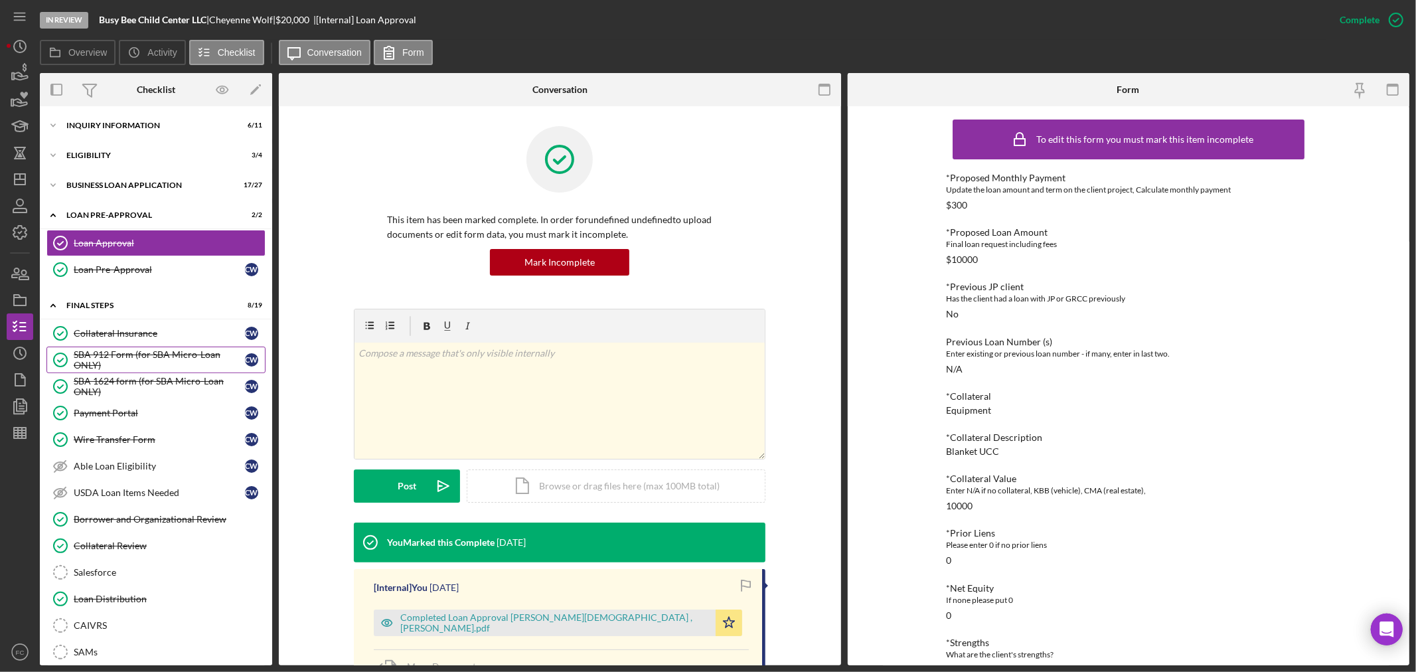
click at [117, 354] on div "SBA 912 Form (for SBA Micro-Loan ONLY)" at bounding box center [159, 359] width 171 height 21
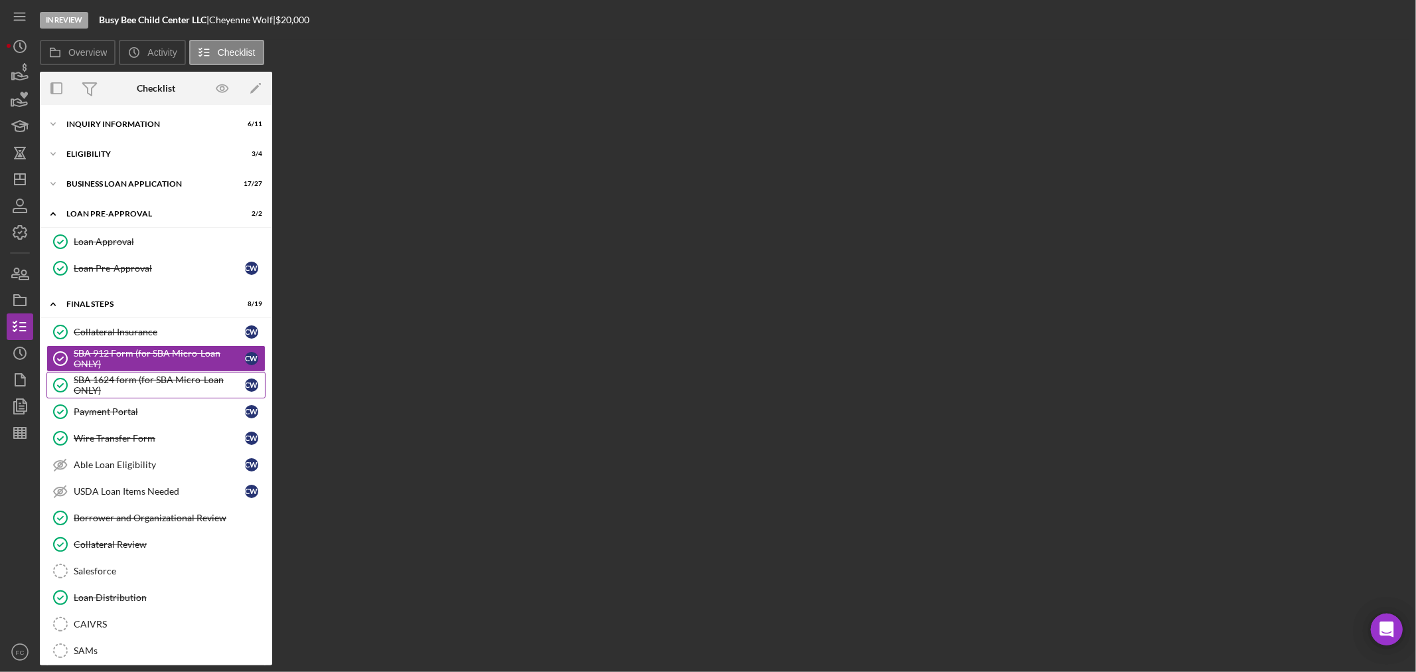
click at [101, 392] on div "SBA 1624 form (for SBA Micro-Loan ONLY)" at bounding box center [159, 384] width 171 height 21
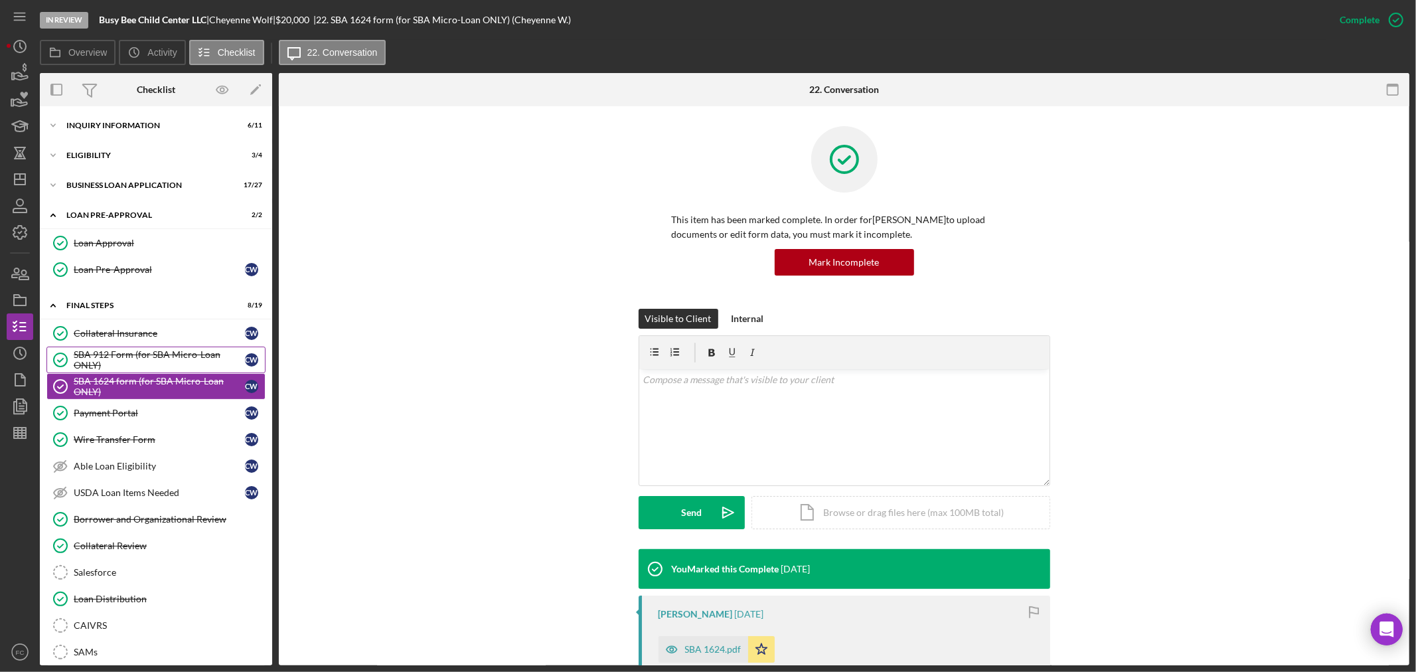
drag, startPoint x: 128, startPoint y: 355, endPoint x: 157, endPoint y: 347, distance: 29.8
click at [128, 355] on div "SBA 912 Form (for SBA Micro-Loan ONLY)" at bounding box center [159, 359] width 171 height 21
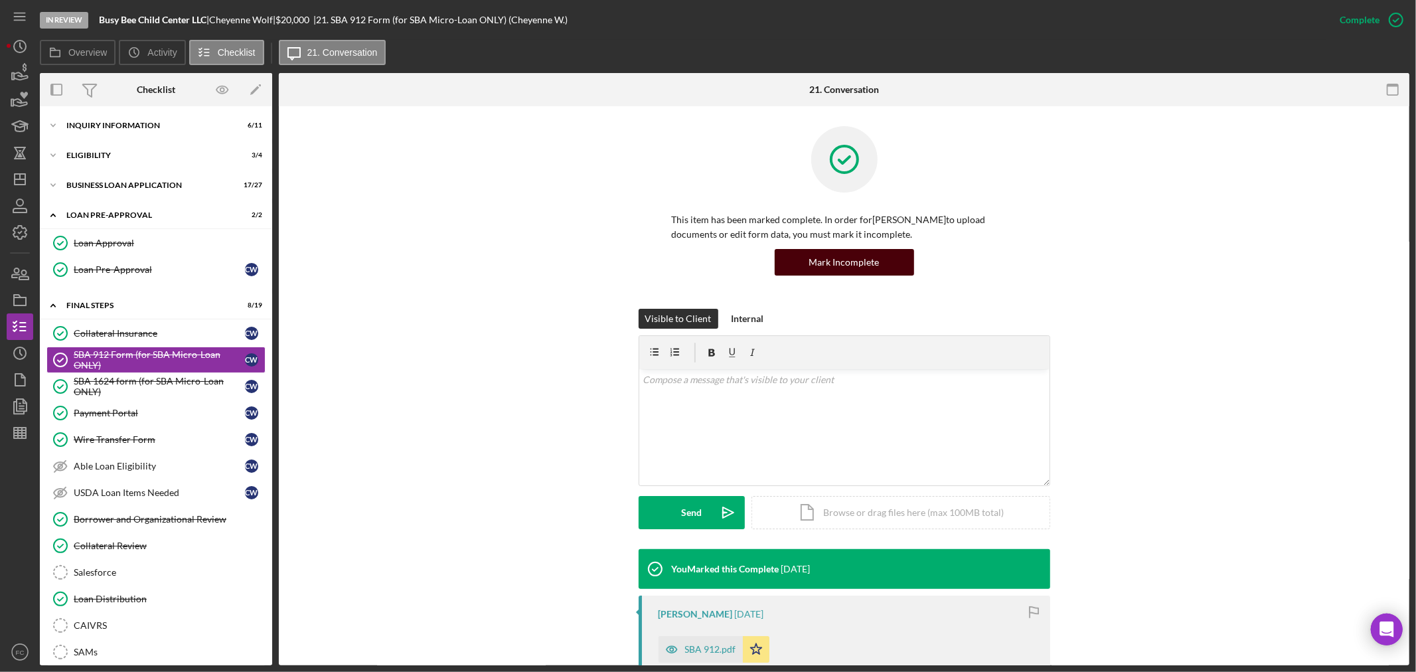
click at [847, 264] on div "Mark Incomplete" at bounding box center [844, 262] width 70 height 27
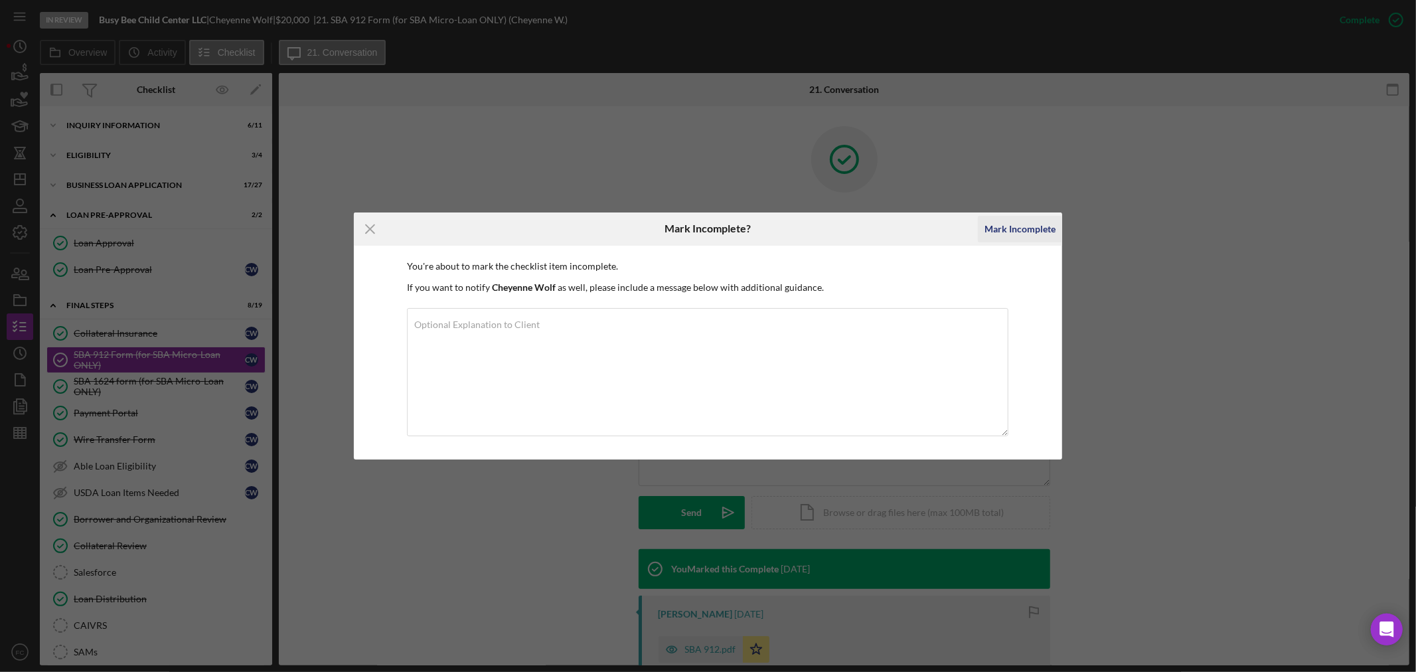
click at [1031, 220] on div "Mark Incomplete" at bounding box center [1020, 229] width 71 height 27
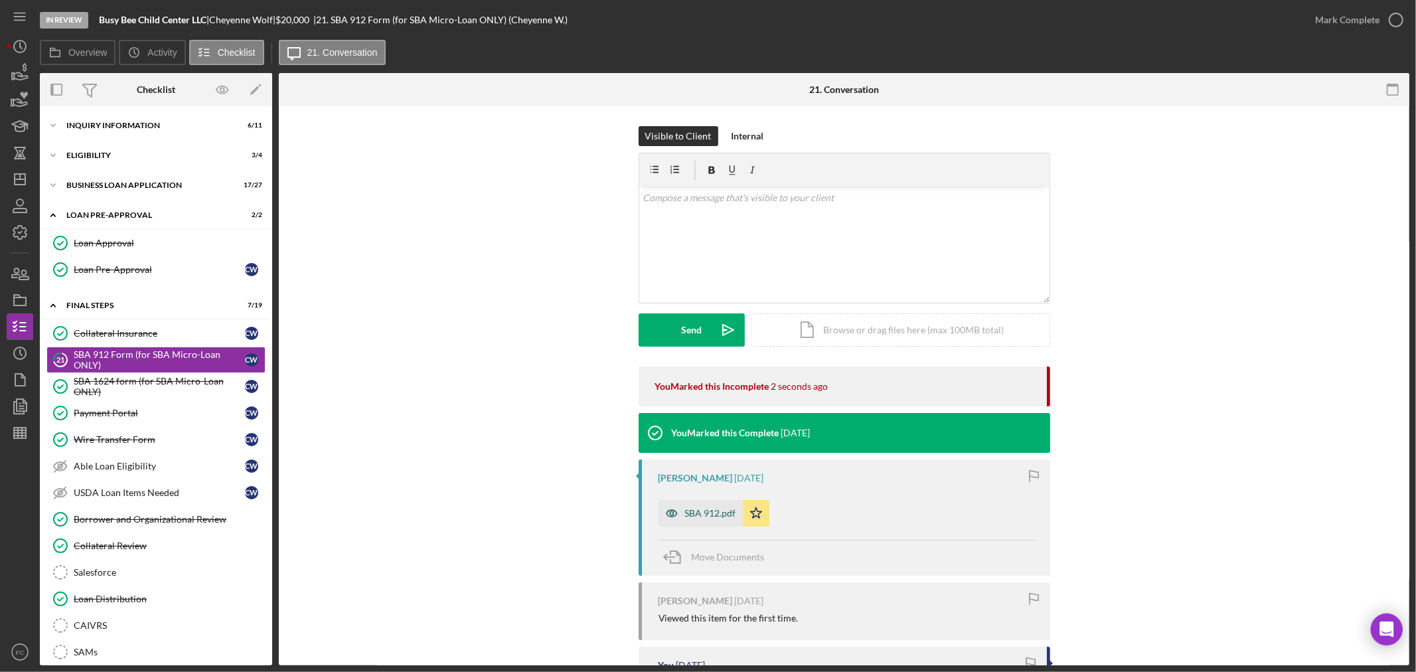
click at [685, 521] on div "SBA 912.pdf" at bounding box center [701, 513] width 84 height 27
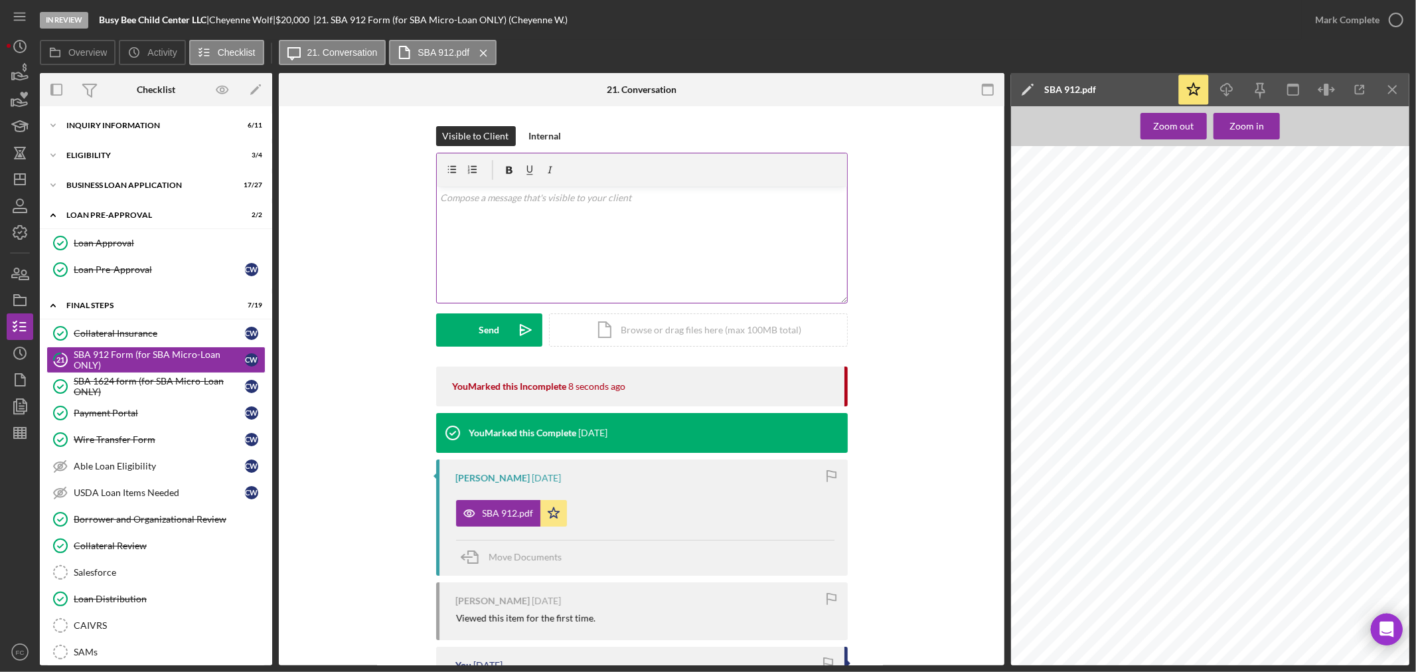
click at [512, 237] on div "v Color teal Color pink Remove color Add row above Add row below Add column bef…" at bounding box center [642, 245] width 410 height 116
click at [481, 196] on p "Please Inital" at bounding box center [641, 198] width 403 height 15
click at [496, 202] on p "Please Initial" at bounding box center [641, 198] width 403 height 15
click at [481, 335] on div "Send" at bounding box center [489, 329] width 21 height 33
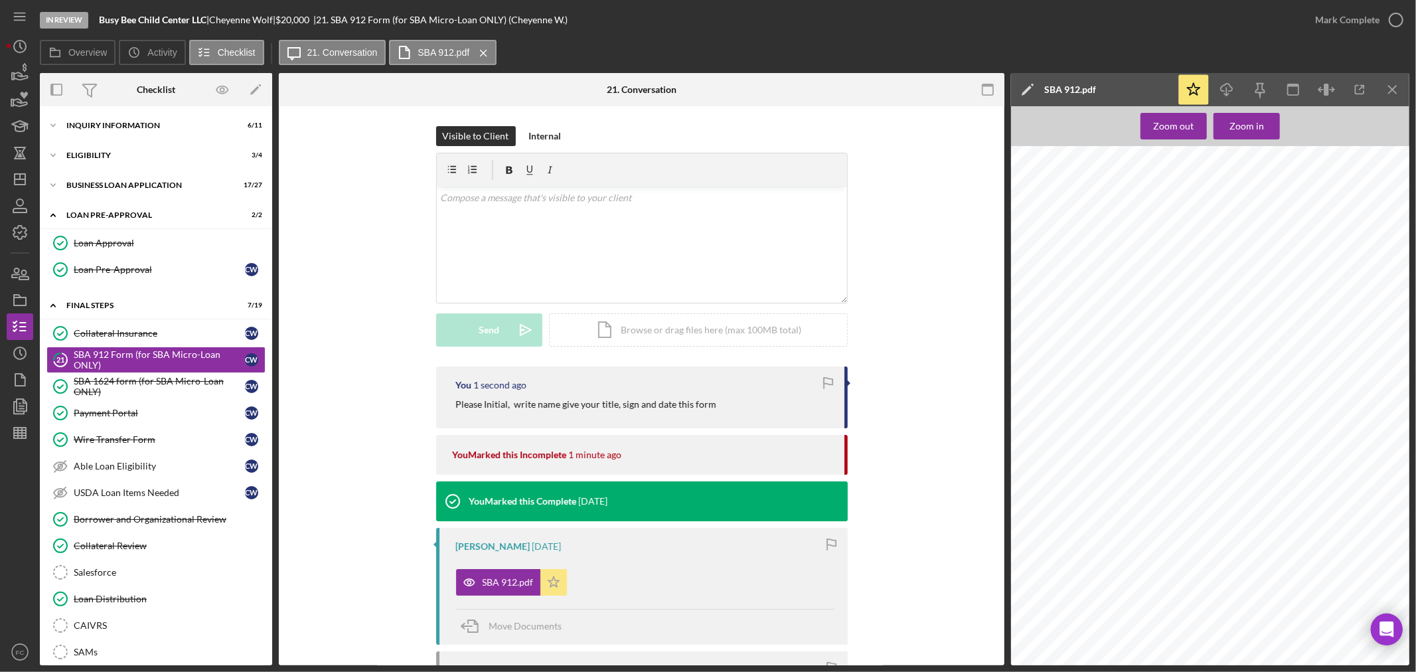
click at [560, 581] on icon "Icon/Star" at bounding box center [554, 582] width 27 height 27
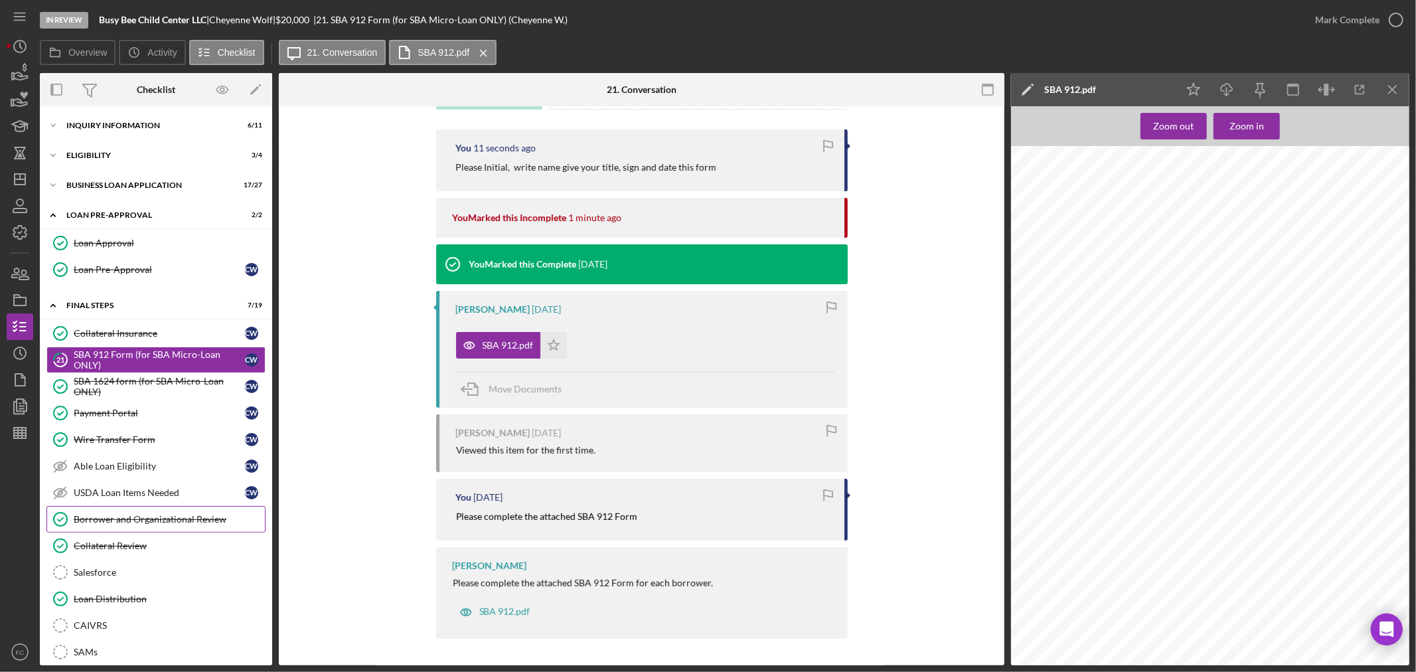
scroll to position [74, 0]
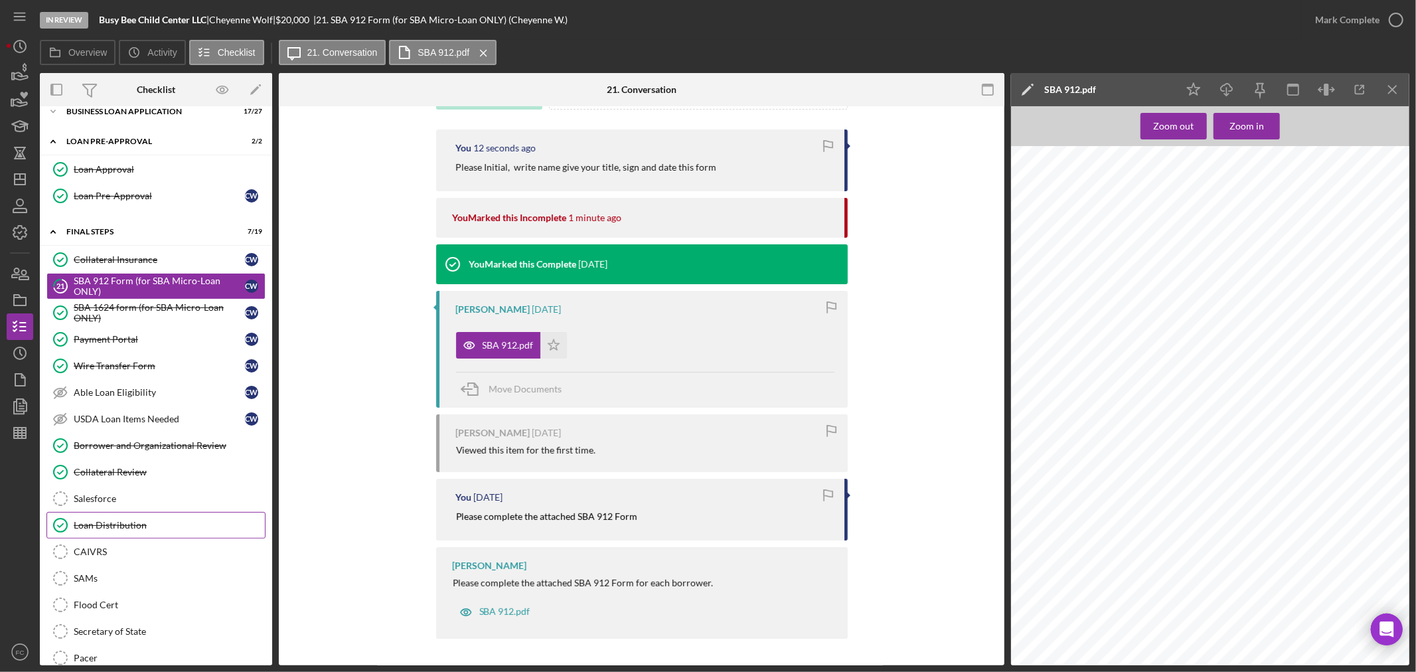
click at [133, 525] on div "Loan Distribution" at bounding box center [169, 525] width 191 height 11
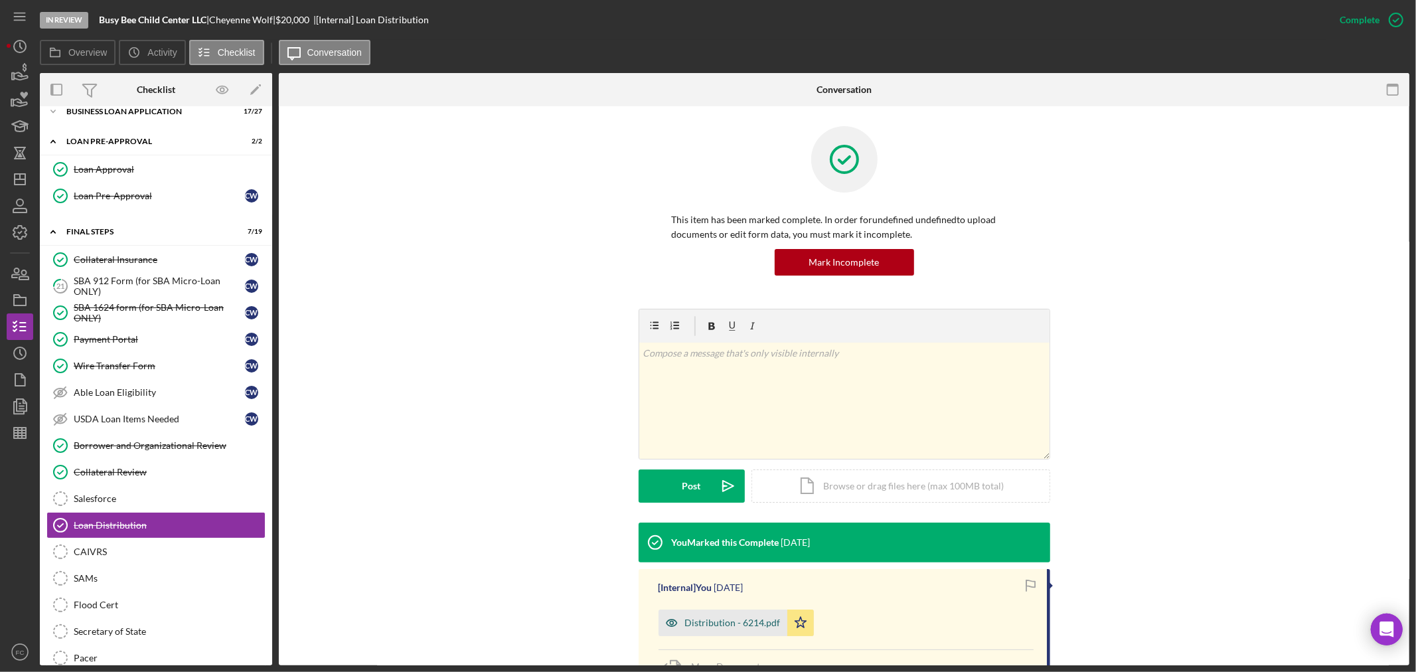
click at [693, 621] on div "Distribution - 6214.pdf" at bounding box center [733, 623] width 96 height 11
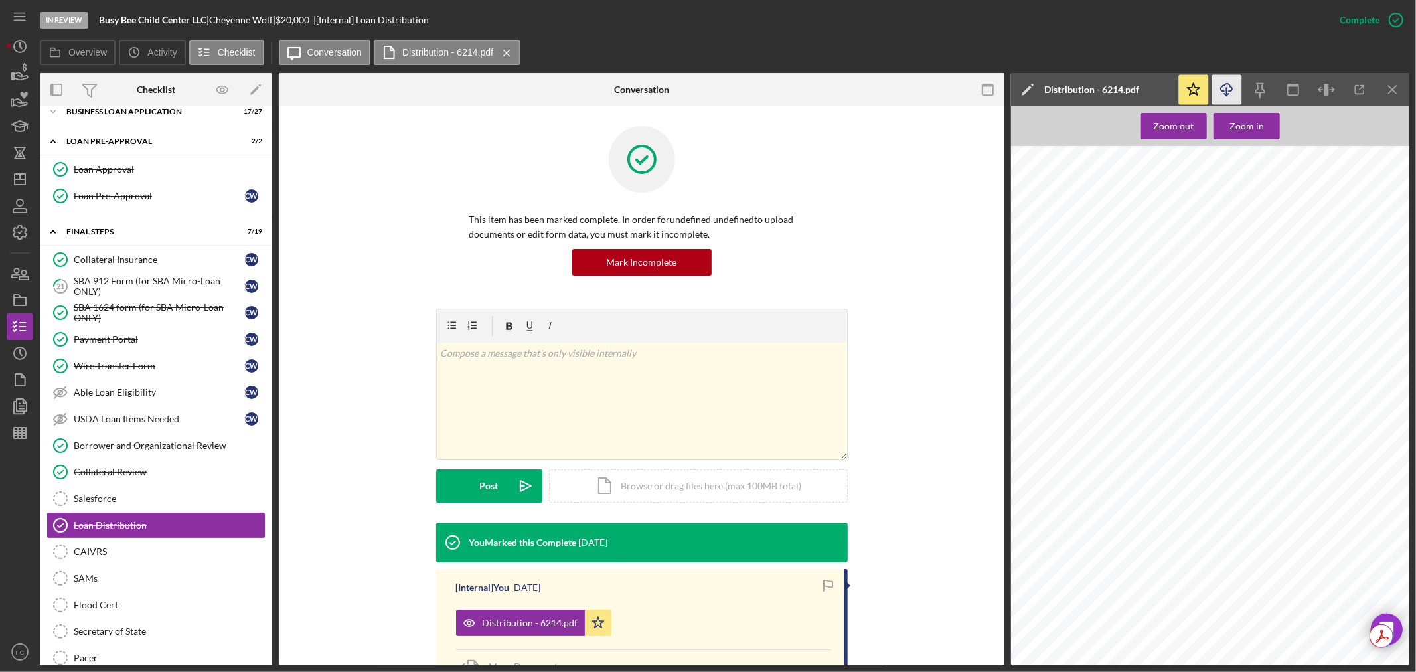
click at [1222, 86] on icon "button" at bounding box center [1226, 87] width 11 height 7
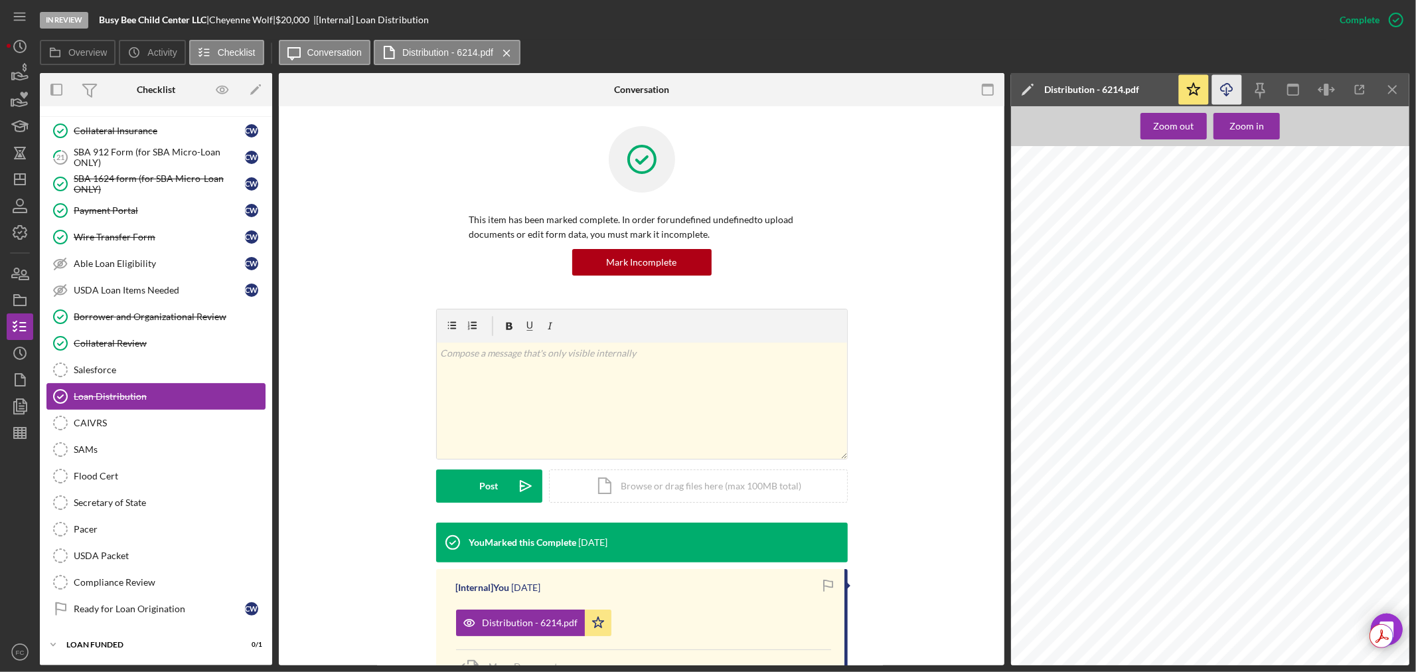
click at [149, 394] on div "Loan Distribution" at bounding box center [169, 396] width 191 height 11
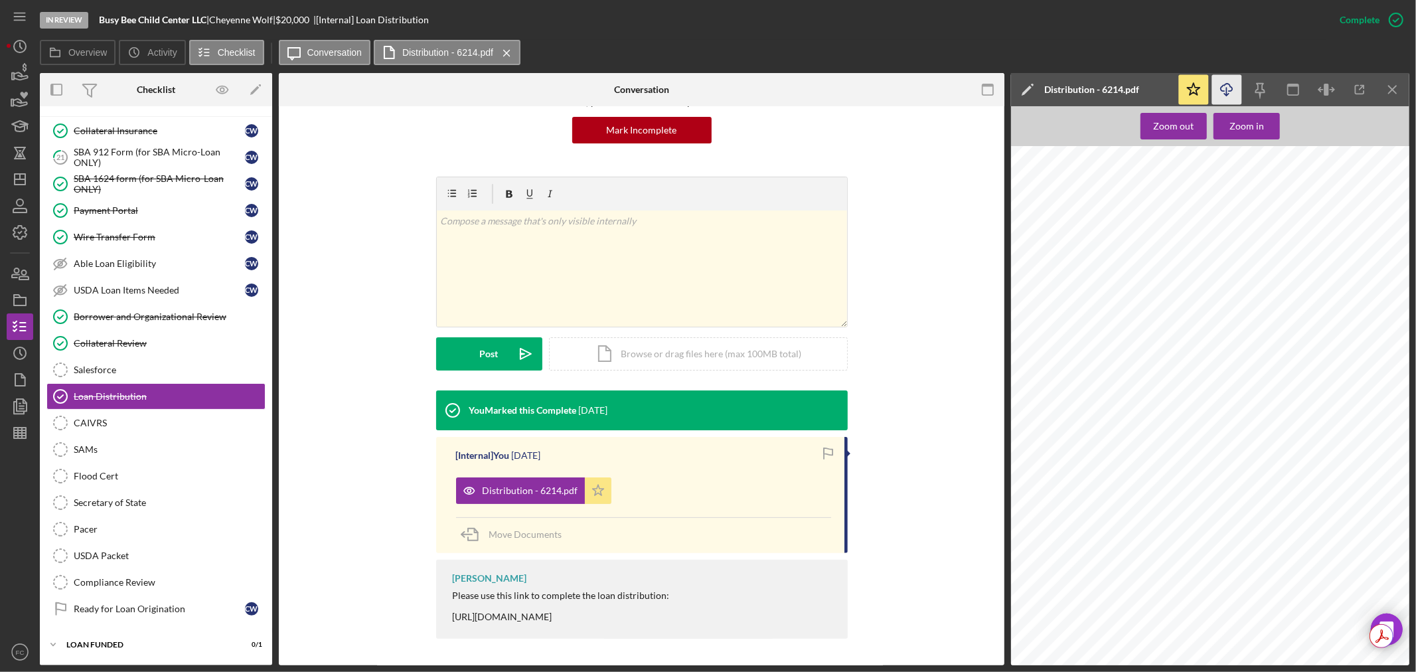
click at [598, 488] on polygon "button" at bounding box center [597, 490] width 11 height 11
drag, startPoint x: 436, startPoint y: 620, endPoint x: 722, endPoint y: 622, distance: 286.2
click at [722, 622] on div "Franchot Cunningham Please use this link to complete the loan distribution: htt…" at bounding box center [642, 599] width 412 height 79
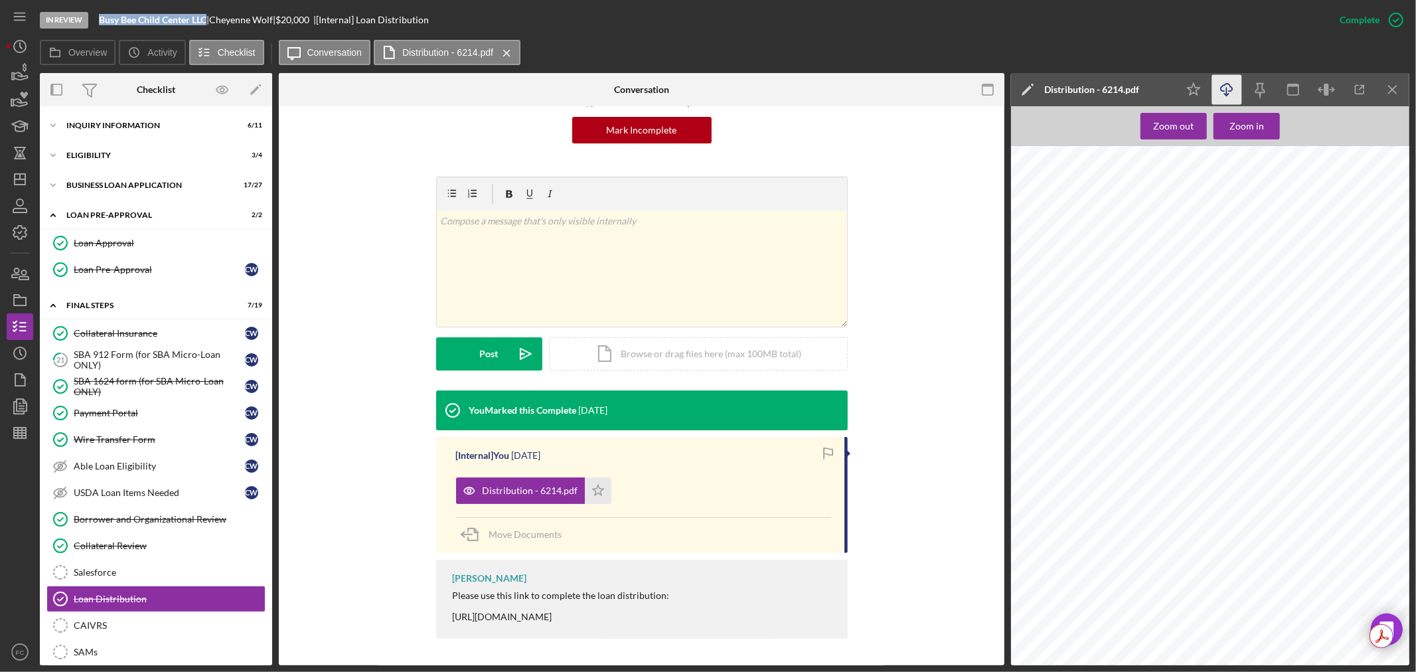
drag, startPoint x: 100, startPoint y: 18, endPoint x: 206, endPoint y: 19, distance: 106.2
click at [207, 19] on b "Busy Bee Child Center LLC" at bounding box center [153, 19] width 108 height 11
drag, startPoint x: 1049, startPoint y: 453, endPoint x: 1123, endPoint y: 452, distance: 74.4
click at [1123, 453] on span "17843 Emmerson Airline" at bounding box center [1087, 456] width 76 height 7
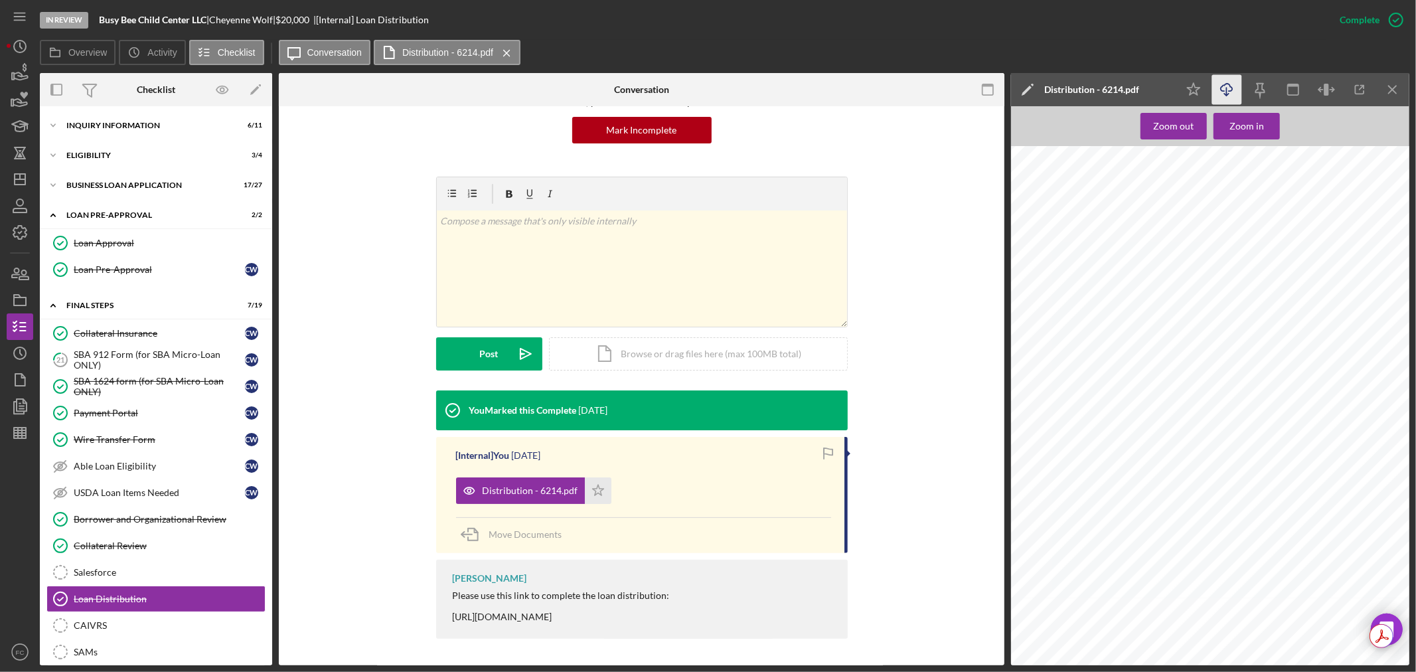
drag, startPoint x: 1046, startPoint y: 475, endPoint x: 1033, endPoint y: 482, distance: 15.7
click at [1033, 482] on div "Distribution You will not be able to make edits once you submit. Be sure to dou…" at bounding box center [1214, 335] width 406 height 526
drag, startPoint x: 1050, startPoint y: 480, endPoint x: 1068, endPoint y: 479, distance: 18.0
click at [1068, 479] on span "Girard" at bounding box center [1077, 480] width 57 height 7
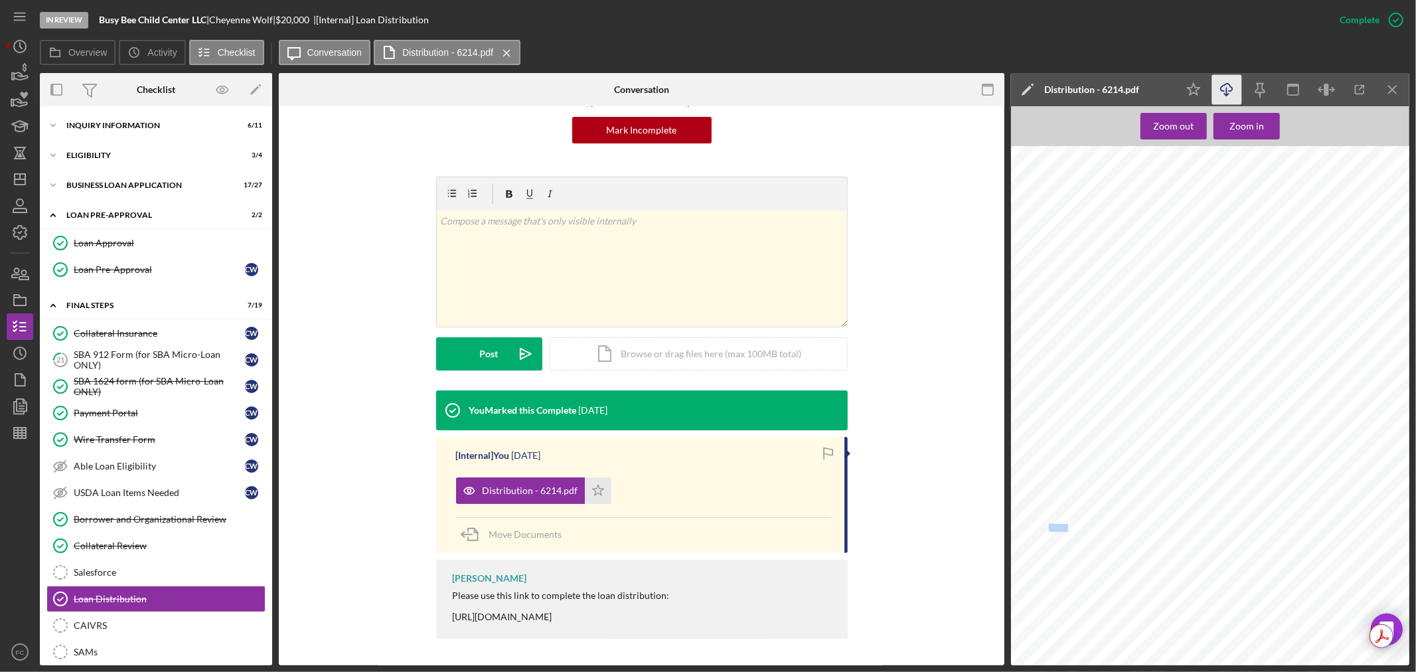
drag, startPoint x: 1049, startPoint y: 526, endPoint x: 1070, endPoint y: 528, distance: 20.7
click at [1070, 528] on div "Distribution You will not be able to make edits once you submit. Be sure to dou…" at bounding box center [1214, 335] width 406 height 526
drag, startPoint x: 1218, startPoint y: 454, endPoint x: 1245, endPoint y: 453, distance: 27.2
click at [1245, 453] on span "Macoupin" at bounding box center [1231, 456] width 31 height 7
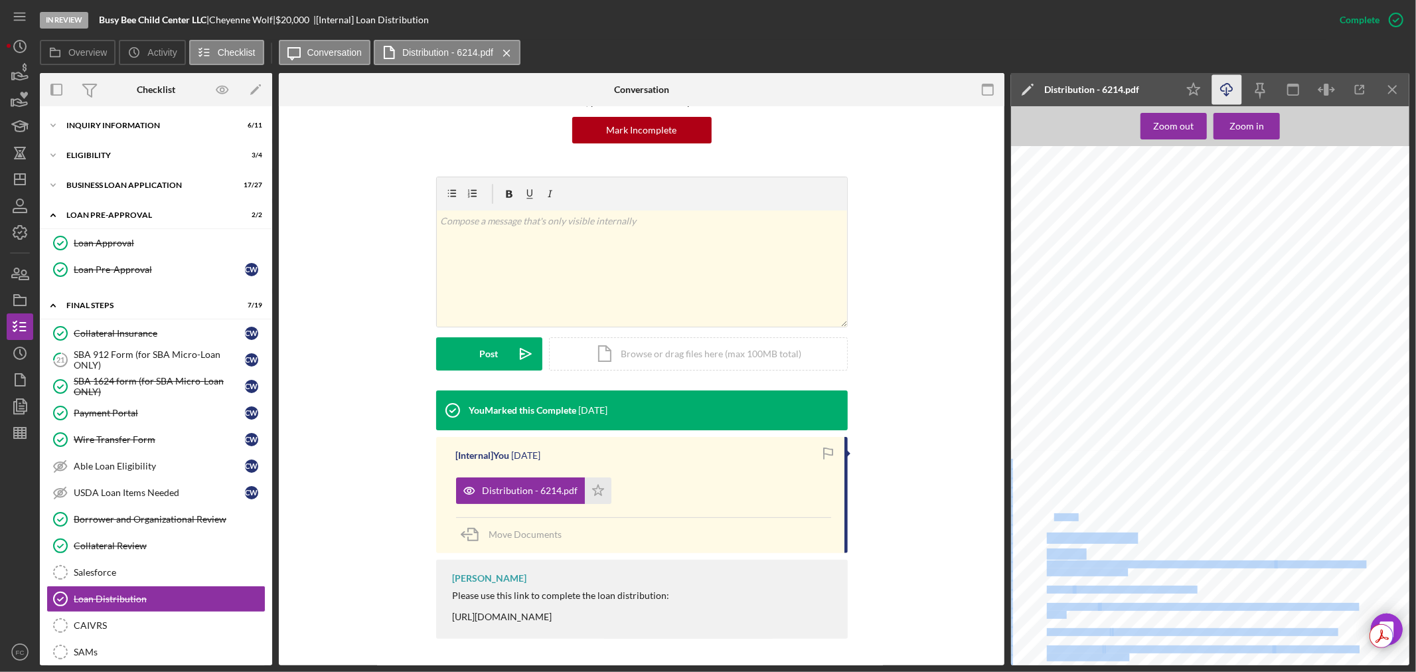
drag, startPoint x: 1047, startPoint y: 519, endPoint x: 1056, endPoint y: 518, distance: 9.3
click at [1056, 519] on span "Day care" at bounding box center [1063, 517] width 28 height 7
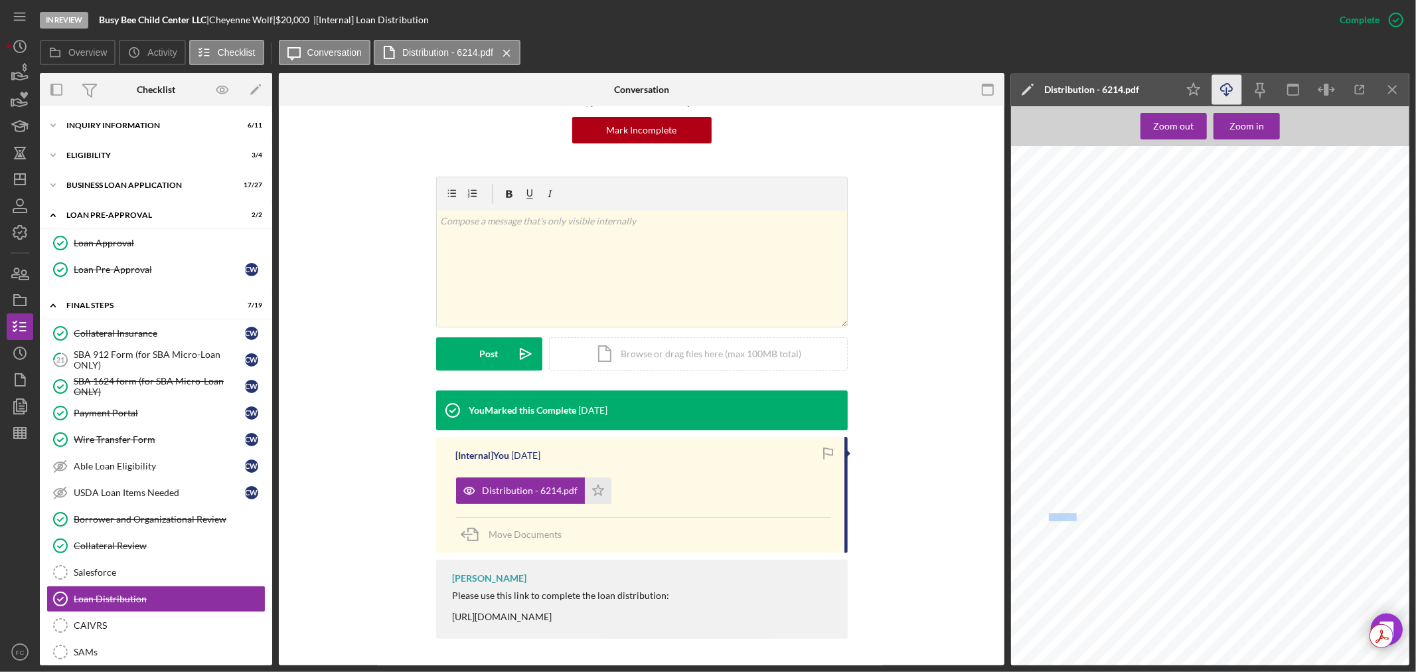
drag, startPoint x: 1050, startPoint y: 518, endPoint x: 1076, endPoint y: 515, distance: 26.1
click at [1076, 515] on span "Day care" at bounding box center [1063, 517] width 28 height 7
drag, startPoint x: 1052, startPoint y: 489, endPoint x: 1064, endPoint y: 495, distance: 14.0
click at [1064, 495] on div "Nature of Business Day care Fund Distribution Payees Add all payees, including …" at bounding box center [1214, 493] width 406 height 526
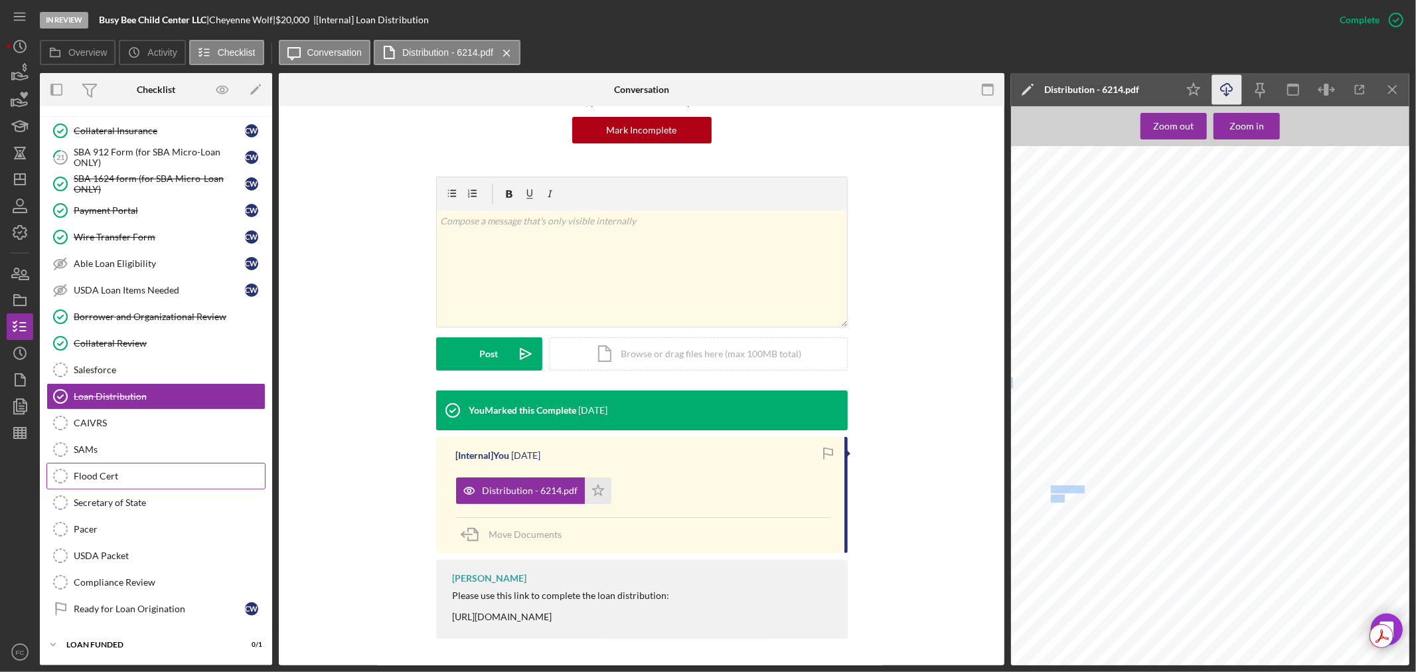
scroll to position [0, 0]
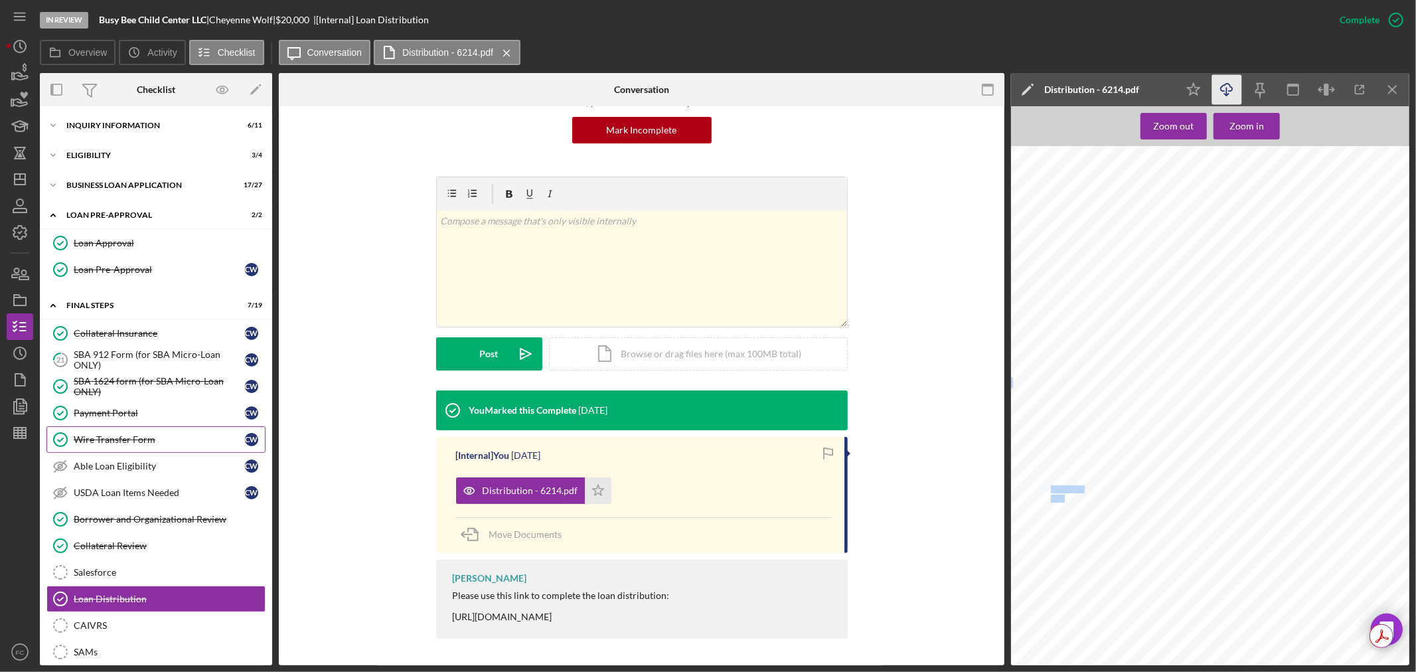
click at [122, 442] on div "Wire Transfer Form" at bounding box center [159, 439] width 171 height 11
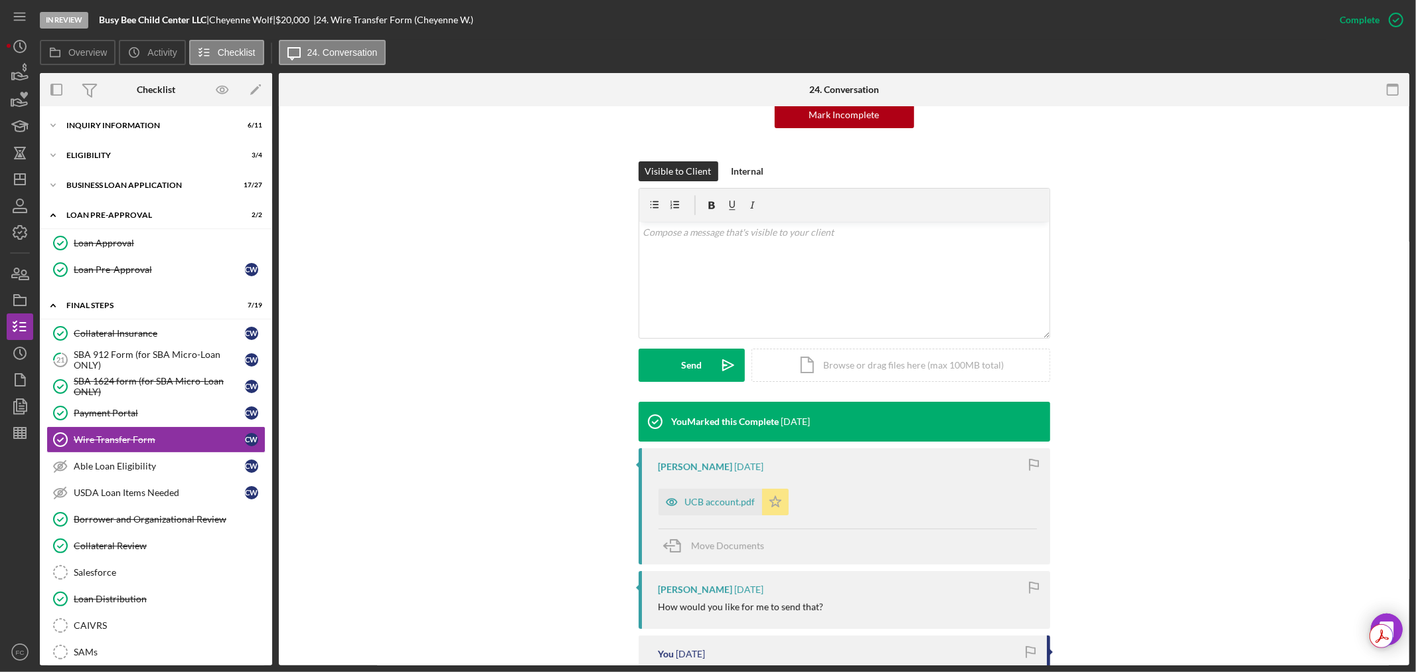
scroll to position [221, 0]
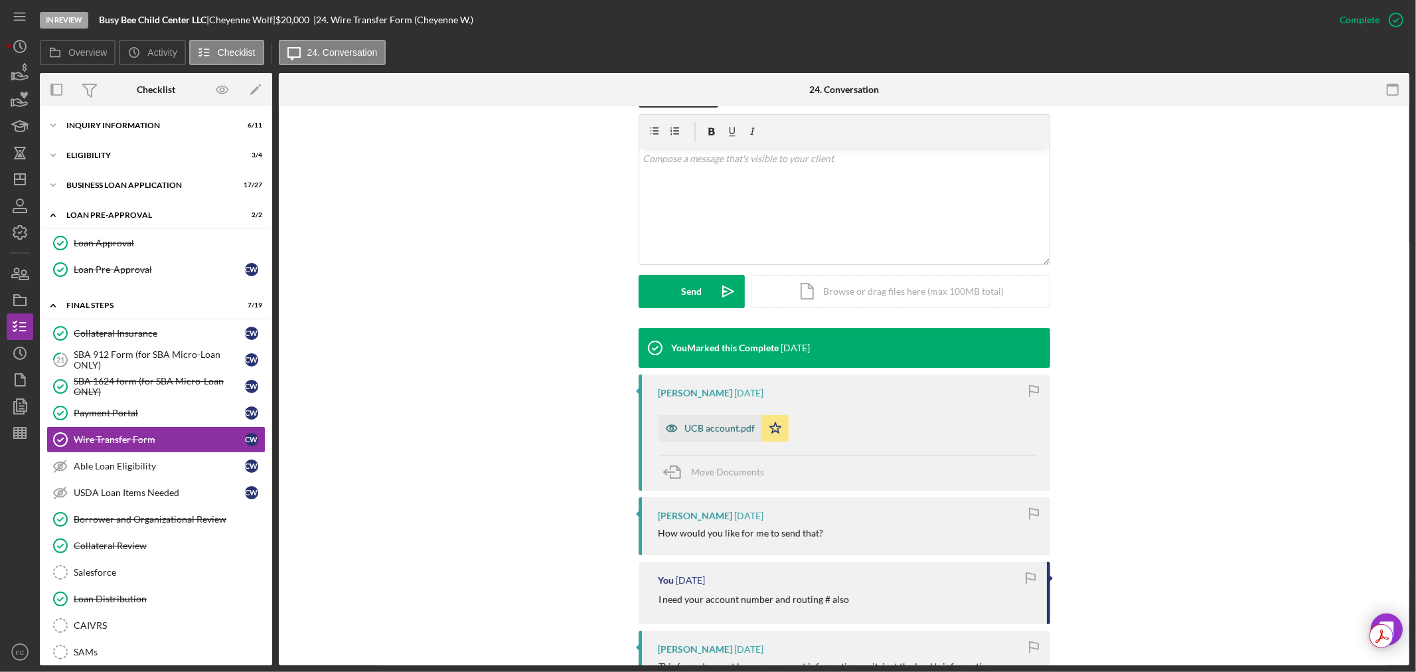
click at [691, 428] on div "UCB account.pdf" at bounding box center [720, 428] width 70 height 11
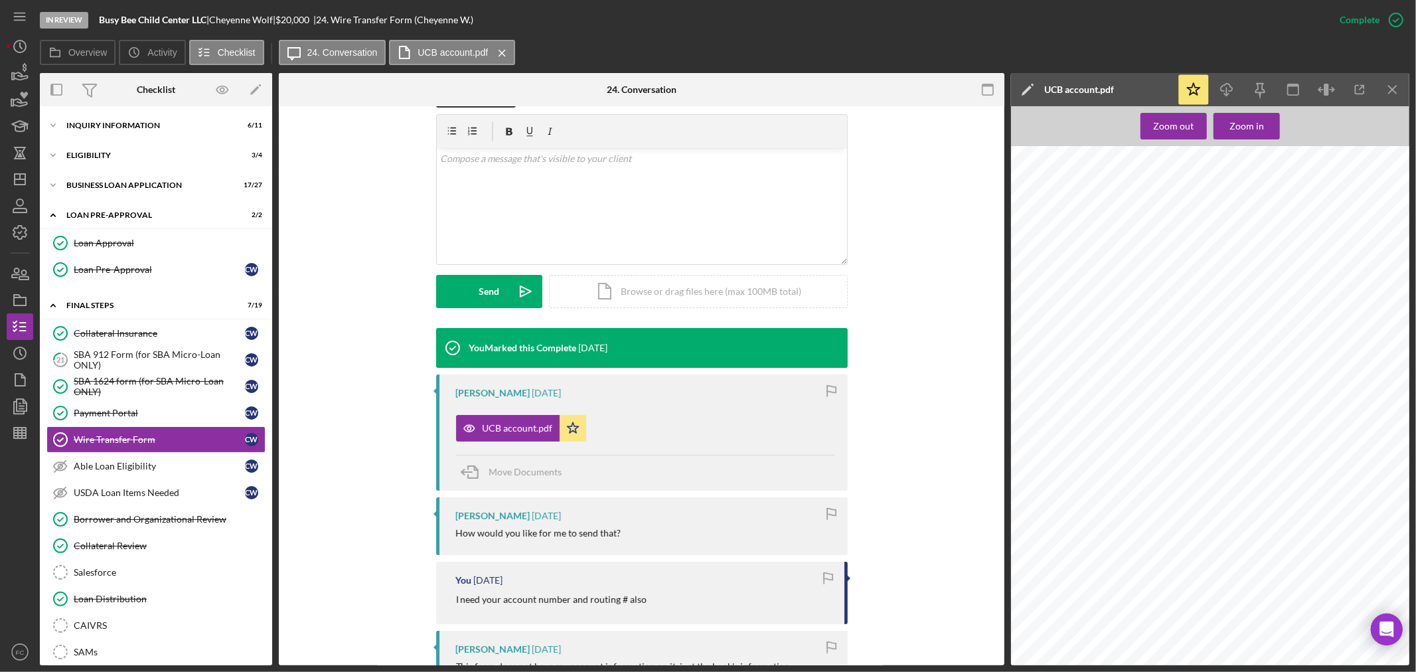
scroll to position [369, 0]
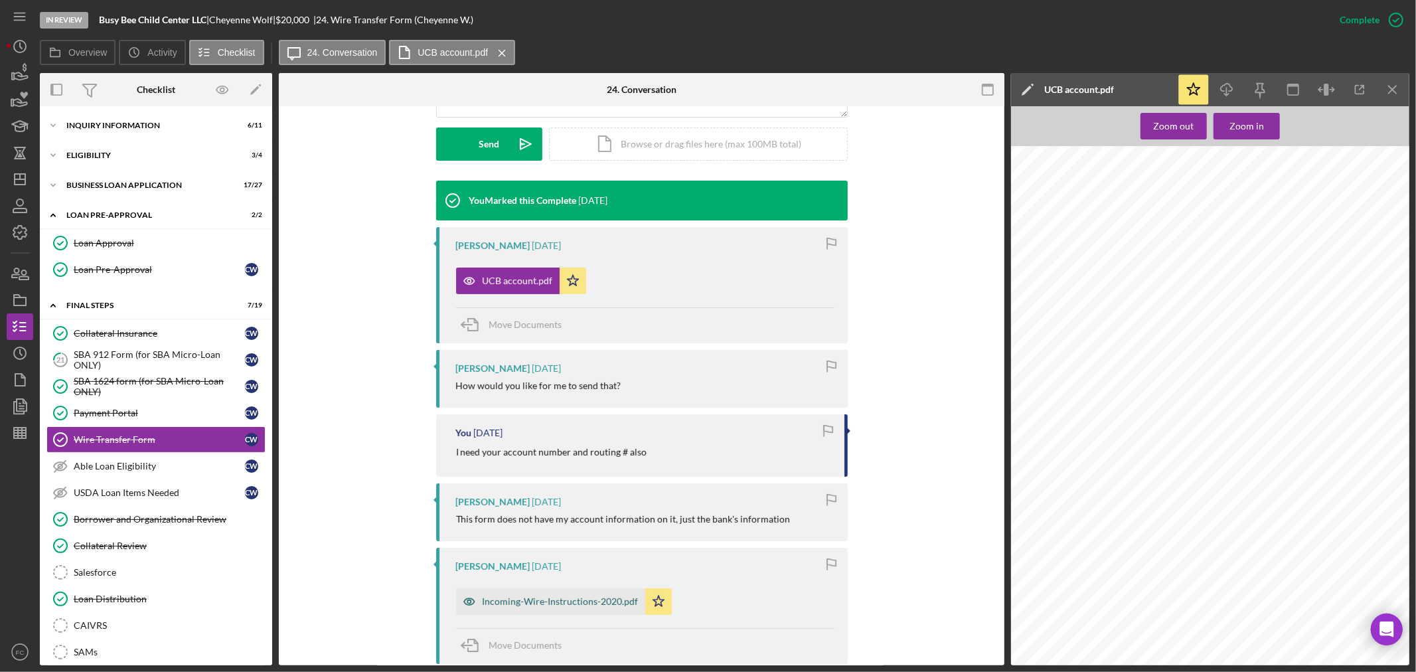
click at [527, 600] on div "Incoming-Wire-Instructions-2020.pdf" at bounding box center [561, 601] width 156 height 11
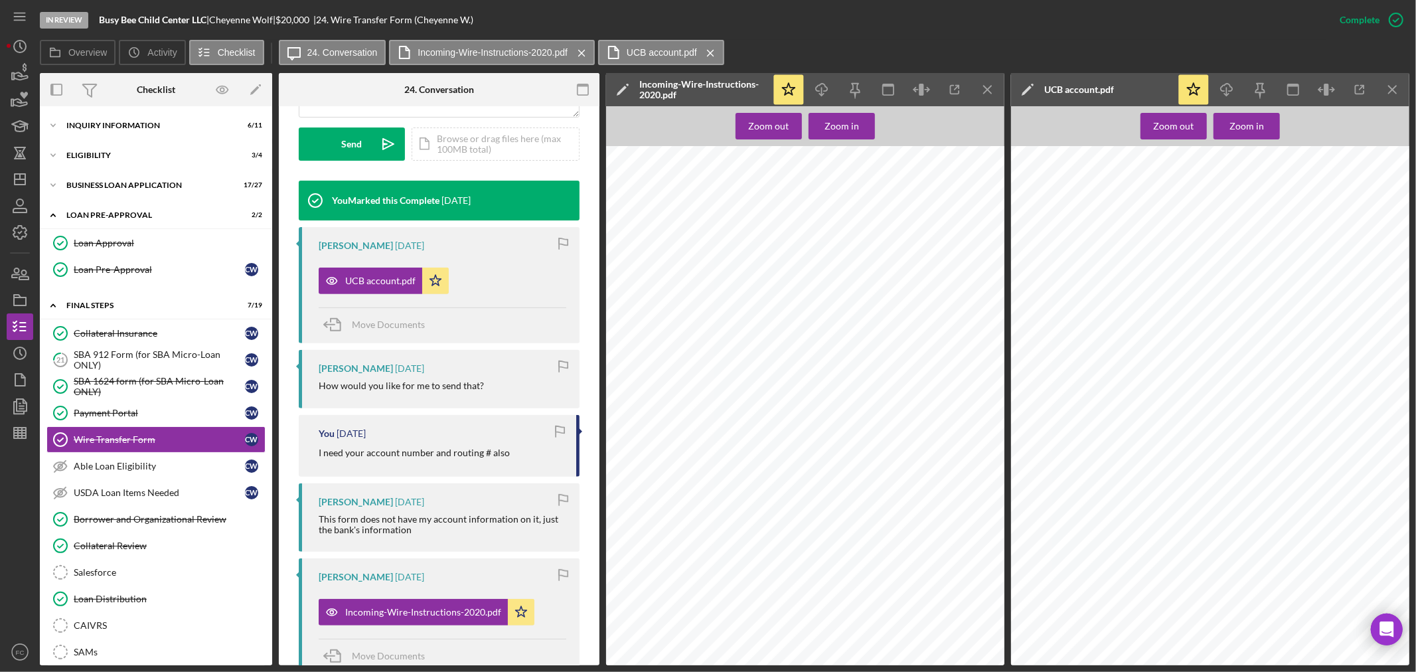
scroll to position [0, 0]
drag, startPoint x: 22, startPoint y: 274, endPoint x: 35, endPoint y: 272, distance: 12.7
click at [22, 274] on icon "button" at bounding box center [23, 274] width 9 height 9
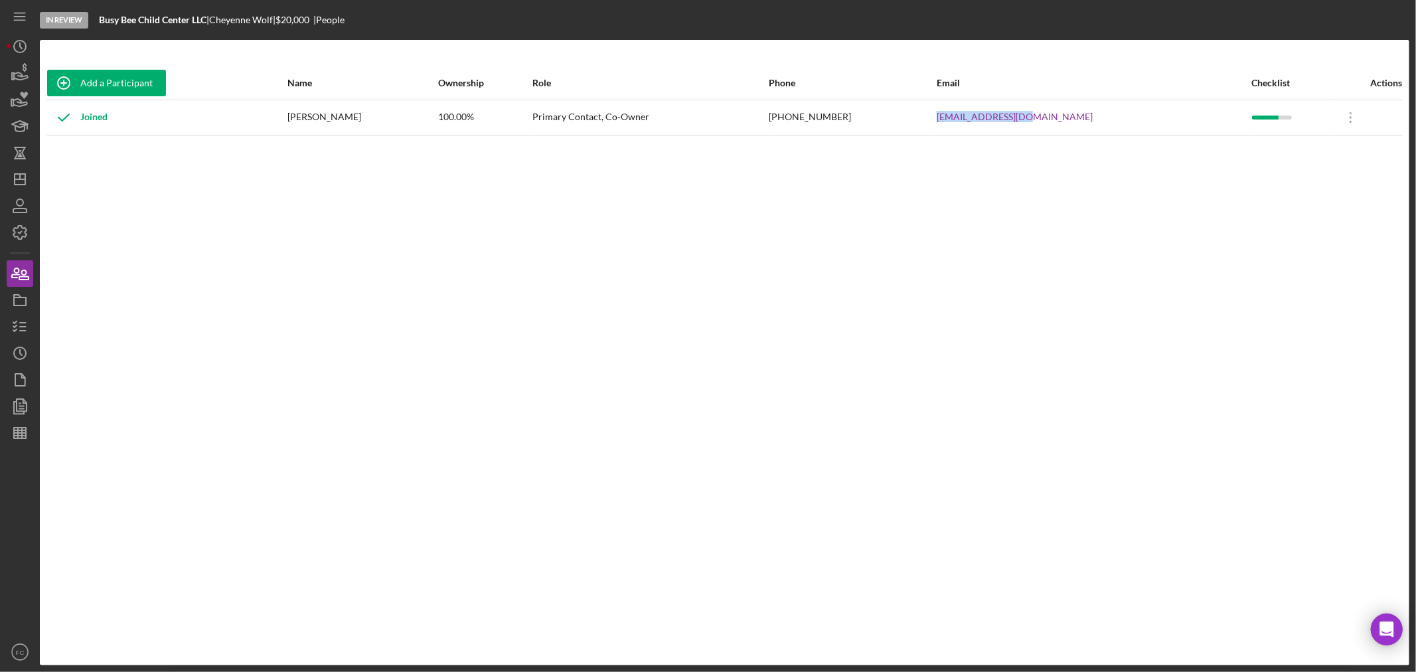
drag, startPoint x: 1001, startPoint y: 116, endPoint x: 1110, endPoint y: 116, distance: 108.9
click at [1110, 116] on tr "Joined Cheyenne Wolf 100.00% Primary Contact, Co-Owner (217) 720-9188 wolfcb27@…" at bounding box center [724, 117] width 1357 height 35
click at [21, 185] on polygon "button" at bounding box center [20, 179] width 11 height 11
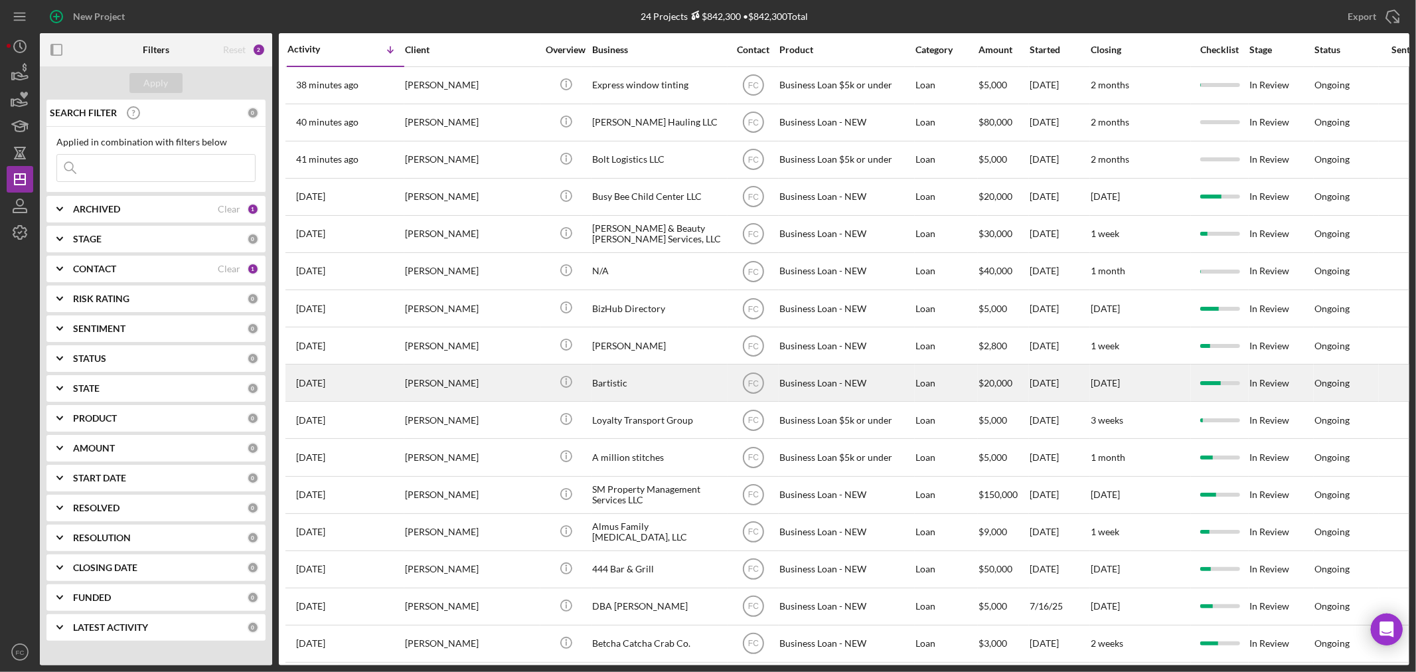
click at [523, 392] on div "[PERSON_NAME]" at bounding box center [471, 382] width 133 height 35
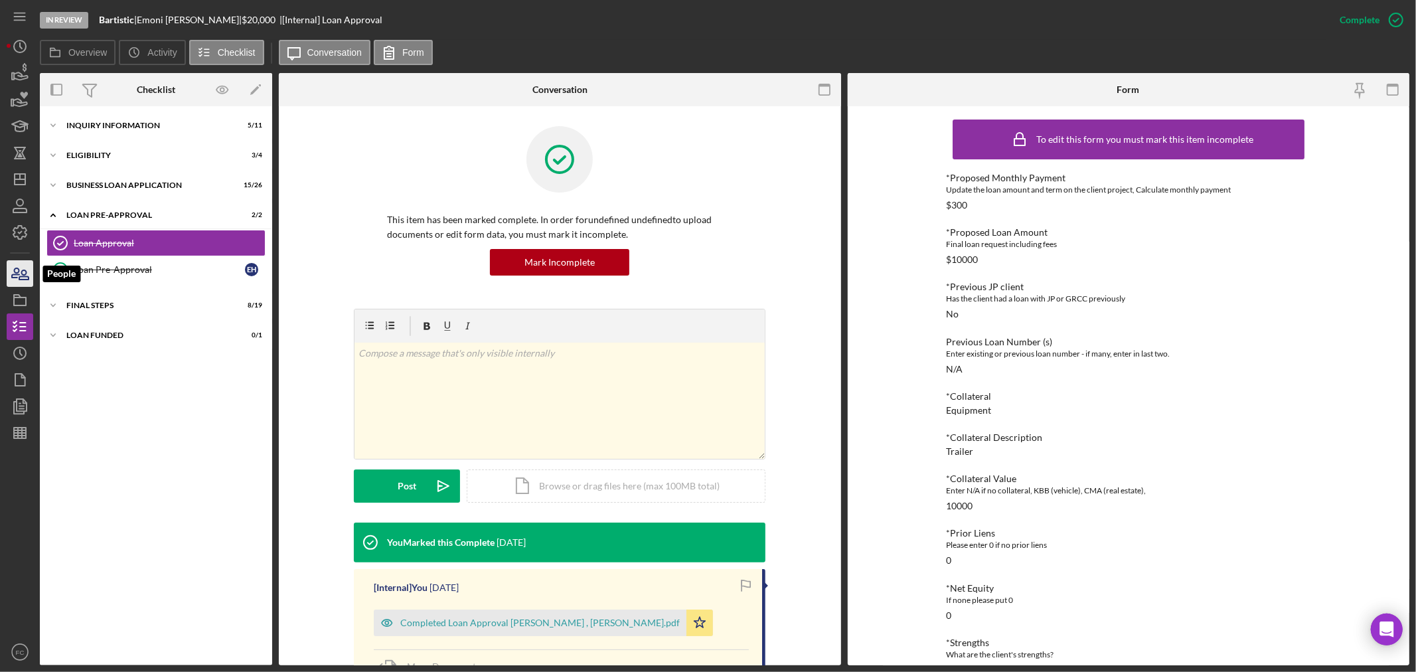
click at [23, 270] on icon "button" at bounding box center [23, 274] width 9 height 9
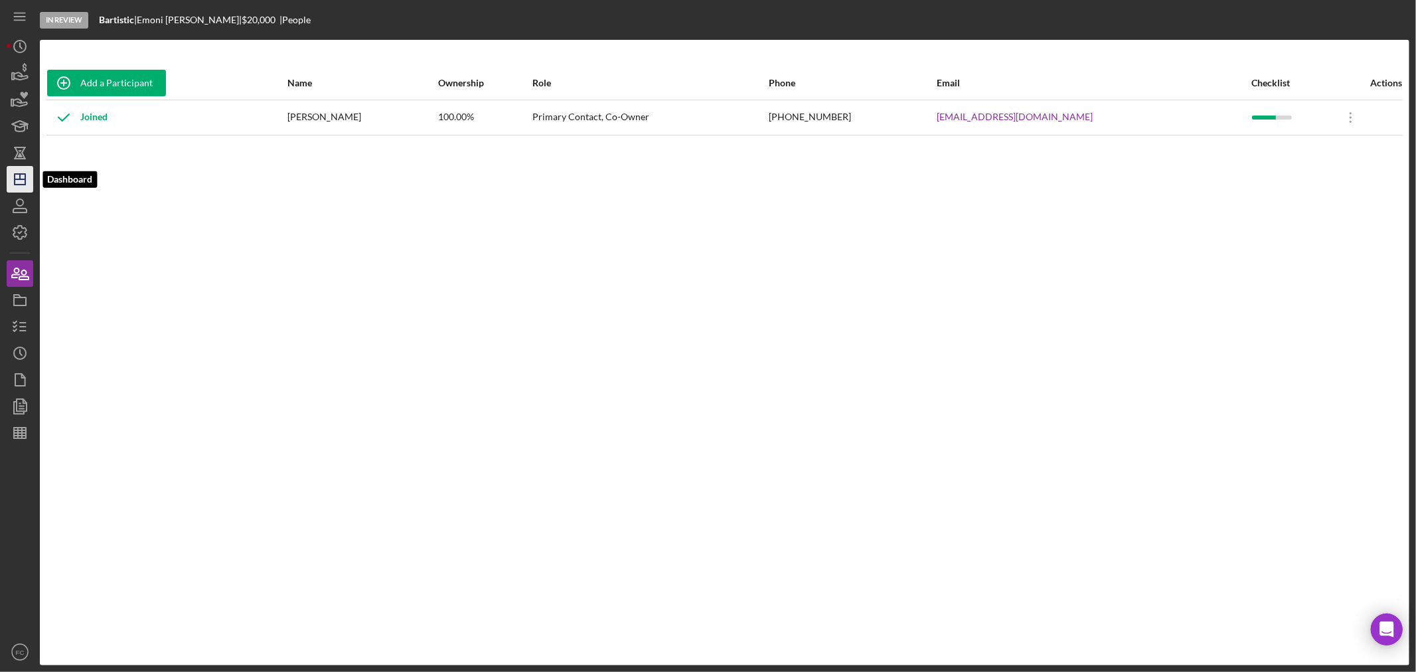
click at [27, 180] on icon "Icon/Dashboard" at bounding box center [19, 179] width 33 height 33
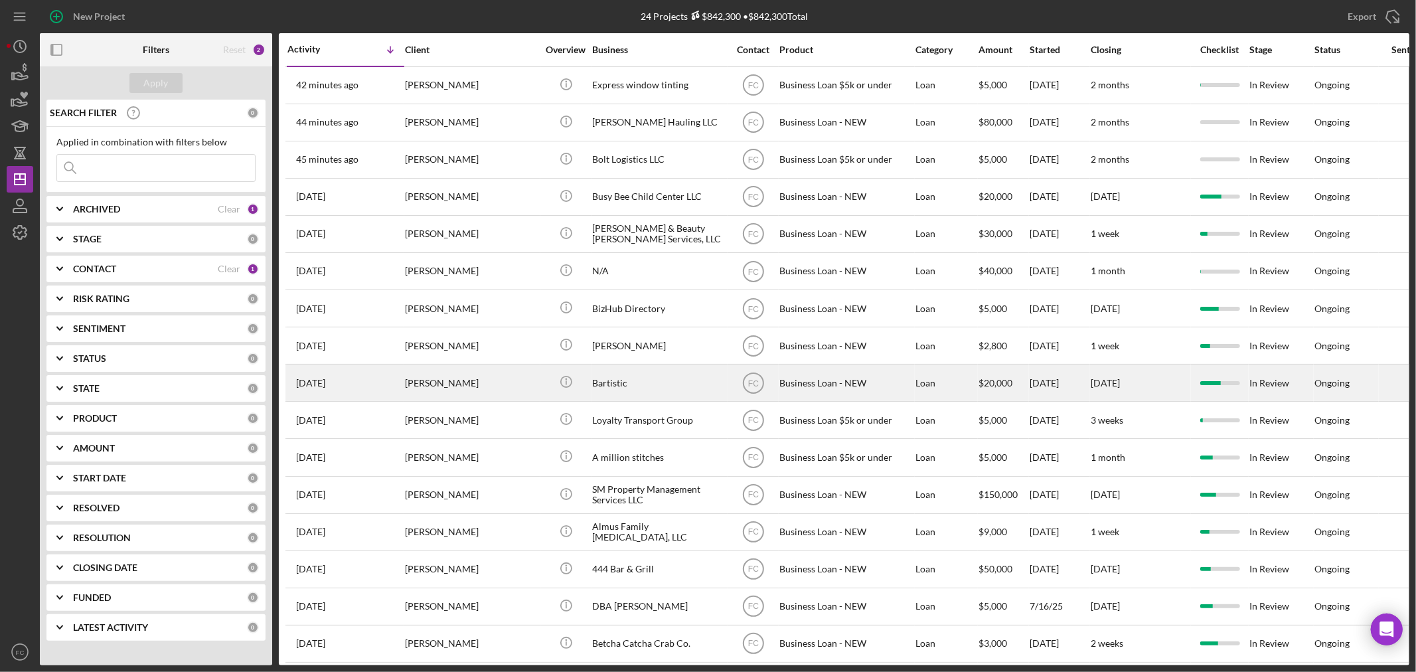
click at [491, 392] on div "[PERSON_NAME]" at bounding box center [471, 382] width 133 height 35
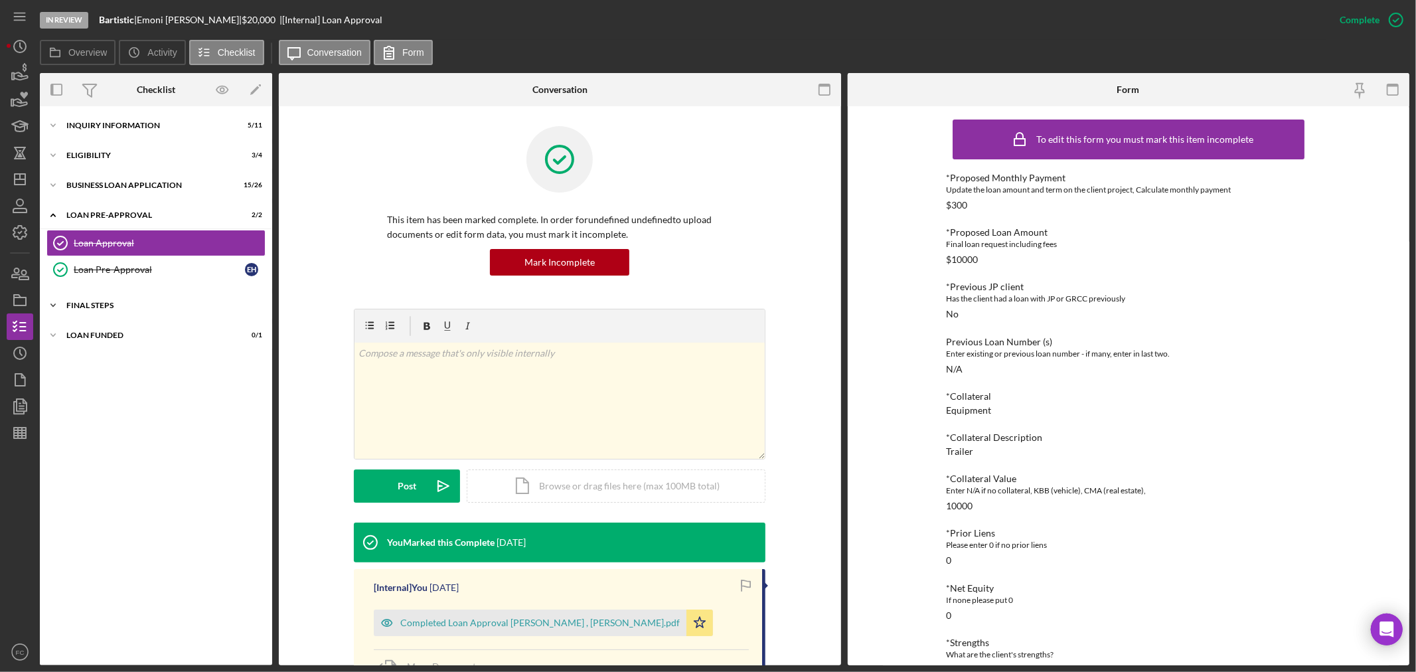
click at [118, 311] on div "Icon/Expander FINAL STEPS 8 / 19" at bounding box center [156, 305] width 232 height 27
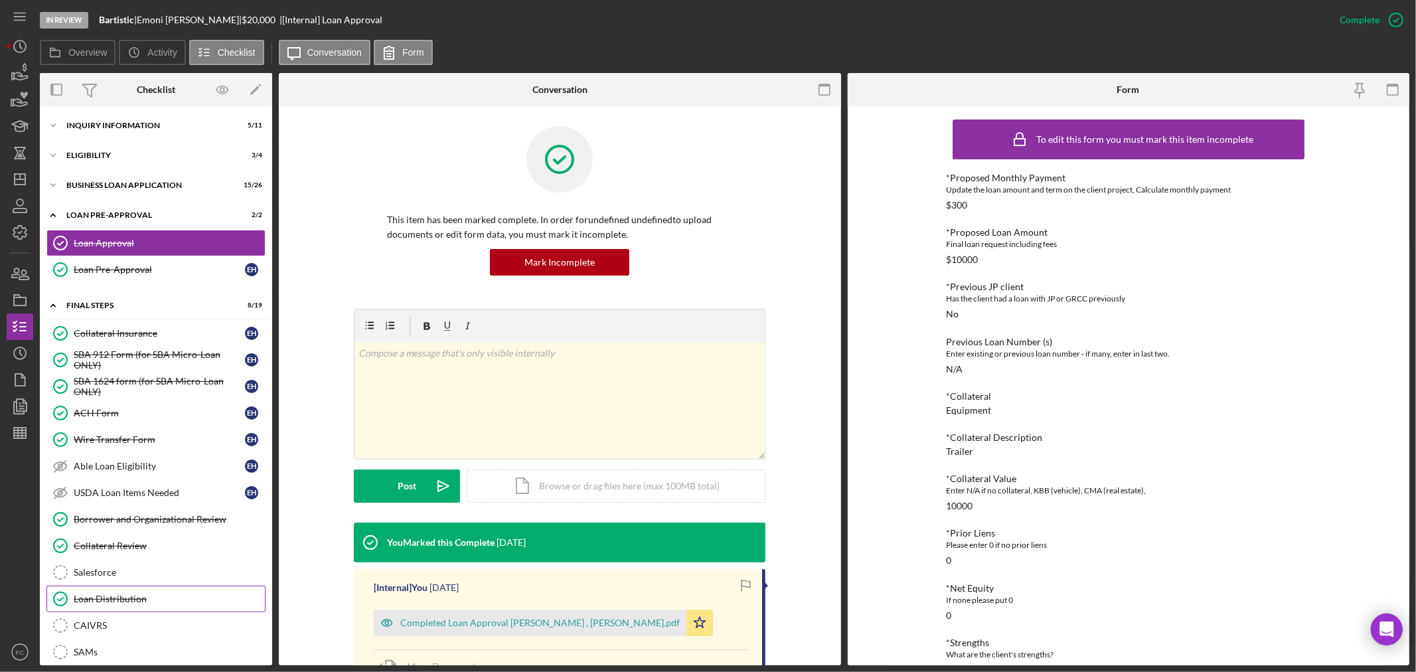
scroll to position [74, 0]
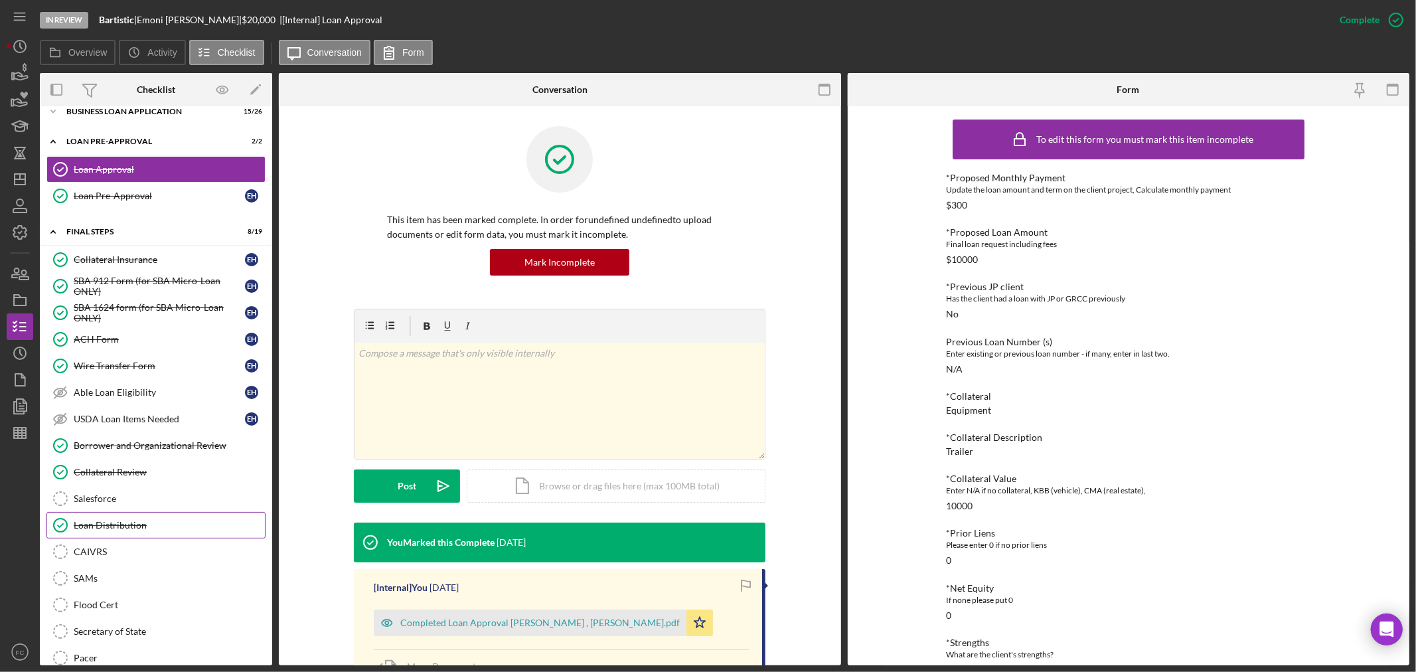
click at [133, 527] on div "Loan Distribution" at bounding box center [169, 525] width 191 height 11
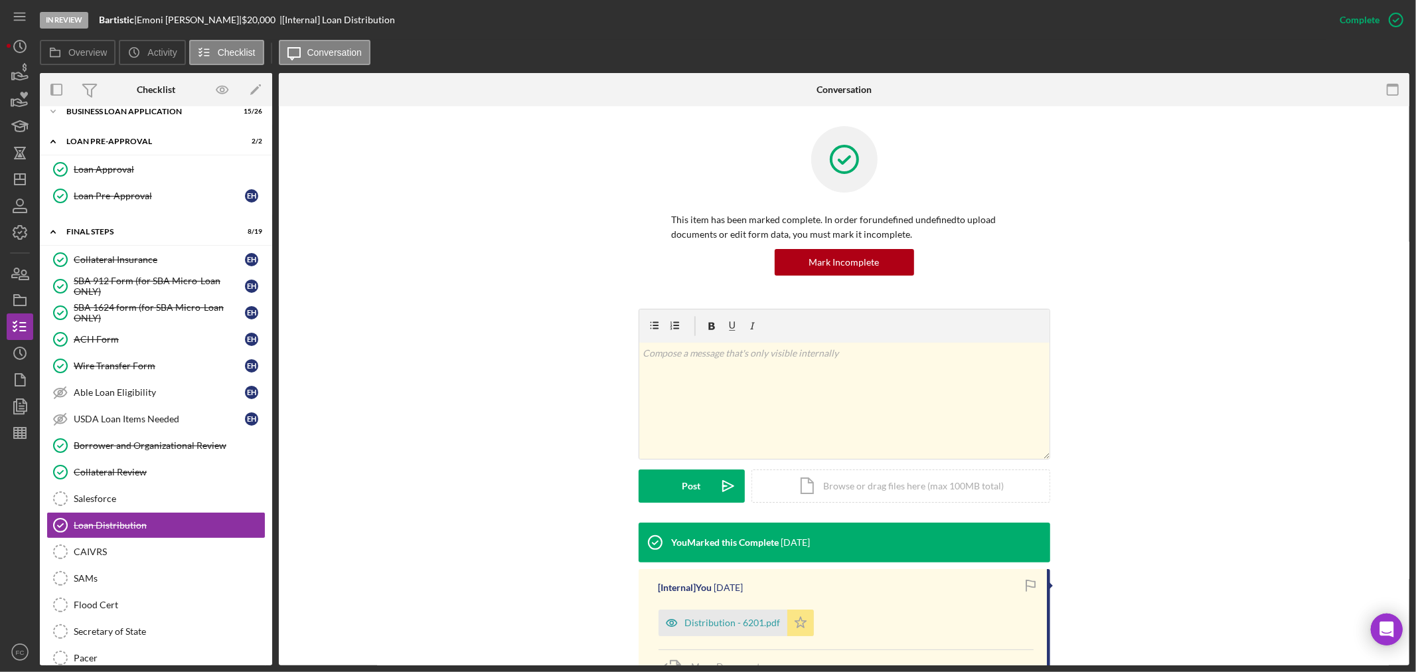
click at [795, 621] on icon "Icon/Star" at bounding box center [801, 623] width 27 height 27
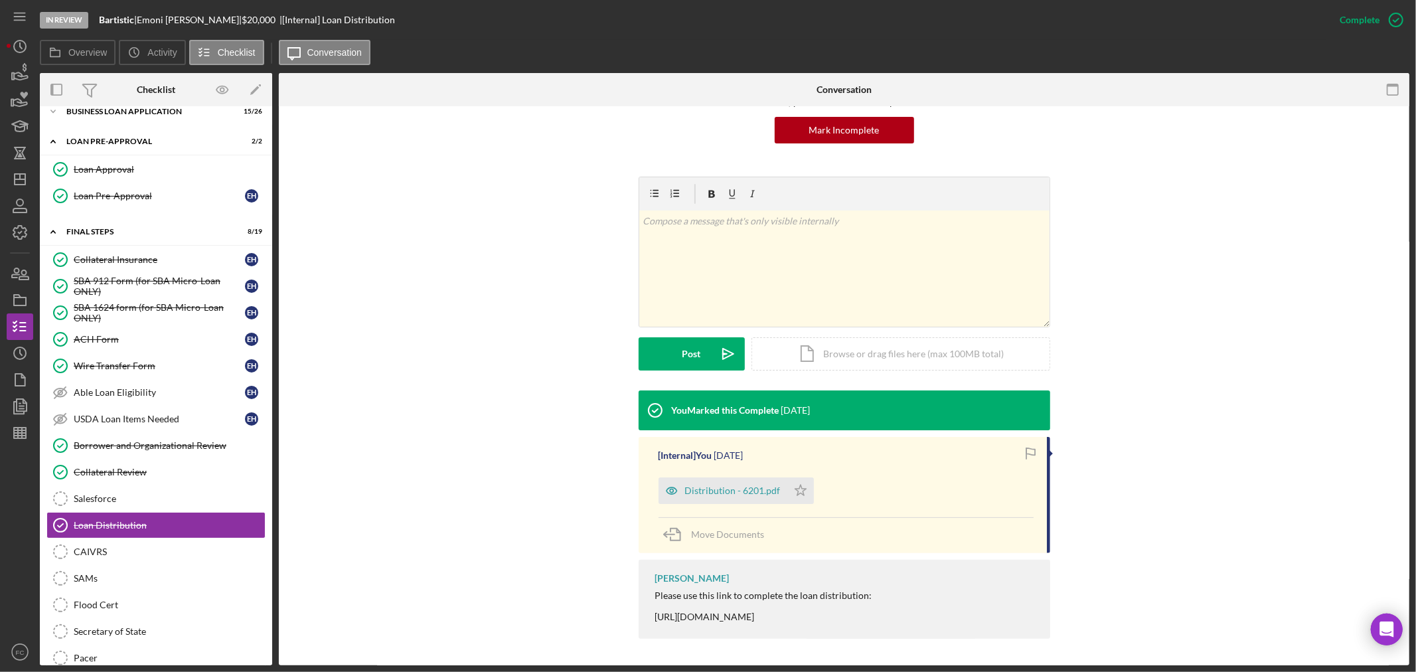
drag, startPoint x: 647, startPoint y: 616, endPoint x: 919, endPoint y: 616, distance: 272.2
click at [919, 616] on div "Franchot Cunningham Please use this link to complete the loan distribution: htt…" at bounding box center [845, 599] width 412 height 79
click at [738, 485] on div "Distribution - 6201.pdf" at bounding box center [733, 490] width 96 height 11
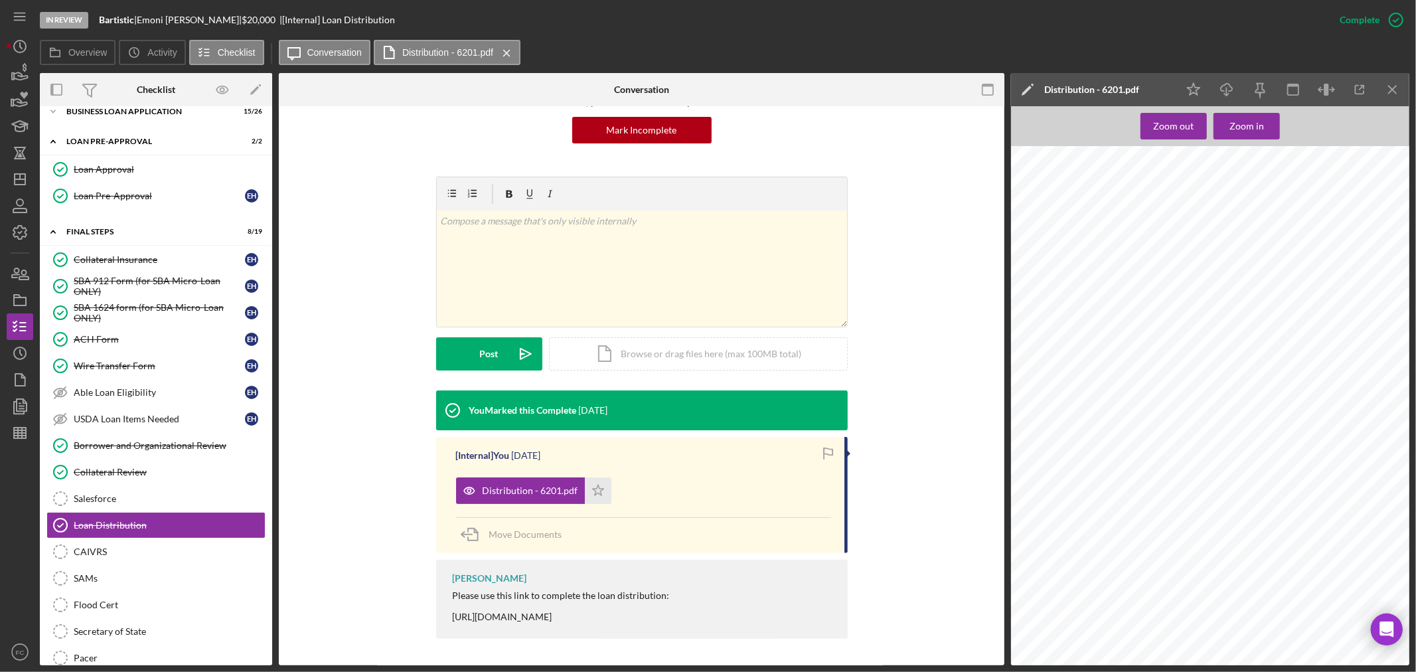
scroll to position [0, 0]
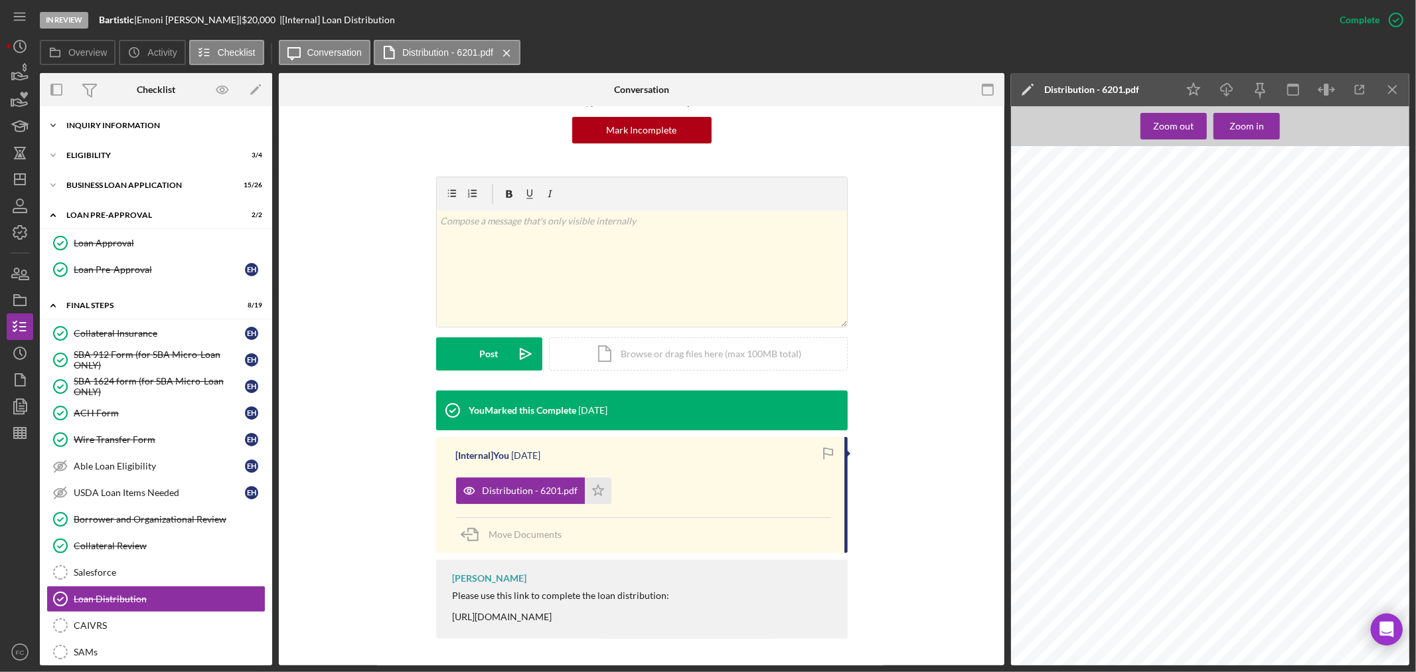
click at [118, 124] on div "INQUIRY INFORMATION" at bounding box center [160, 126] width 189 height 8
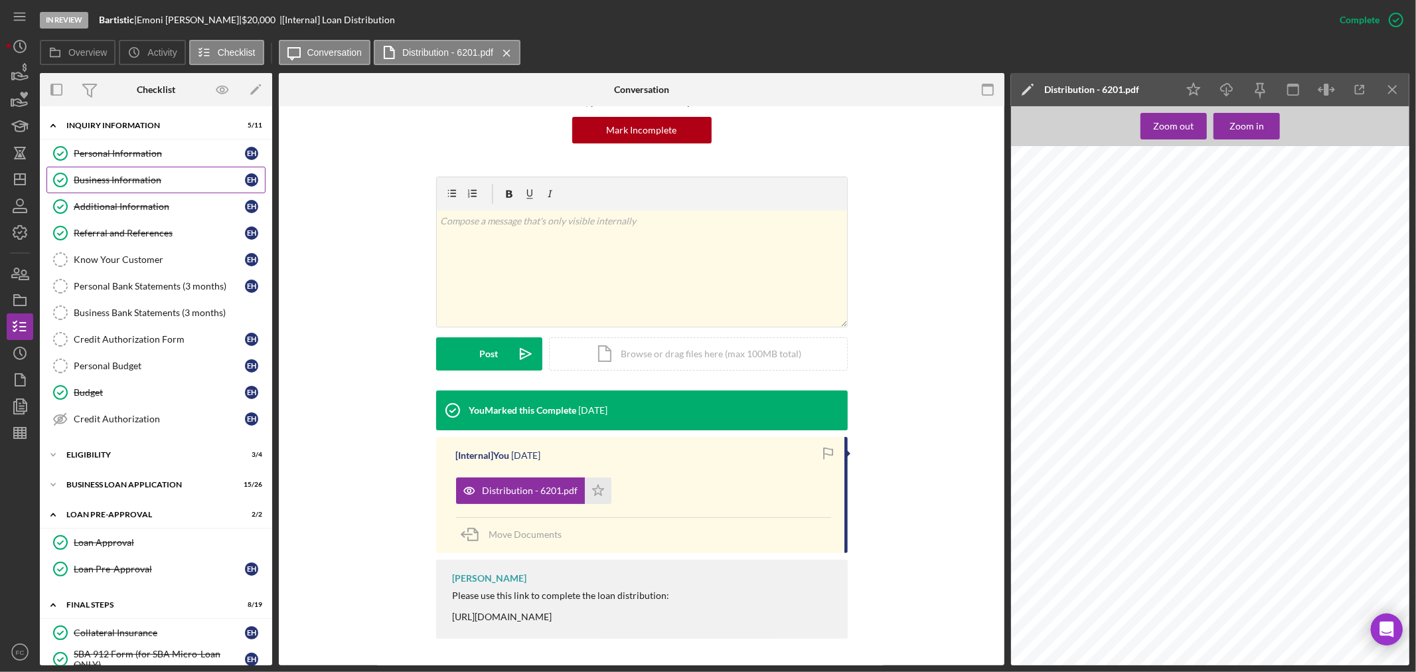
click at [108, 173] on link "Business Information Business Information E H" at bounding box center [155, 180] width 219 height 27
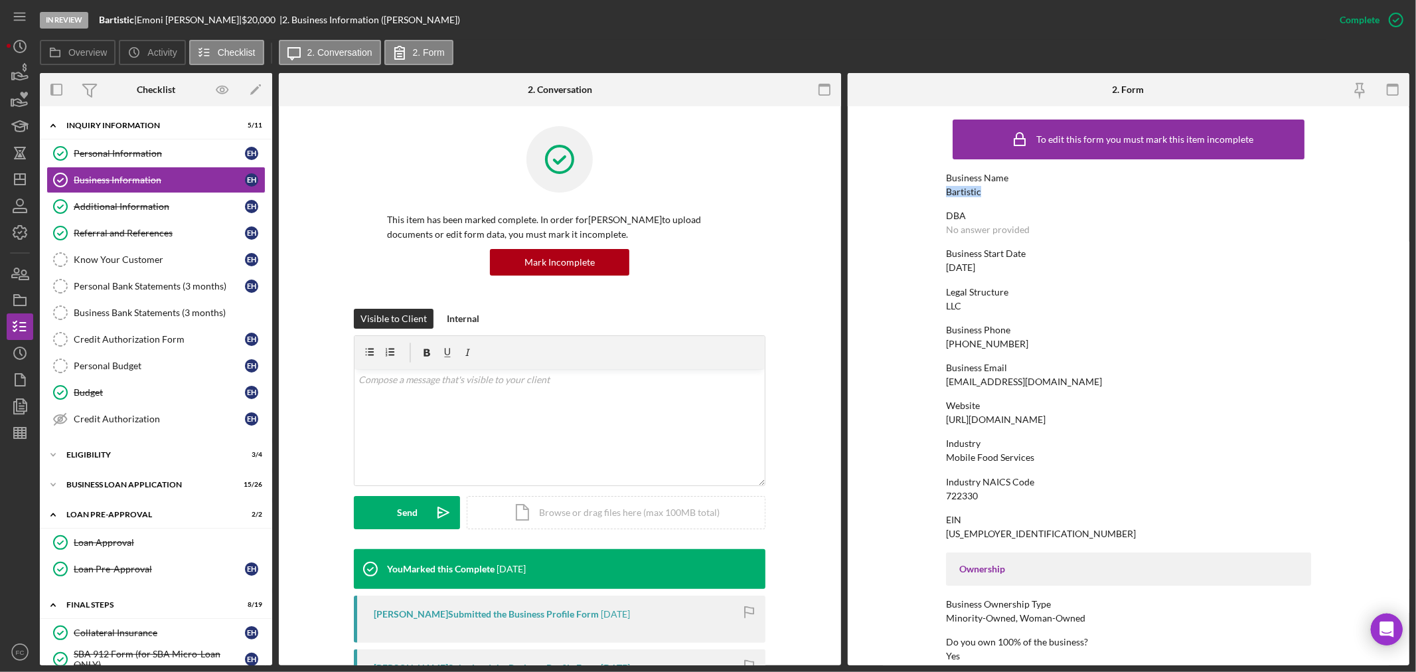
drag, startPoint x: 945, startPoint y: 189, endPoint x: 978, endPoint y: 189, distance: 33.2
click at [978, 189] on div "Bartistic" at bounding box center [963, 192] width 35 height 11
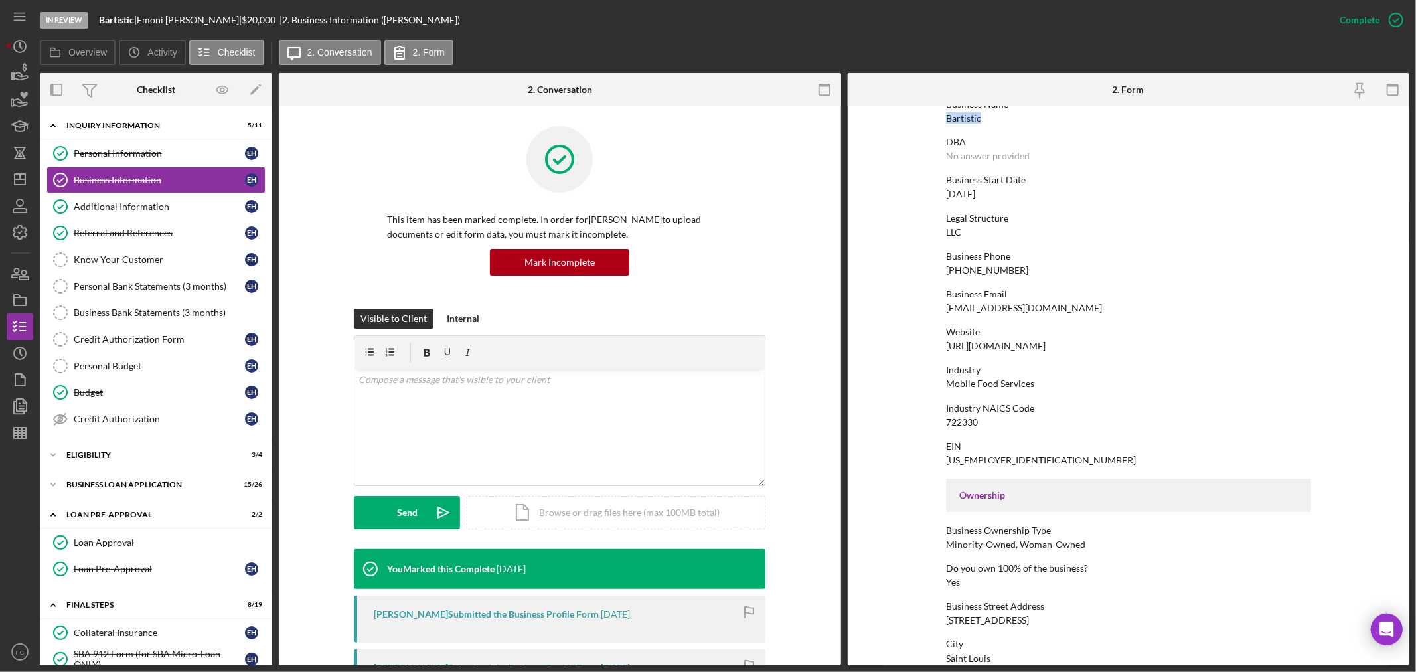
scroll to position [147, 0]
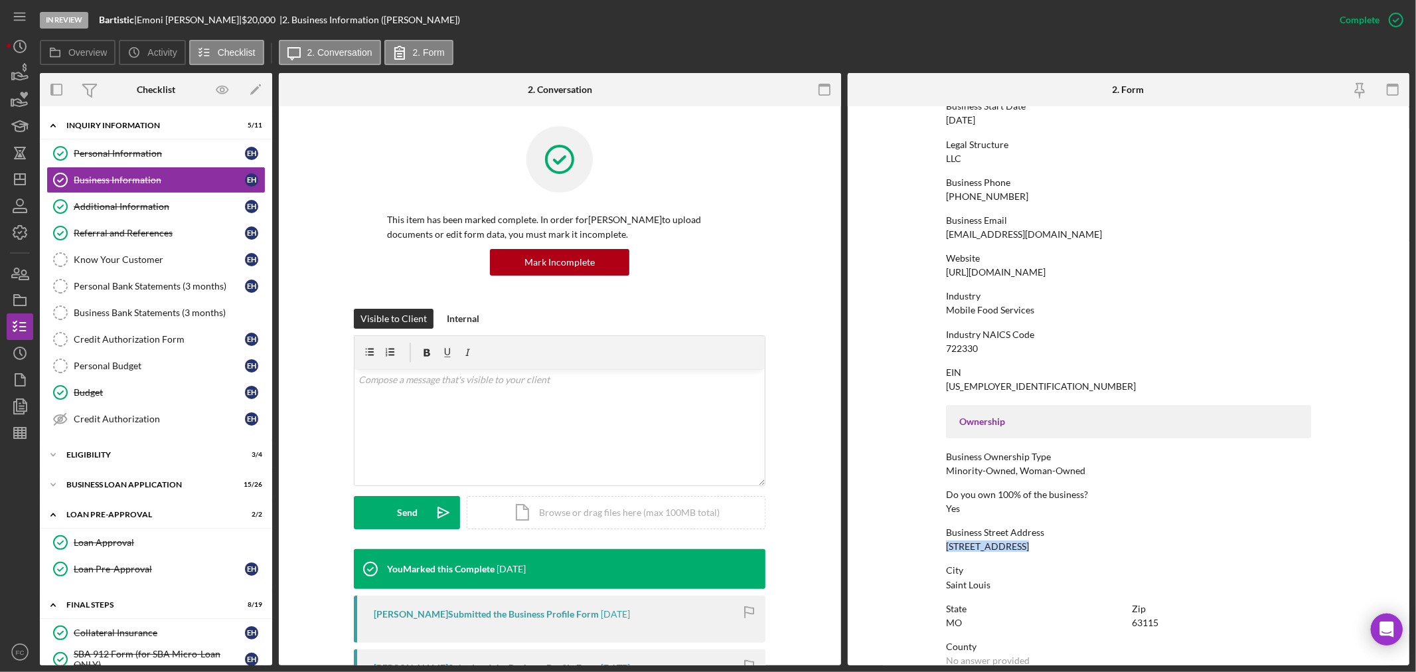
drag, startPoint x: 943, startPoint y: 544, endPoint x: 1017, endPoint y: 546, distance: 74.4
click at [1017, 546] on form "To edit this form you must mark this item incomplete Business Name Bartistic DB…" at bounding box center [1129, 385] width 562 height 559
drag, startPoint x: 945, startPoint y: 586, endPoint x: 993, endPoint y: 584, distance: 47.8
click at [993, 584] on div "City Saint Louis" at bounding box center [1128, 577] width 365 height 25
drag, startPoint x: 940, startPoint y: 305, endPoint x: 1034, endPoint y: 311, distance: 93.8
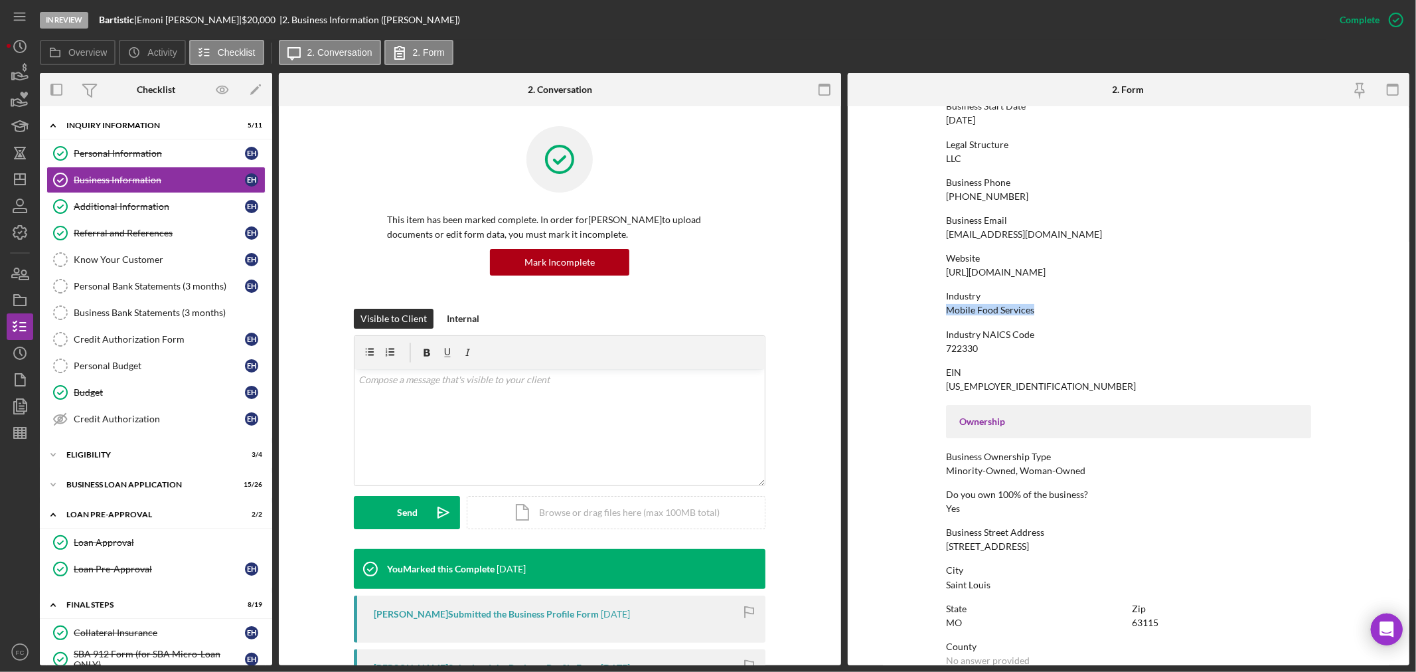
click at [1034, 311] on form "To edit this form you must mark this item incomplete Business Name Bartistic DB…" at bounding box center [1129, 385] width 562 height 559
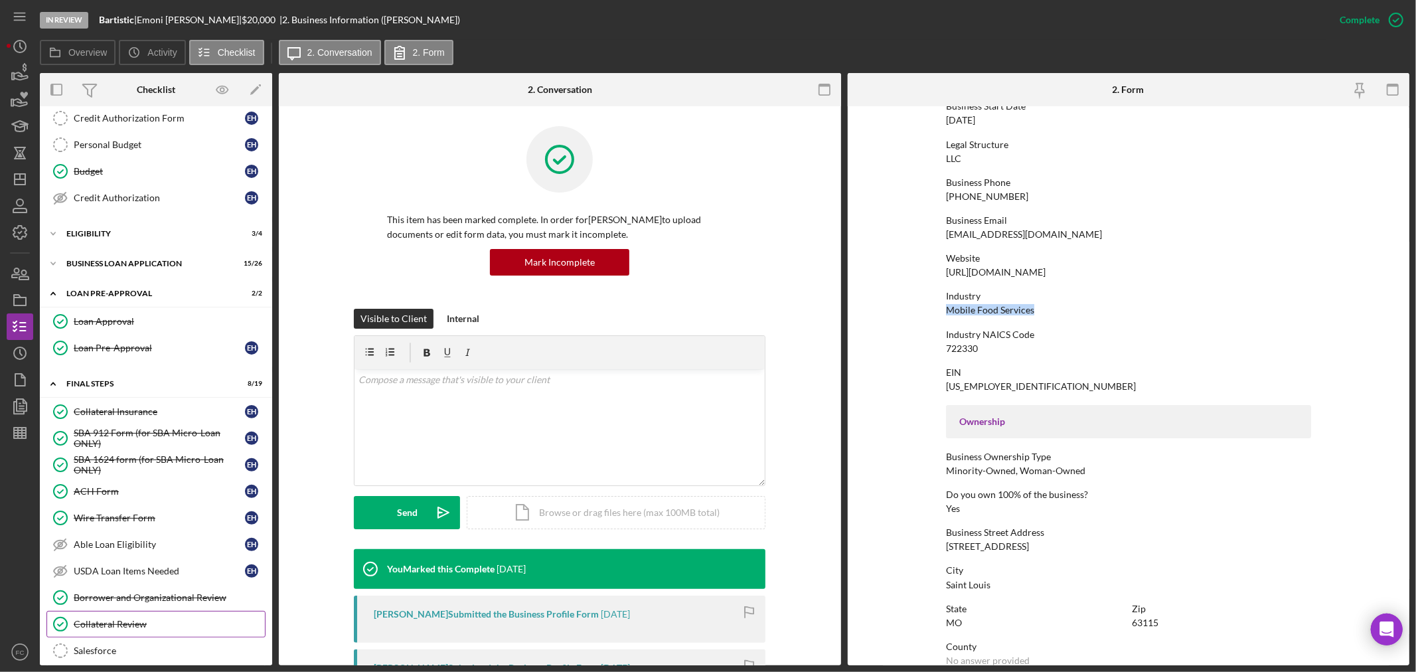
scroll to position [369, 0]
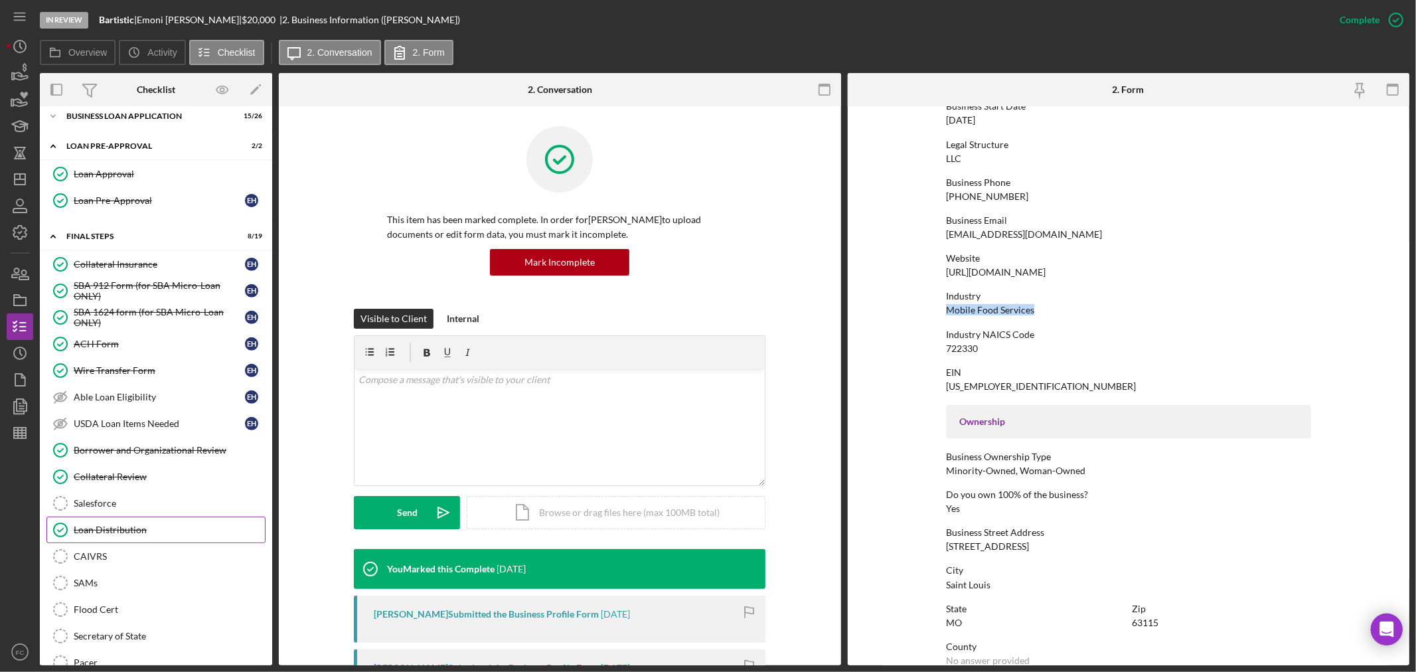
click at [133, 526] on link "Loan Distribution Loan Distribution" at bounding box center [155, 530] width 219 height 27
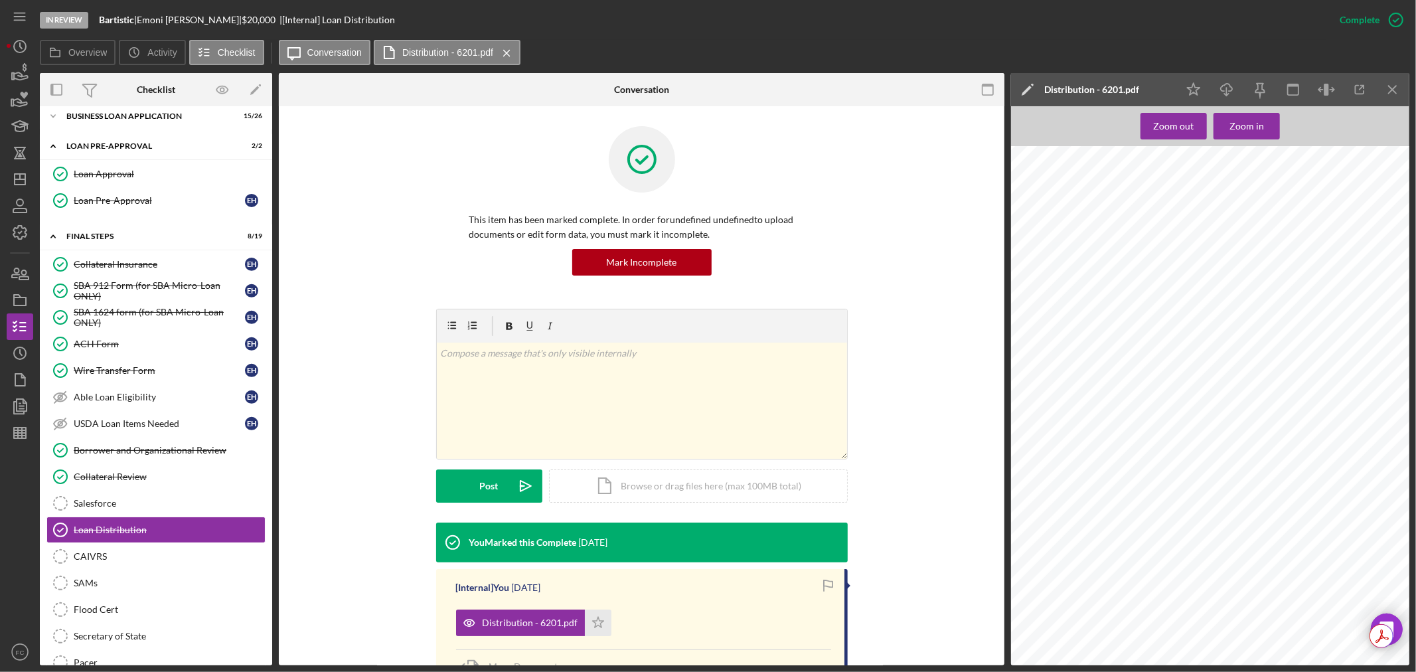
scroll to position [442, 0]
drag, startPoint x: 1051, startPoint y: 489, endPoint x: 1093, endPoint y: 483, distance: 42.3
click at [1093, 486] on span "Emoni Herron," at bounding box center [1080, 489] width 59 height 7
click at [21, 183] on icon "Icon/Dashboard" at bounding box center [19, 179] width 33 height 33
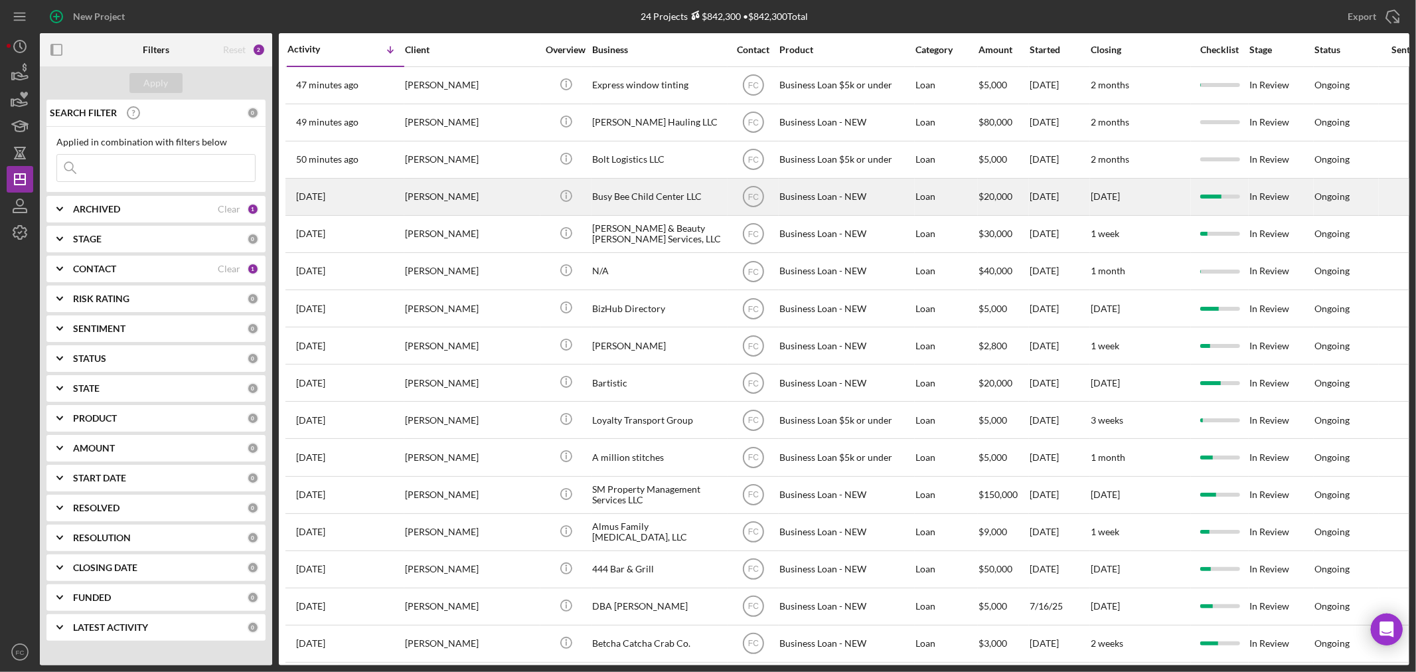
click at [384, 205] on div "1 day ago Cheyenne Wolf" at bounding box center [346, 196] width 116 height 35
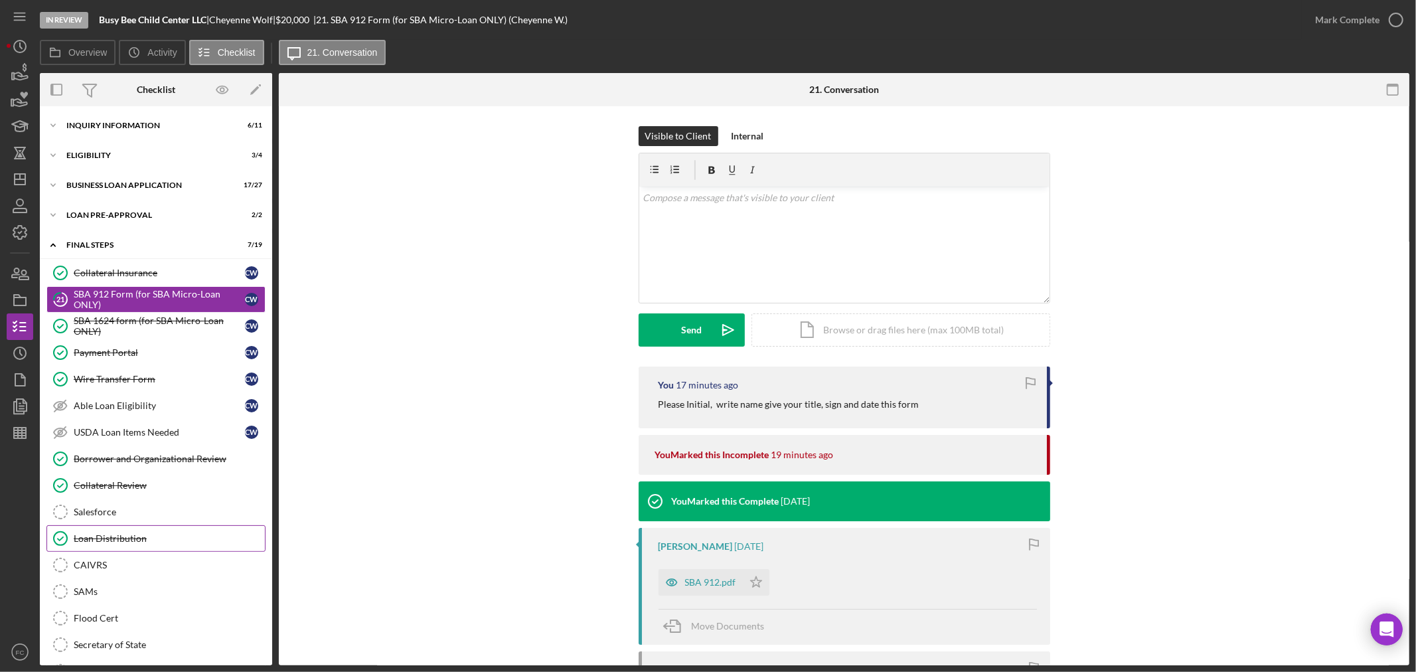
click at [140, 541] on div "Loan Distribution" at bounding box center [169, 538] width 191 height 11
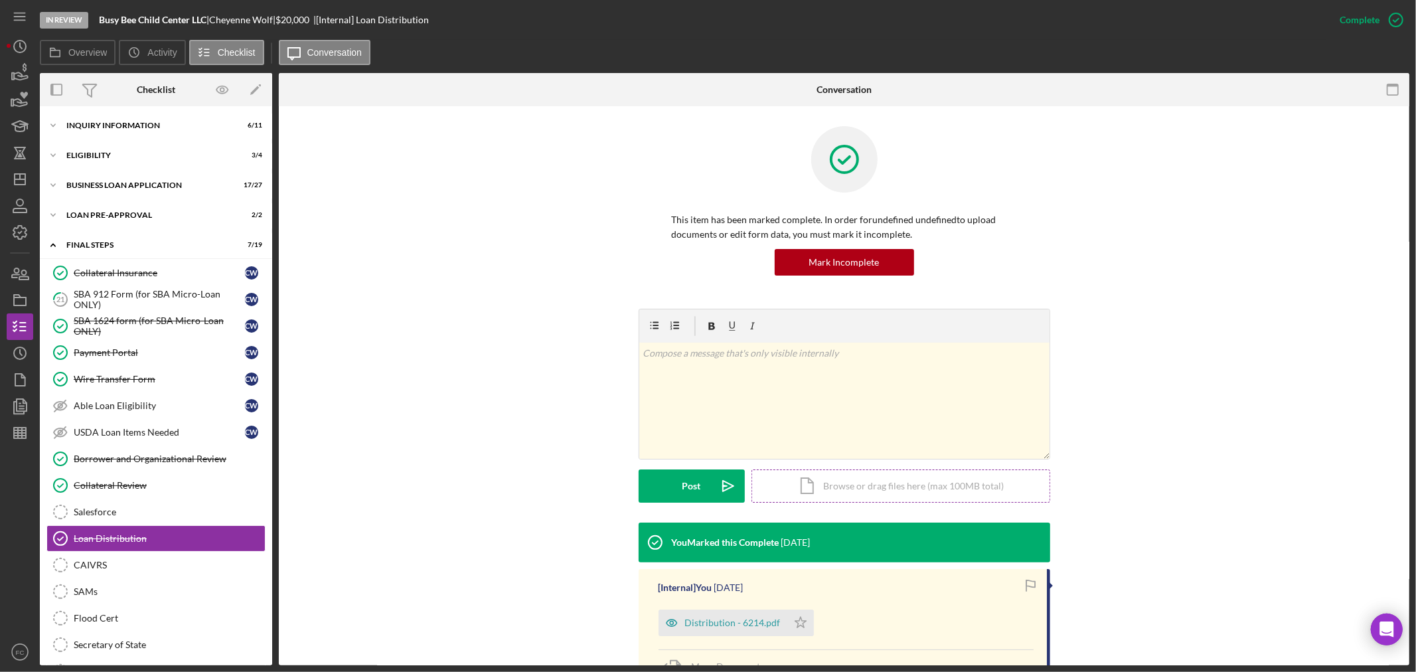
click at [867, 489] on div "Icon/Document Browse or drag files here (max 100MB total) Tap to choose files o…" at bounding box center [901, 485] width 299 height 33
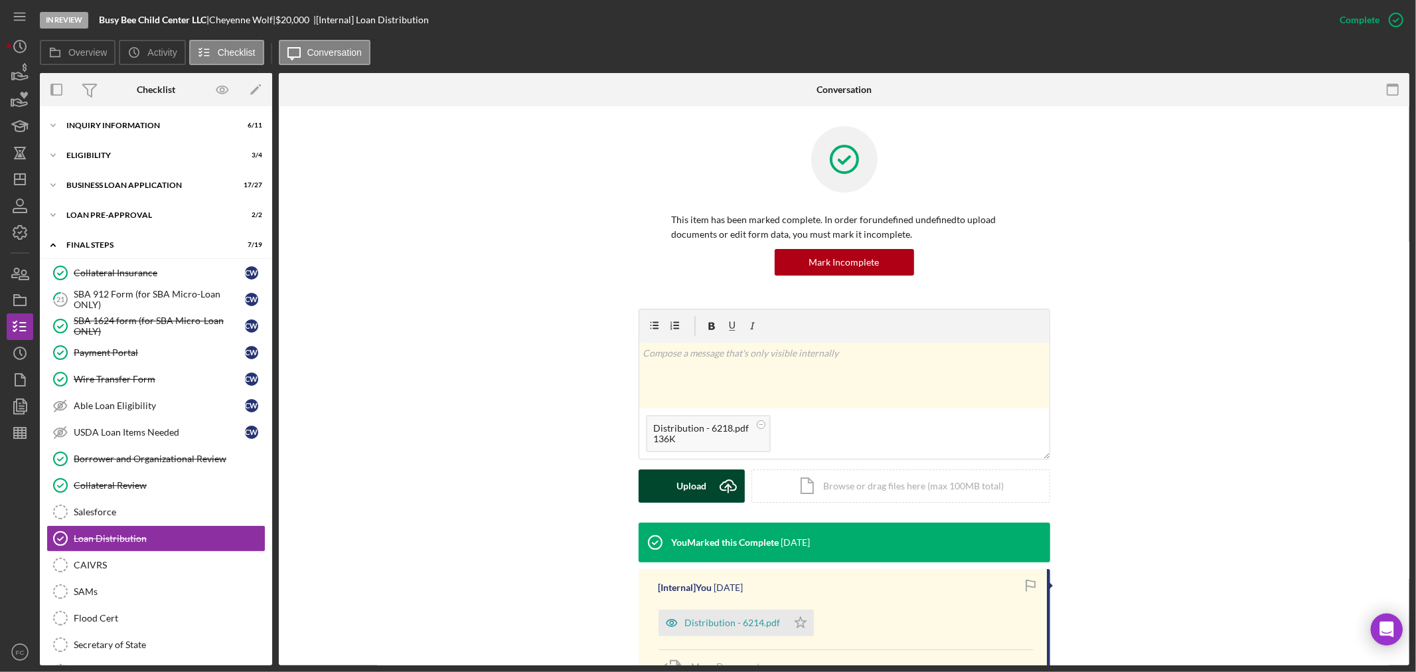
click at [701, 483] on div "Upload" at bounding box center [692, 485] width 30 height 33
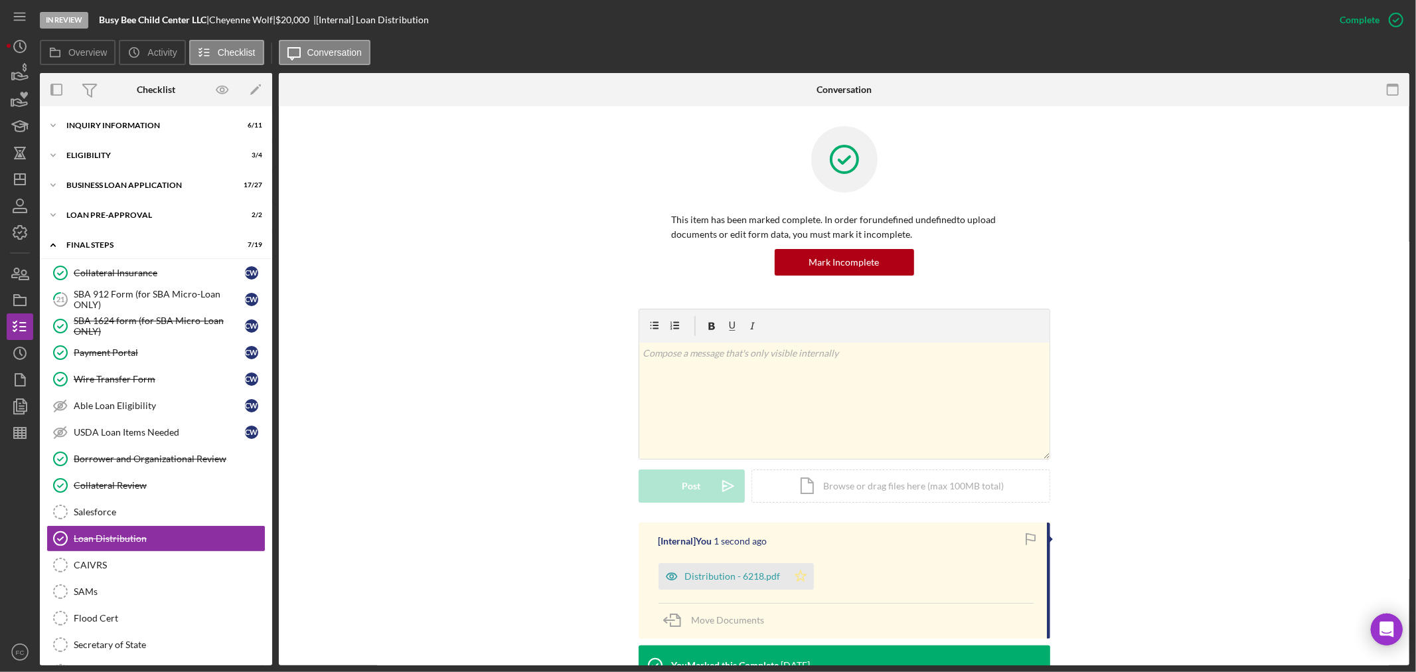
click at [799, 576] on icon "Icon/Star" at bounding box center [801, 576] width 27 height 27
click at [1284, 321] on div "v Color teal Color pink Remove color Add row above Add row below Add column bef…" at bounding box center [844, 416] width 1091 height 214
click at [27, 184] on icon "Icon/Dashboard" at bounding box center [19, 179] width 33 height 33
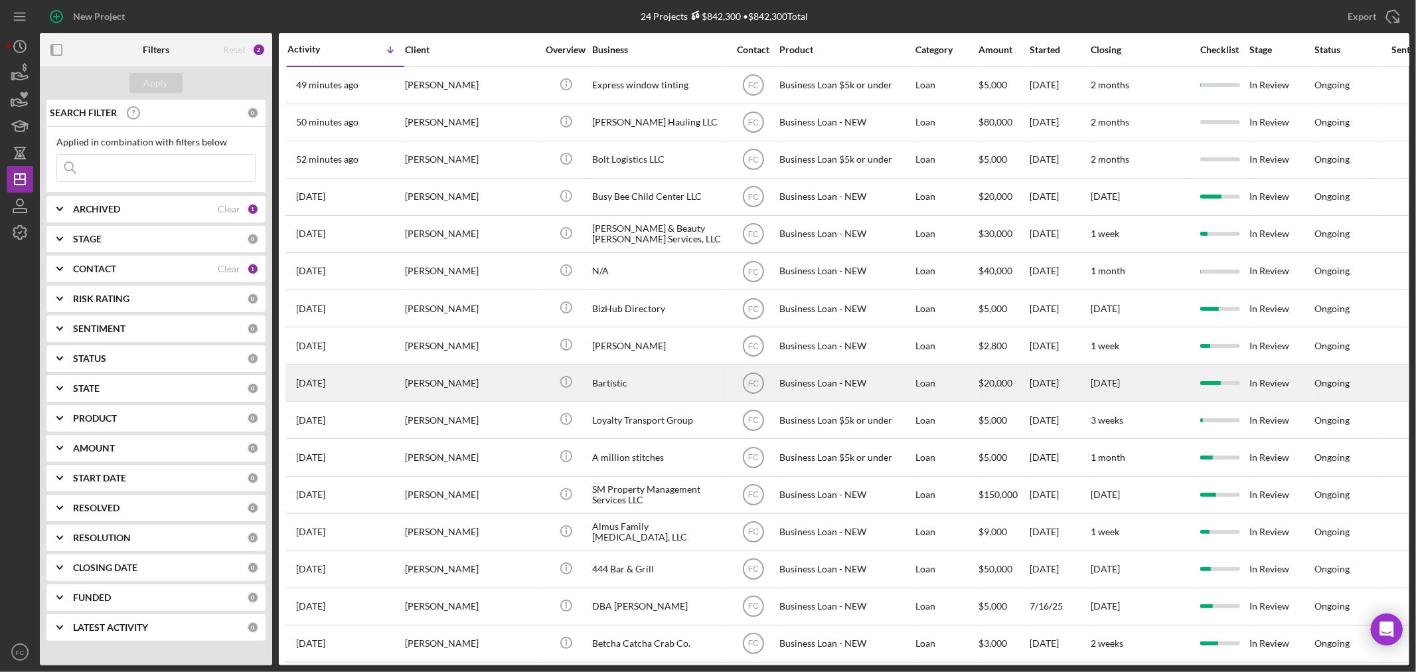
click at [491, 386] on div "[PERSON_NAME]" at bounding box center [471, 382] width 133 height 35
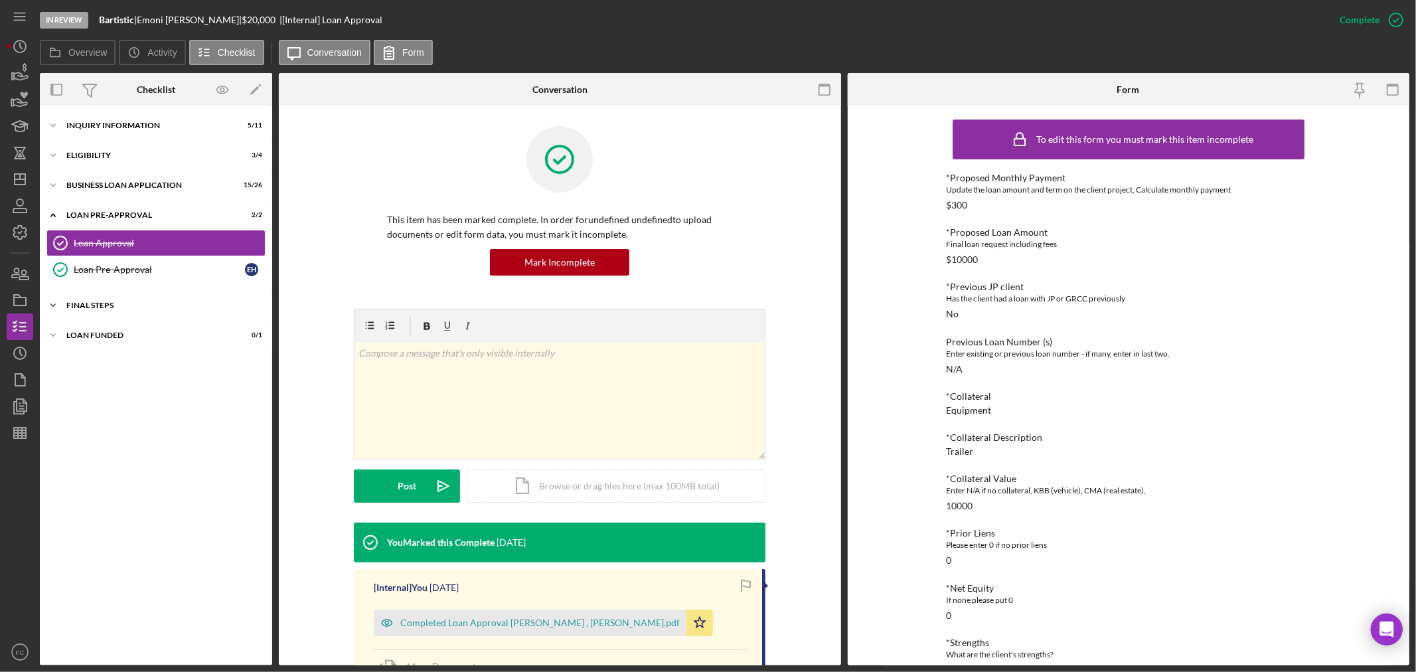
click at [106, 303] on div "FINAL STEPS" at bounding box center [160, 305] width 189 height 8
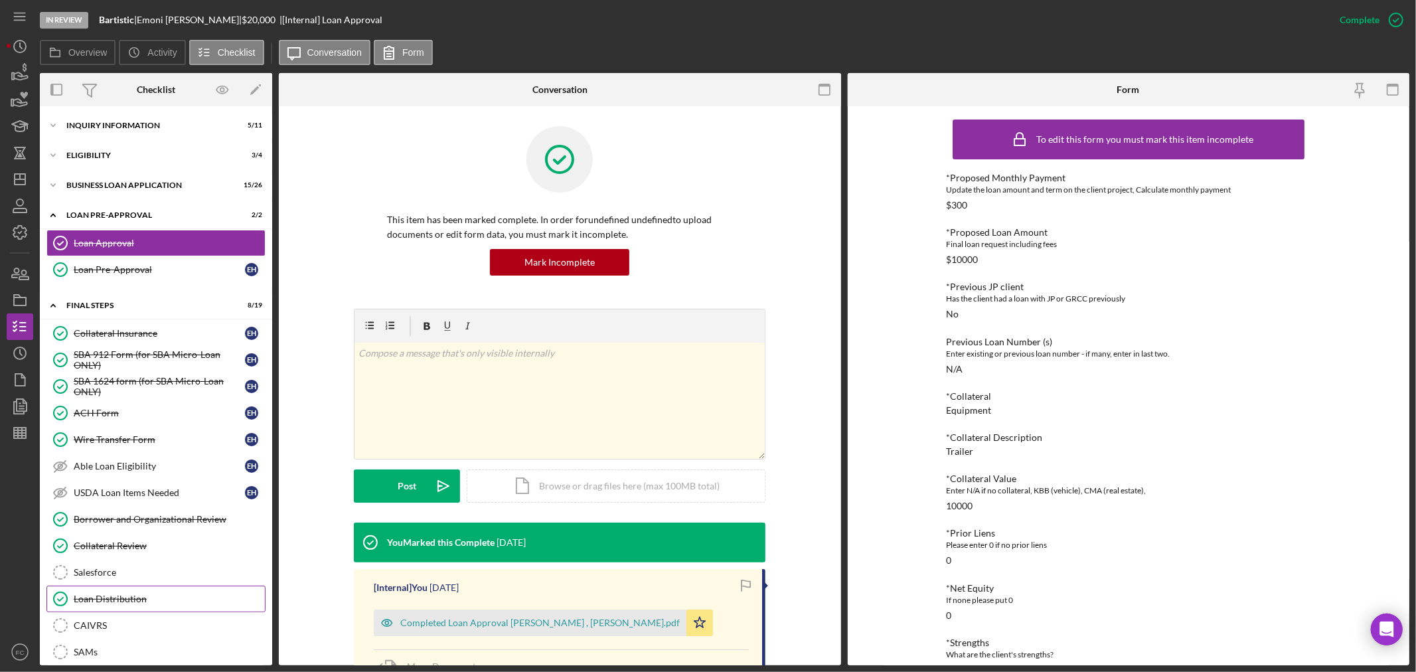
click at [143, 595] on div "Loan Distribution" at bounding box center [169, 599] width 191 height 11
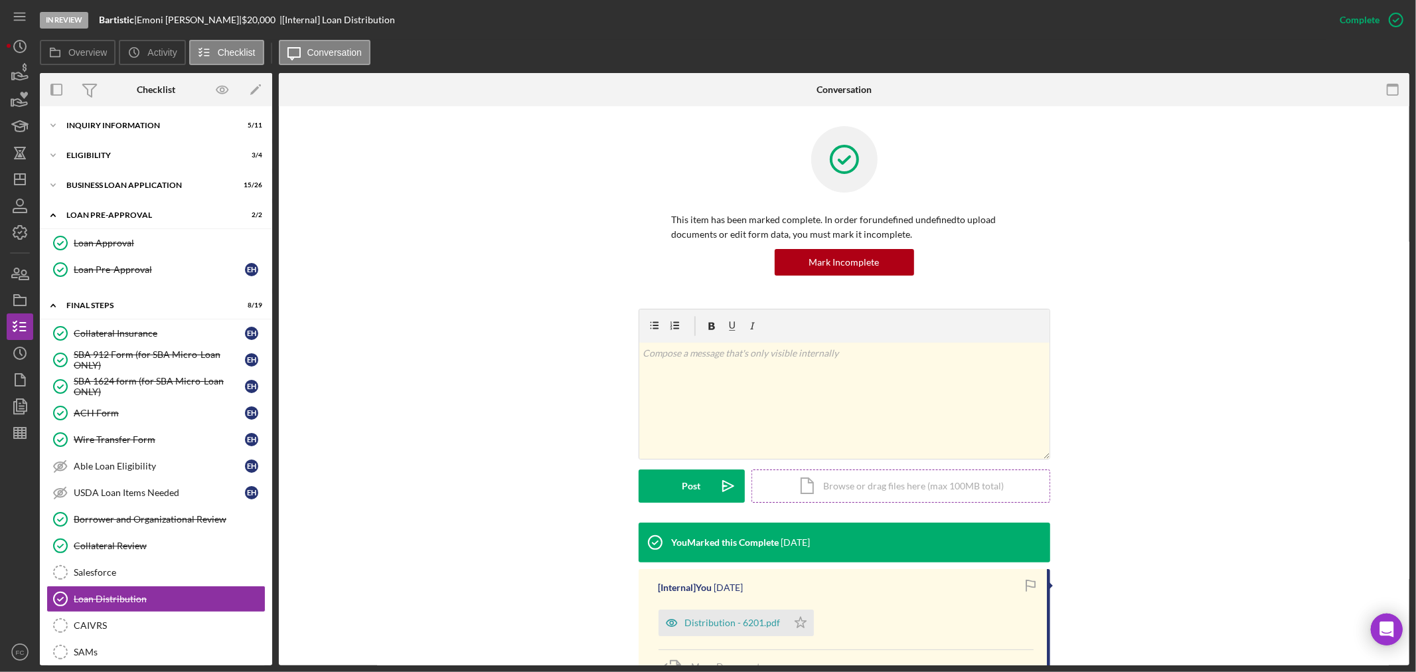
click at [857, 487] on div "Icon/Document Browse or drag files here (max 100MB total) Tap to choose files o…" at bounding box center [901, 485] width 299 height 33
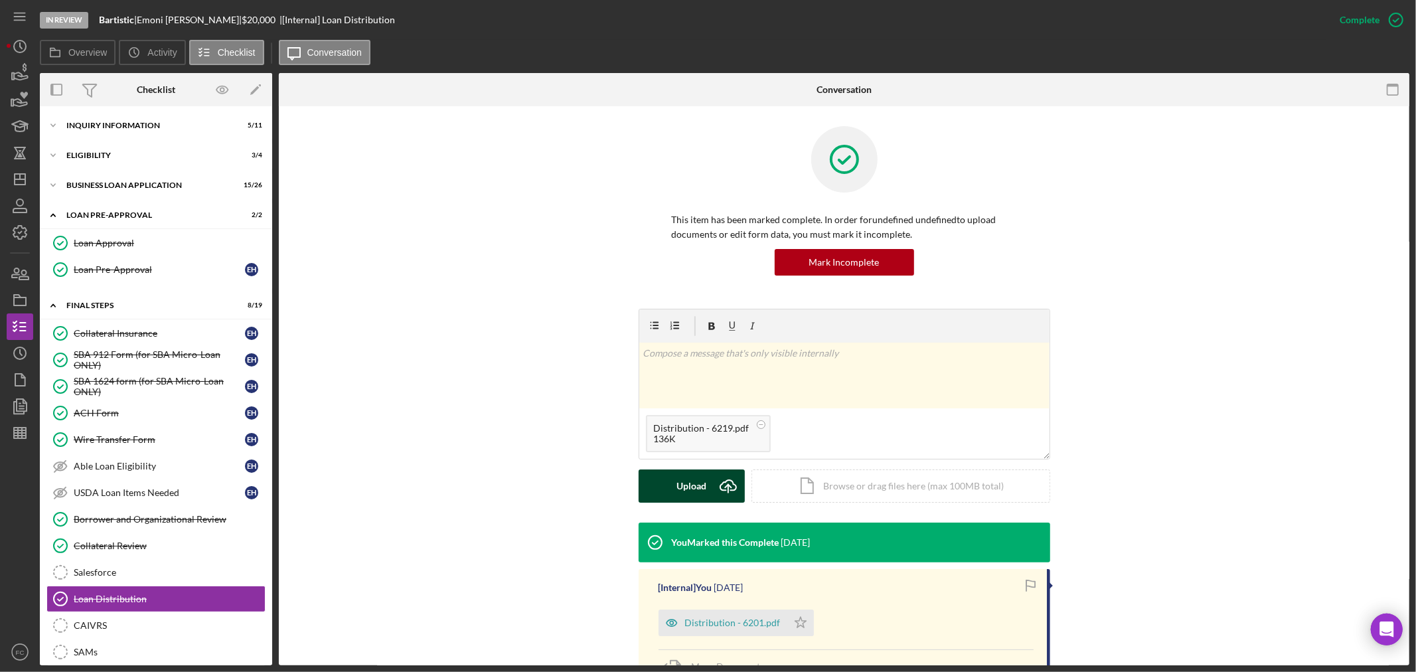
click at [692, 483] on div "Upload" at bounding box center [692, 485] width 30 height 33
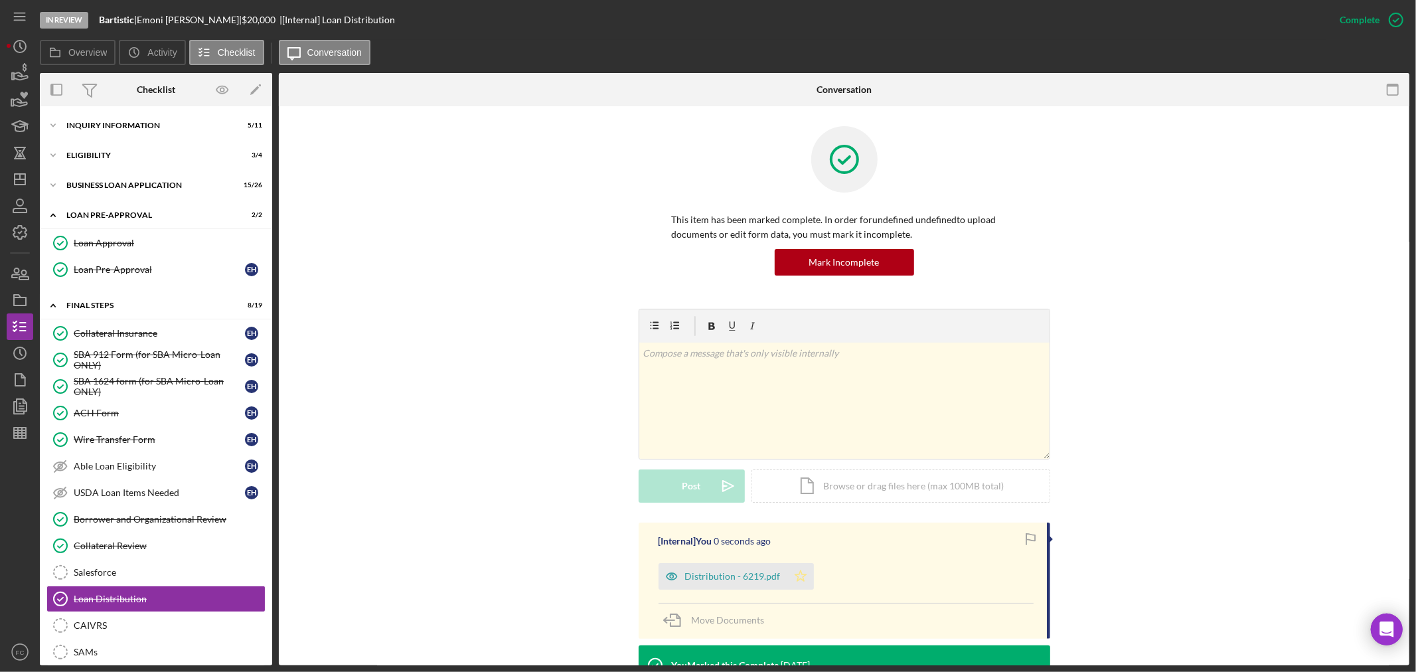
click at [798, 580] on polygon "button" at bounding box center [800, 575] width 11 height 11
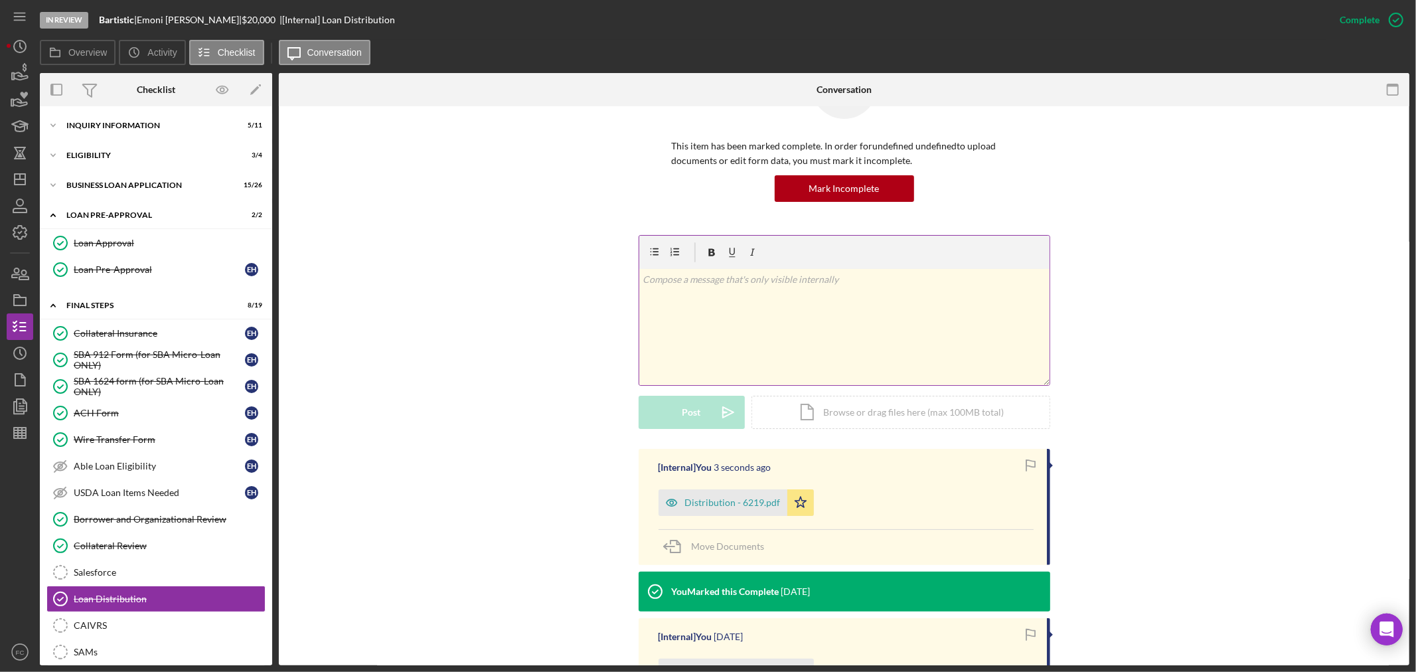
scroll to position [147, 0]
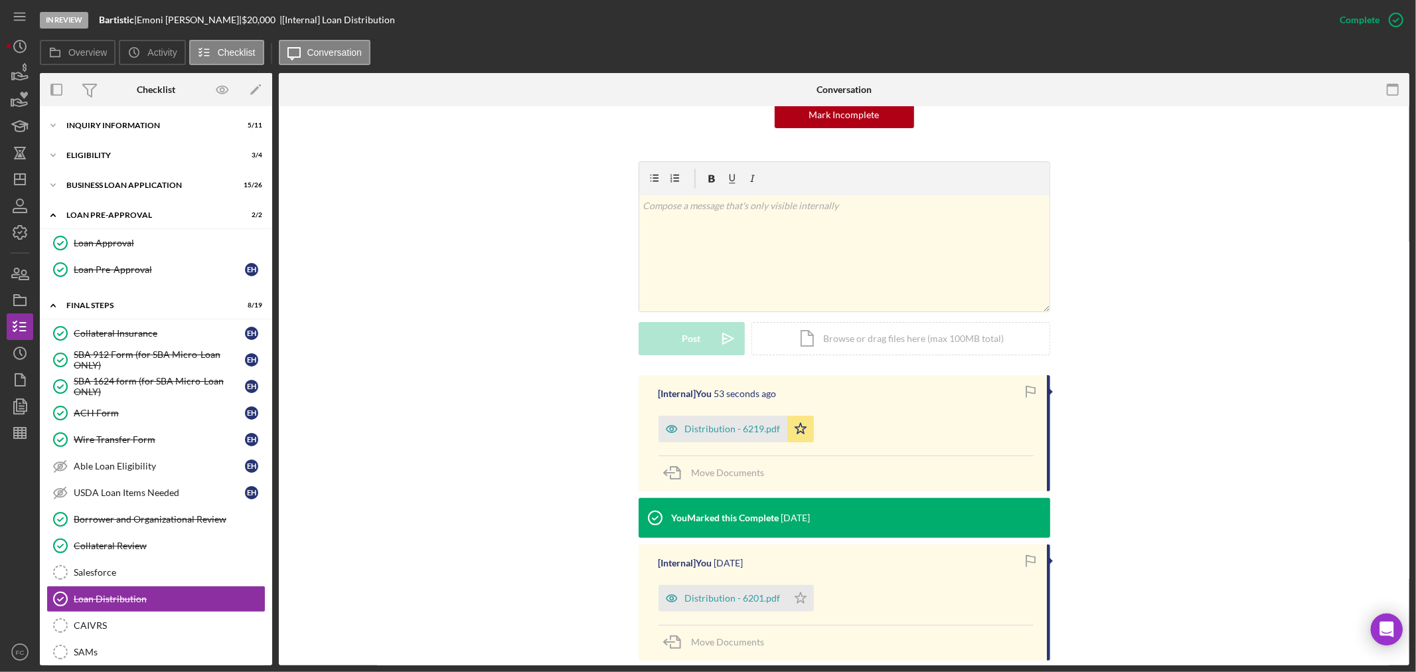
click at [558, 618] on div "[Internal] You 53 seconds ago Distribution - 6219.pdf Icon/Star Move Documents …" at bounding box center [844, 564] width 1091 height 378
click at [17, 182] on icon "Icon/Dashboard" at bounding box center [19, 179] width 33 height 33
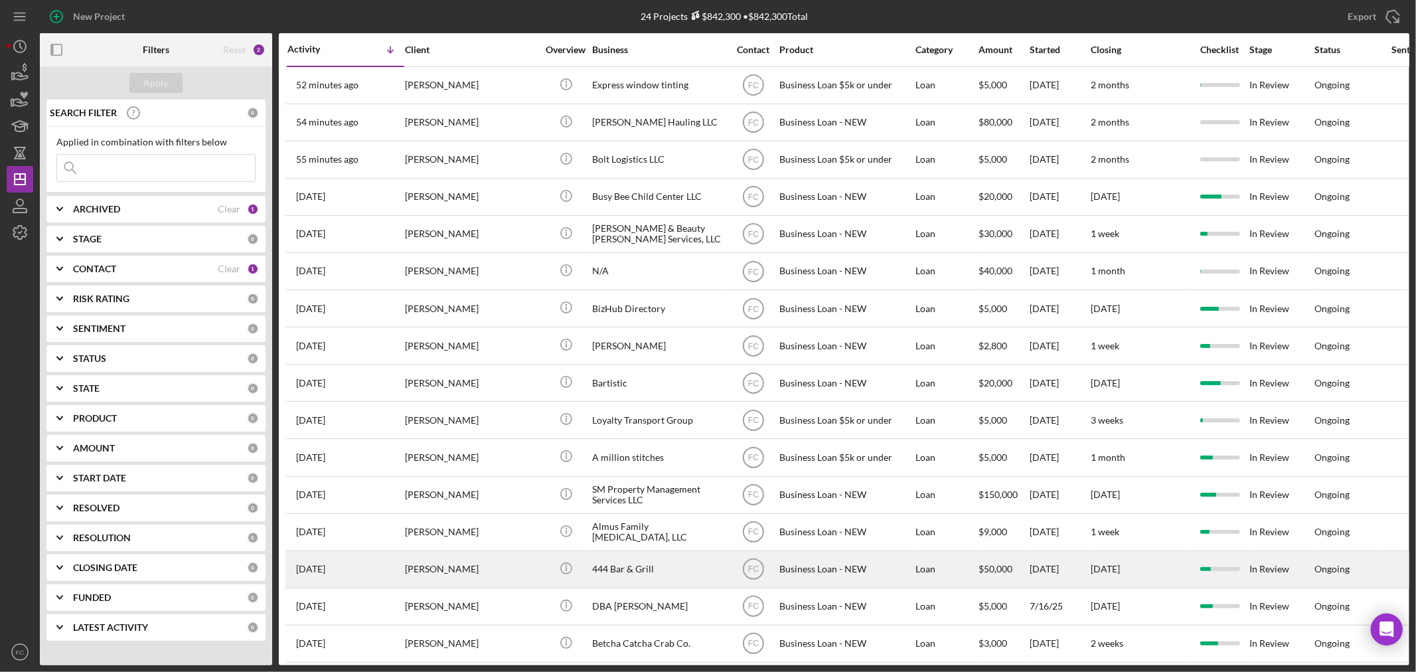
scroll to position [74, 0]
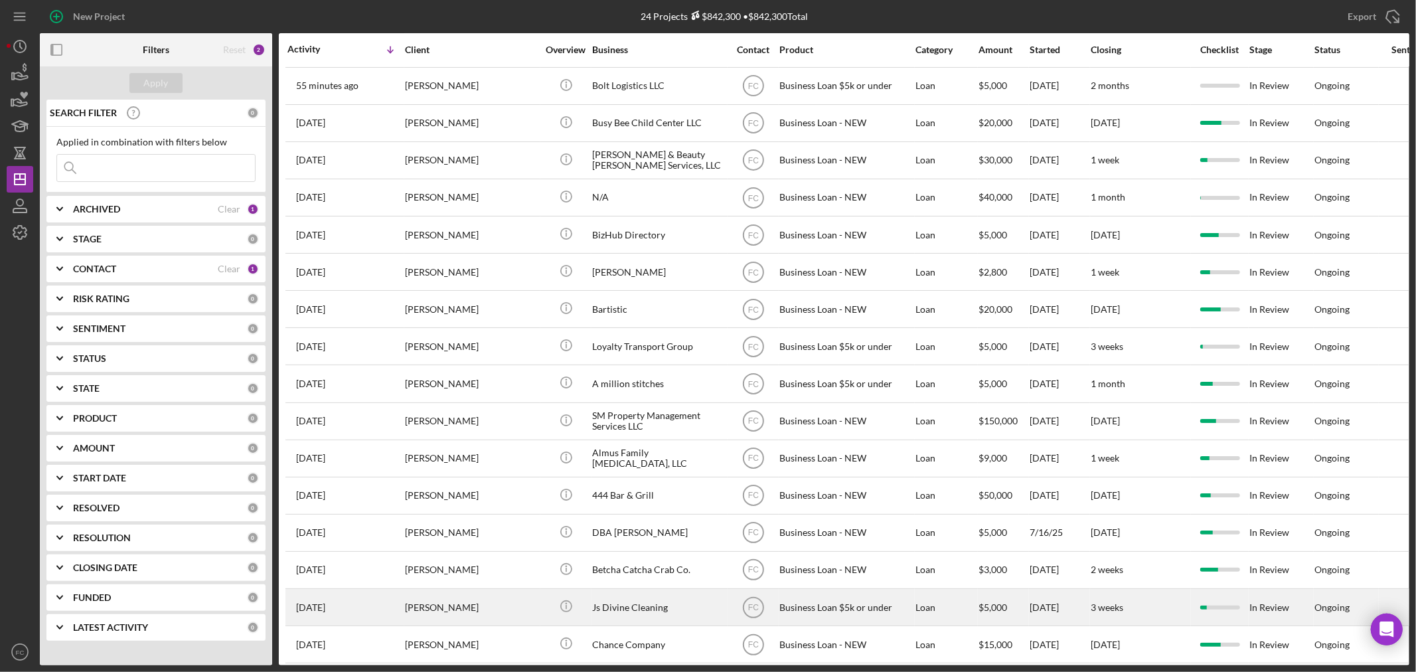
click at [491, 613] on div "[PERSON_NAME]" at bounding box center [471, 607] width 133 height 35
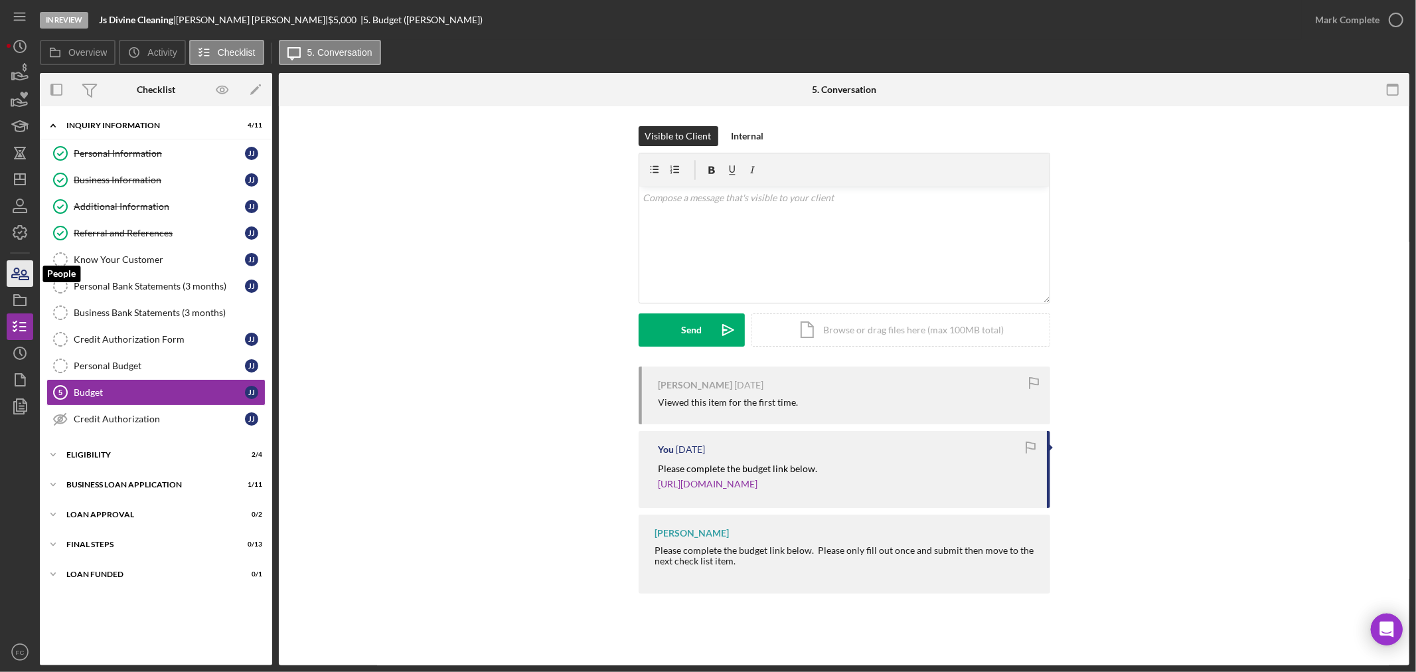
click at [21, 277] on icon "button" at bounding box center [19, 273] width 33 height 33
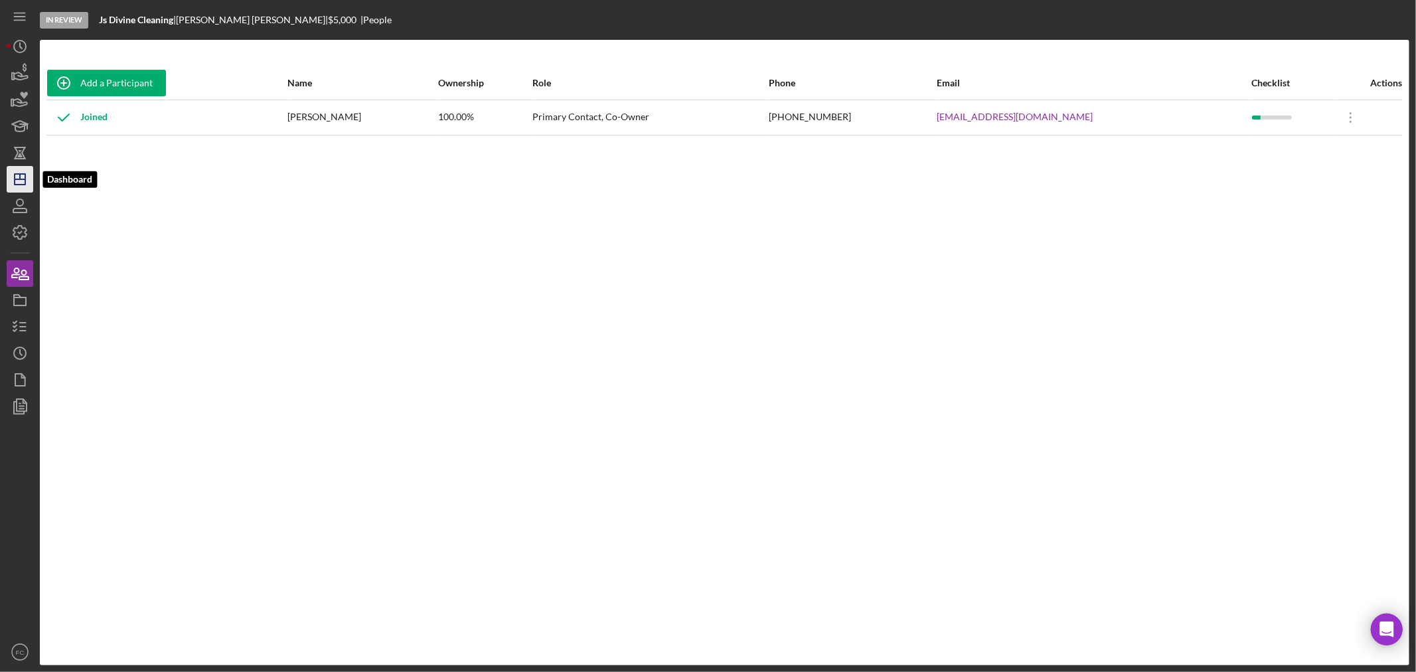
click at [20, 189] on icon "Icon/Dashboard" at bounding box center [19, 179] width 33 height 33
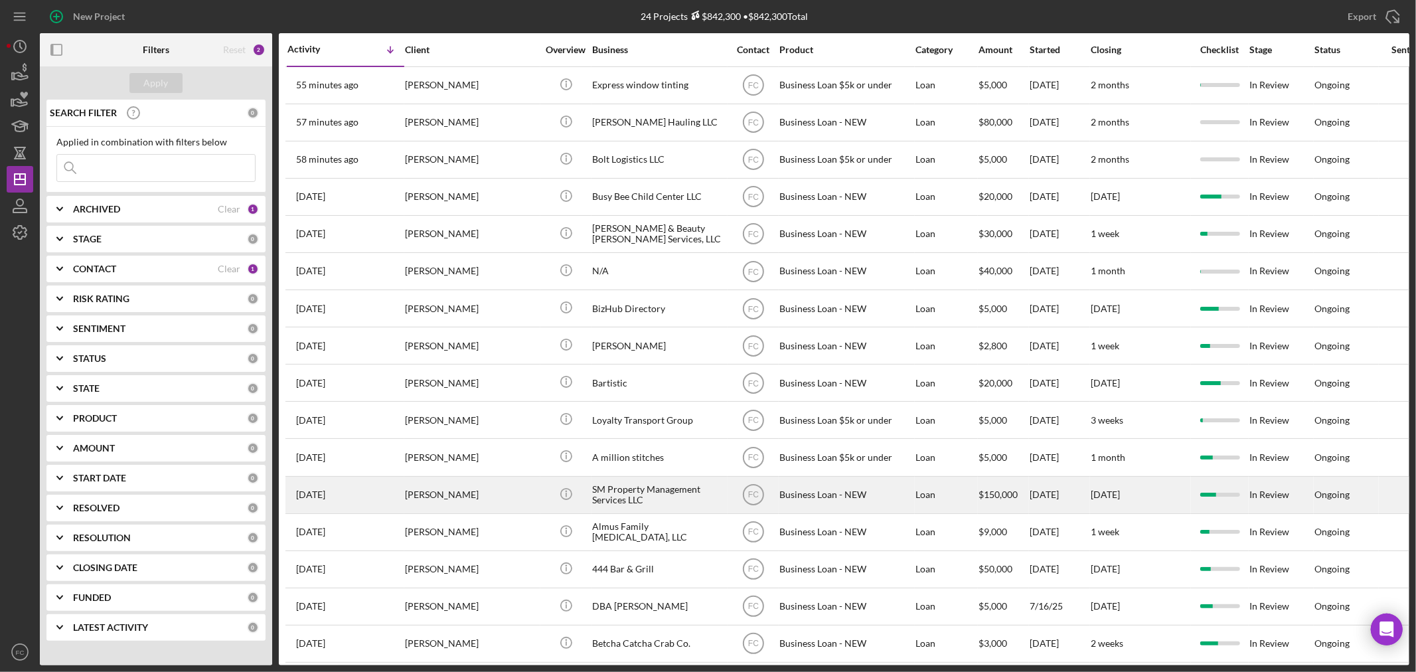
scroll to position [74, 0]
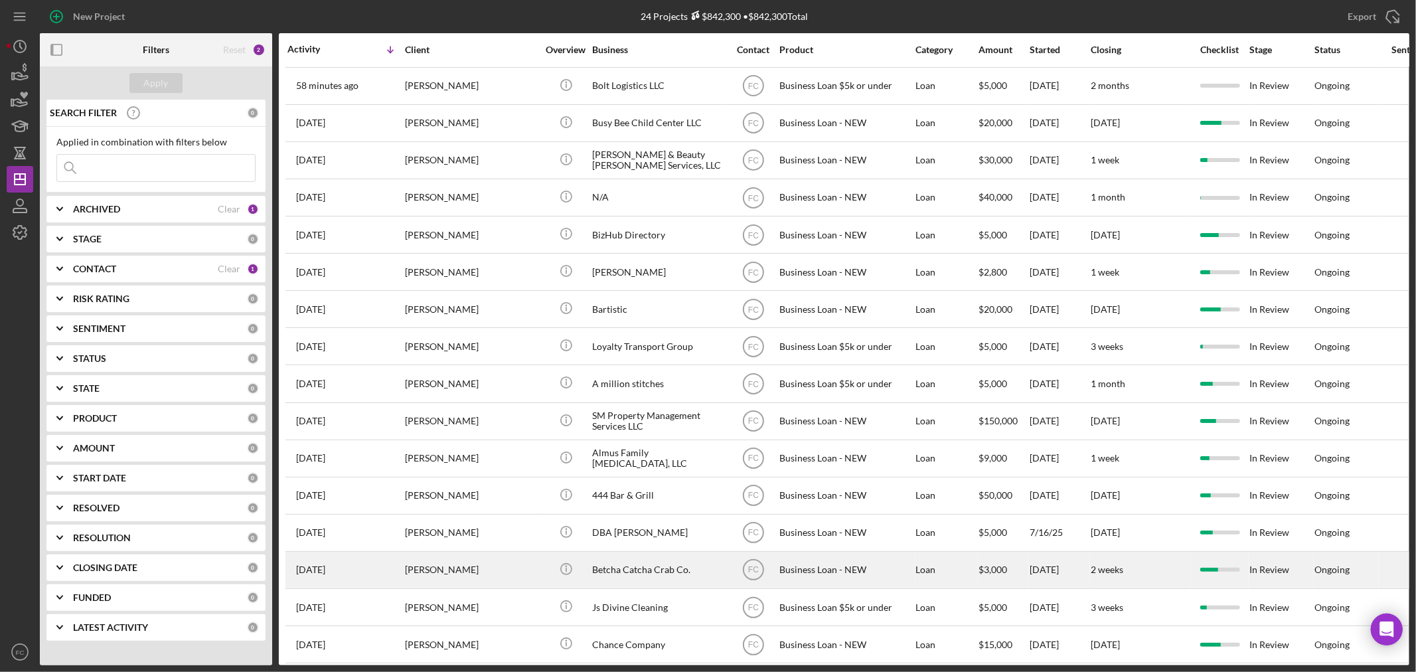
click at [501, 567] on div "[PERSON_NAME]" at bounding box center [471, 569] width 133 height 35
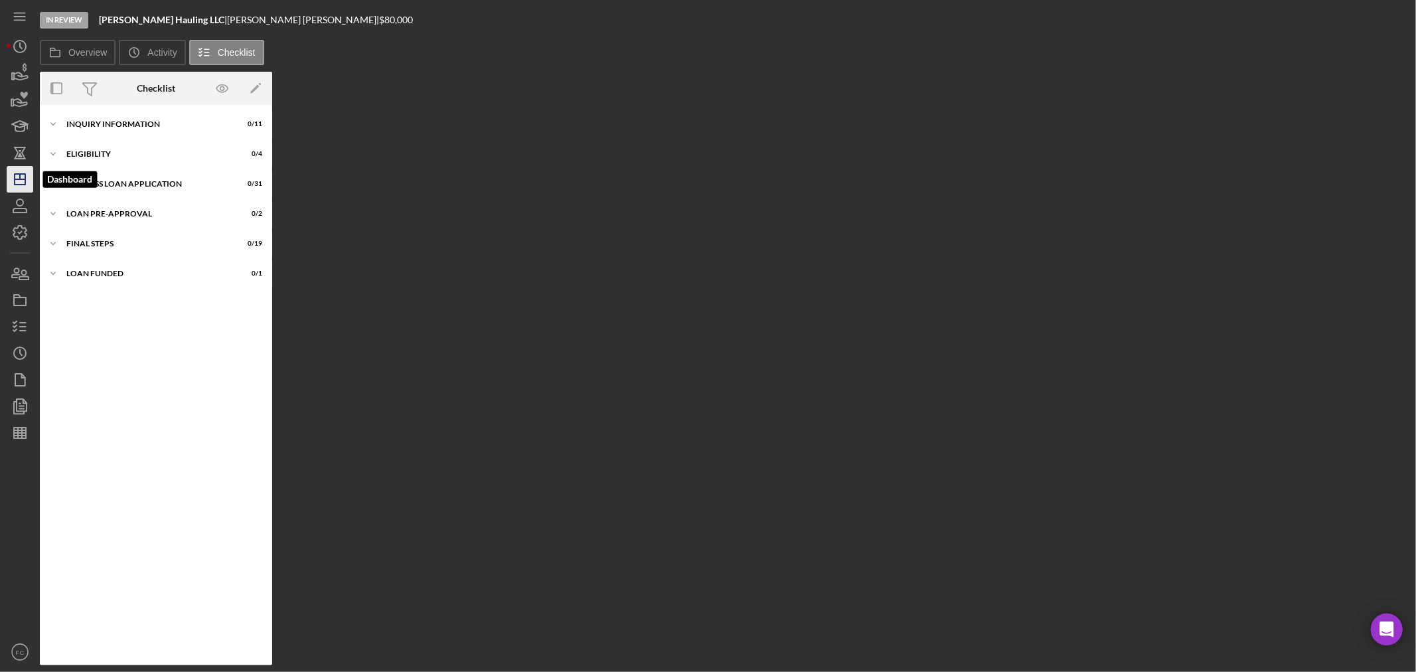
click at [18, 183] on icon "Icon/Dashboard" at bounding box center [19, 179] width 33 height 33
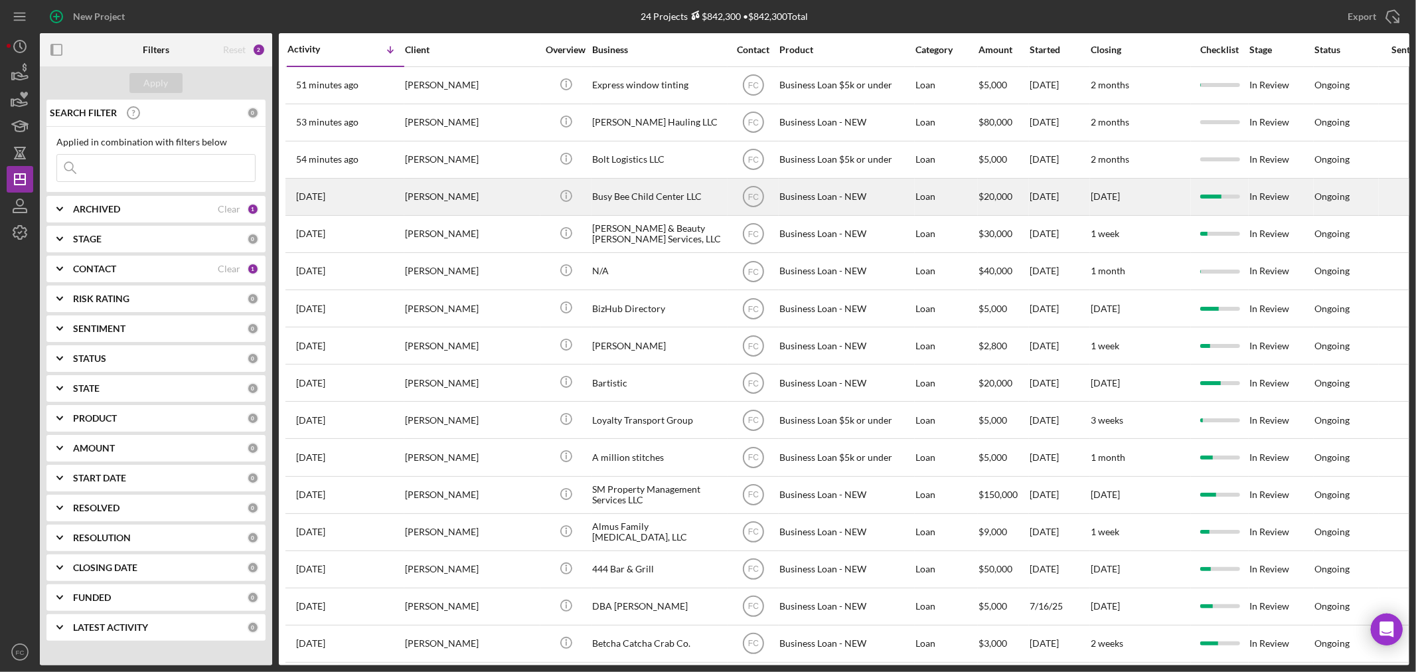
click at [487, 206] on div "[PERSON_NAME]" at bounding box center [471, 196] width 133 height 35
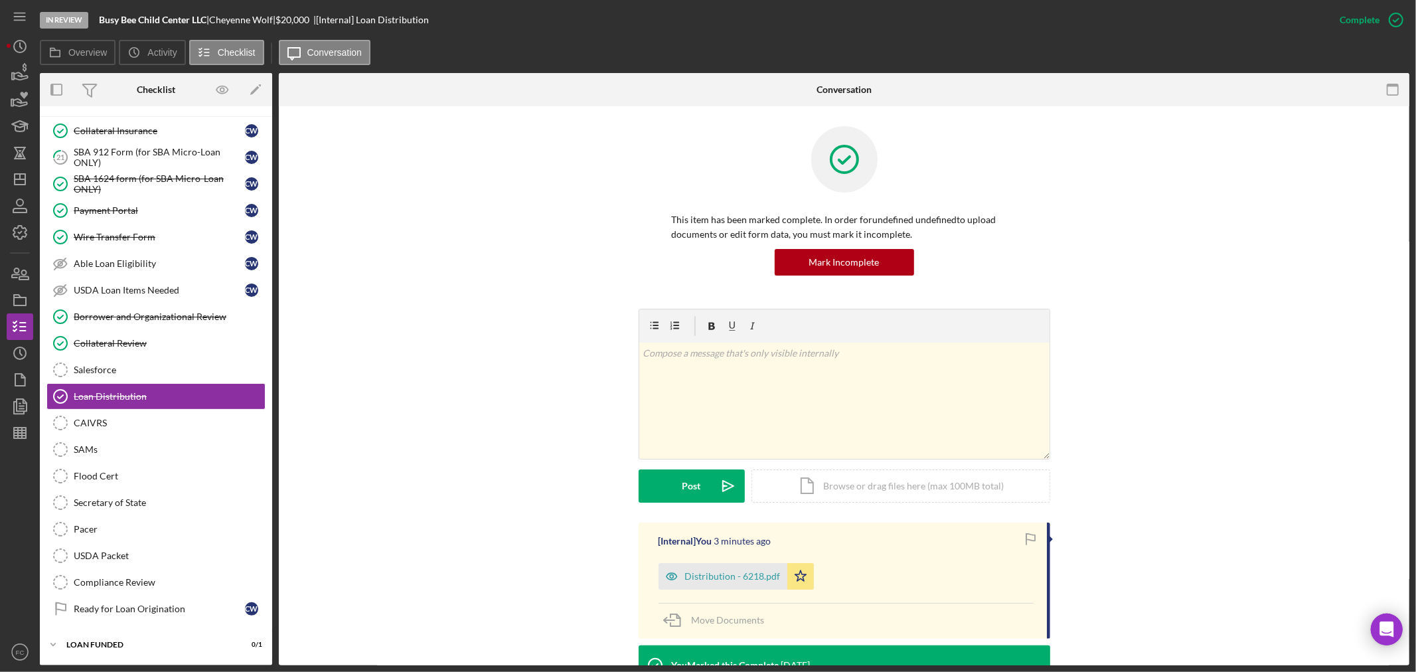
scroll to position [147, 0]
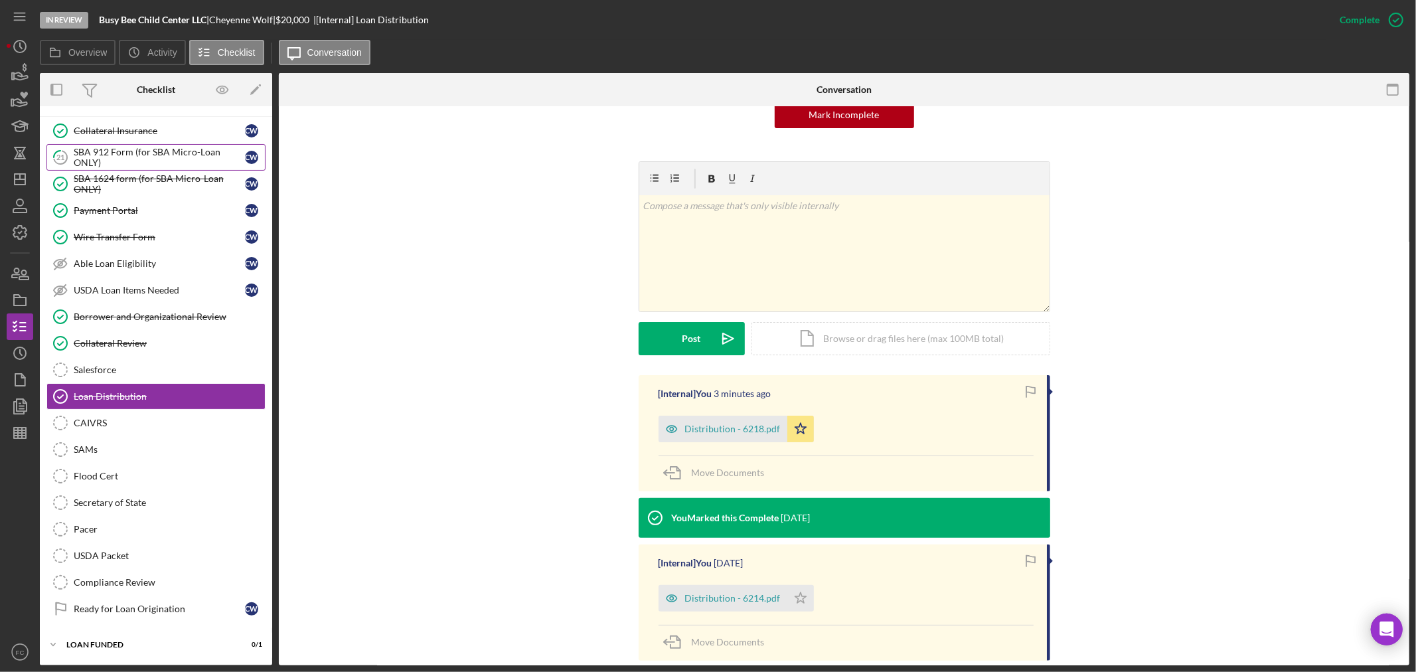
click at [98, 162] on div "SBA 912 Form (for SBA Micro-Loan ONLY)" at bounding box center [159, 157] width 171 height 21
